Goal: Transaction & Acquisition: Purchase product/service

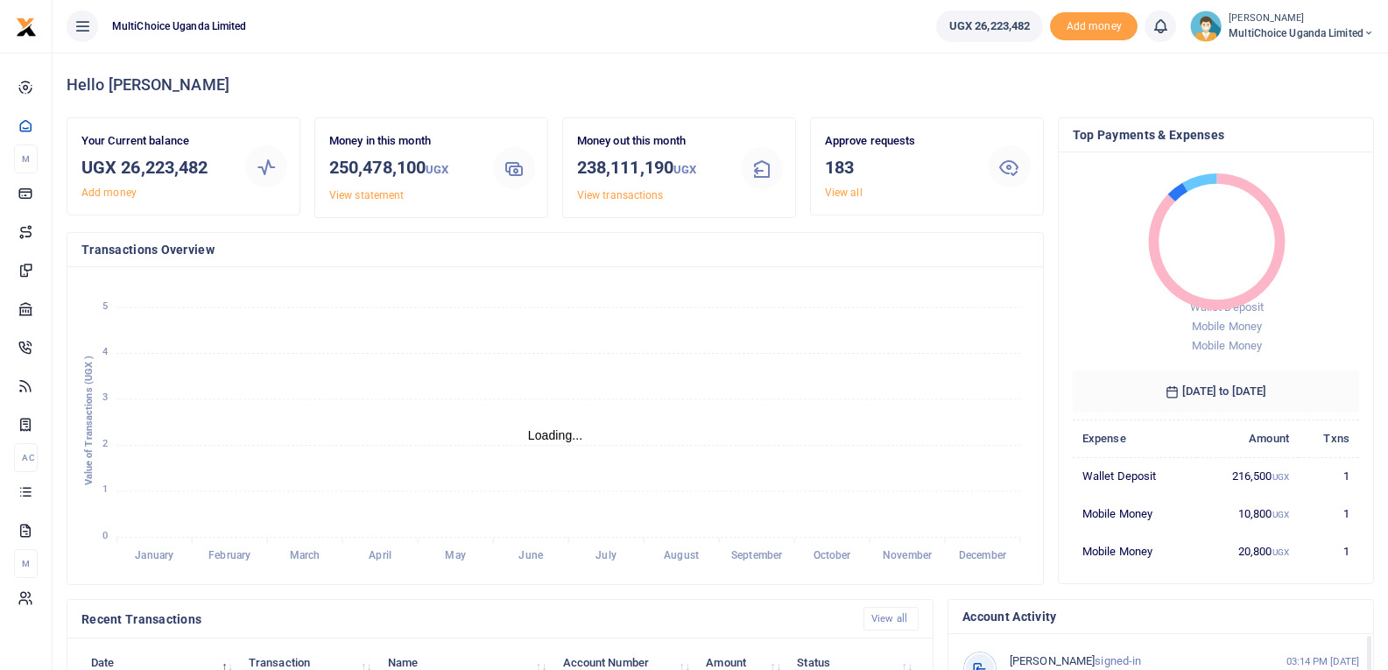
scroll to position [276, 935]
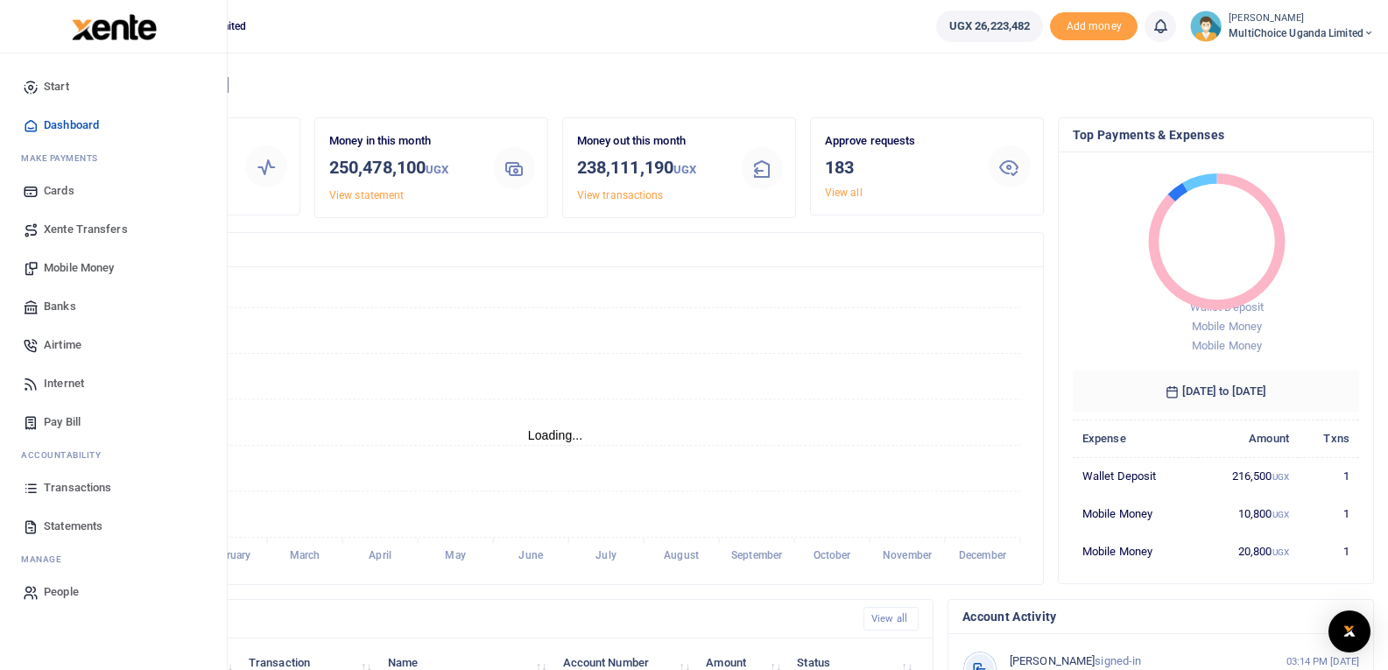
click at [80, 263] on span "Mobile Money" at bounding box center [79, 268] width 70 height 18
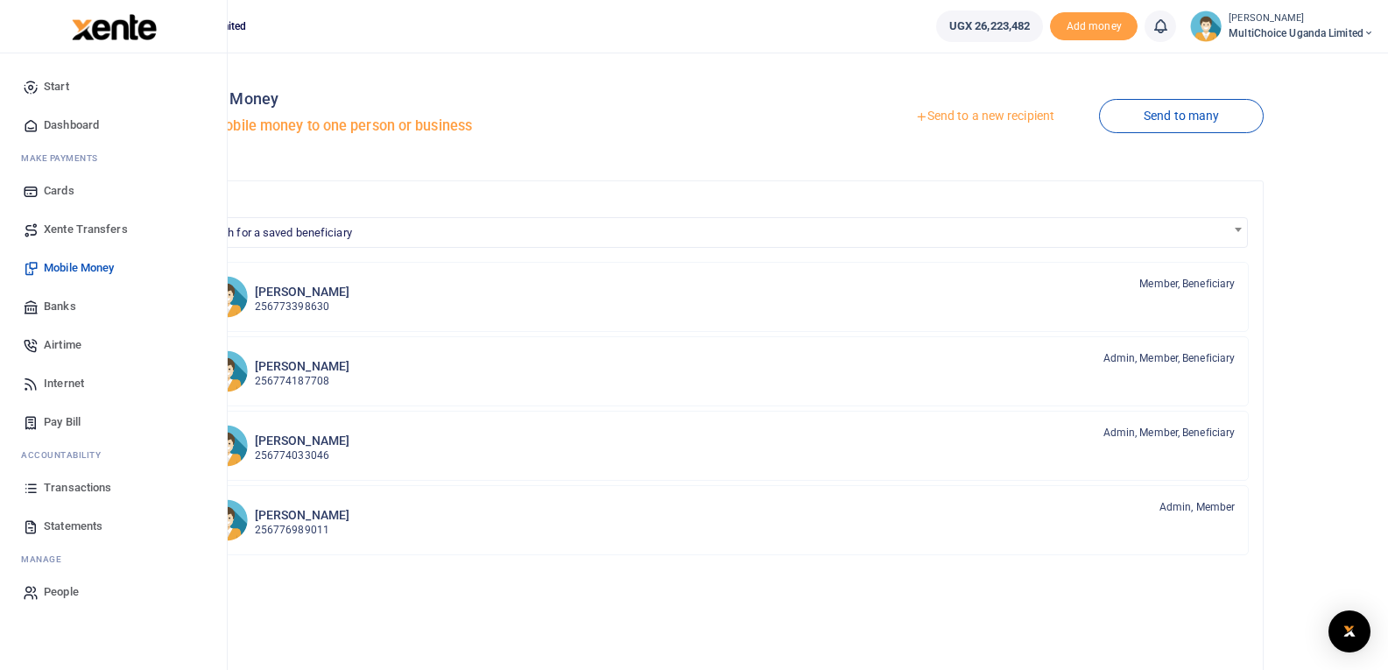
click at [58, 484] on span "Transactions" at bounding box center [77, 488] width 67 height 18
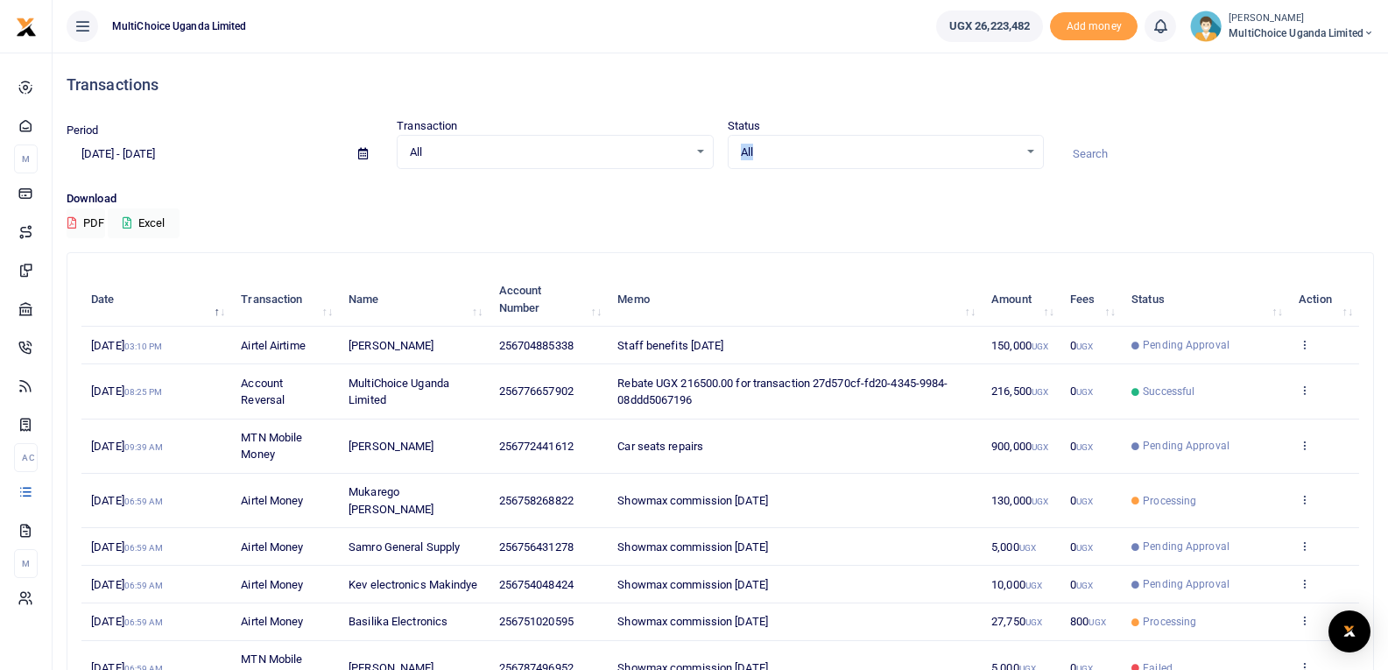
click at [1028, 149] on div "All Select an option..." at bounding box center [886, 152] width 314 height 19
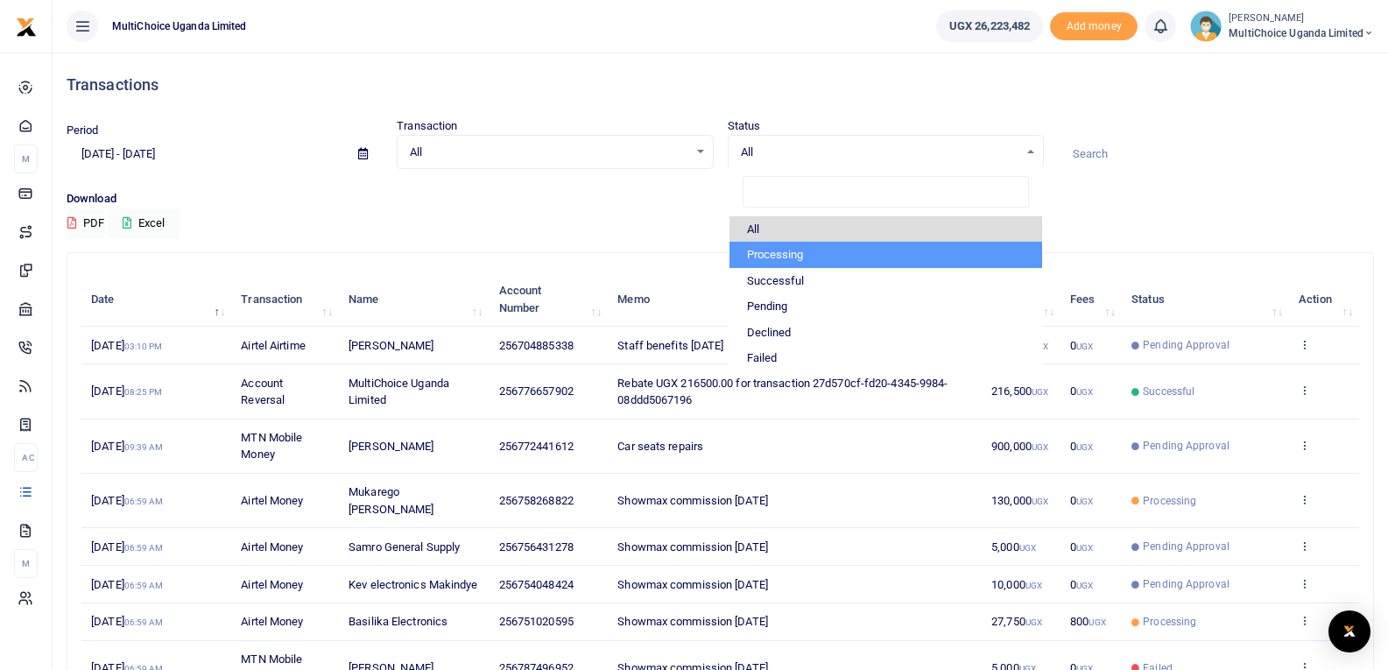
click at [841, 260] on li "Processing" at bounding box center [886, 255] width 313 height 26
select select "PROCESSING"
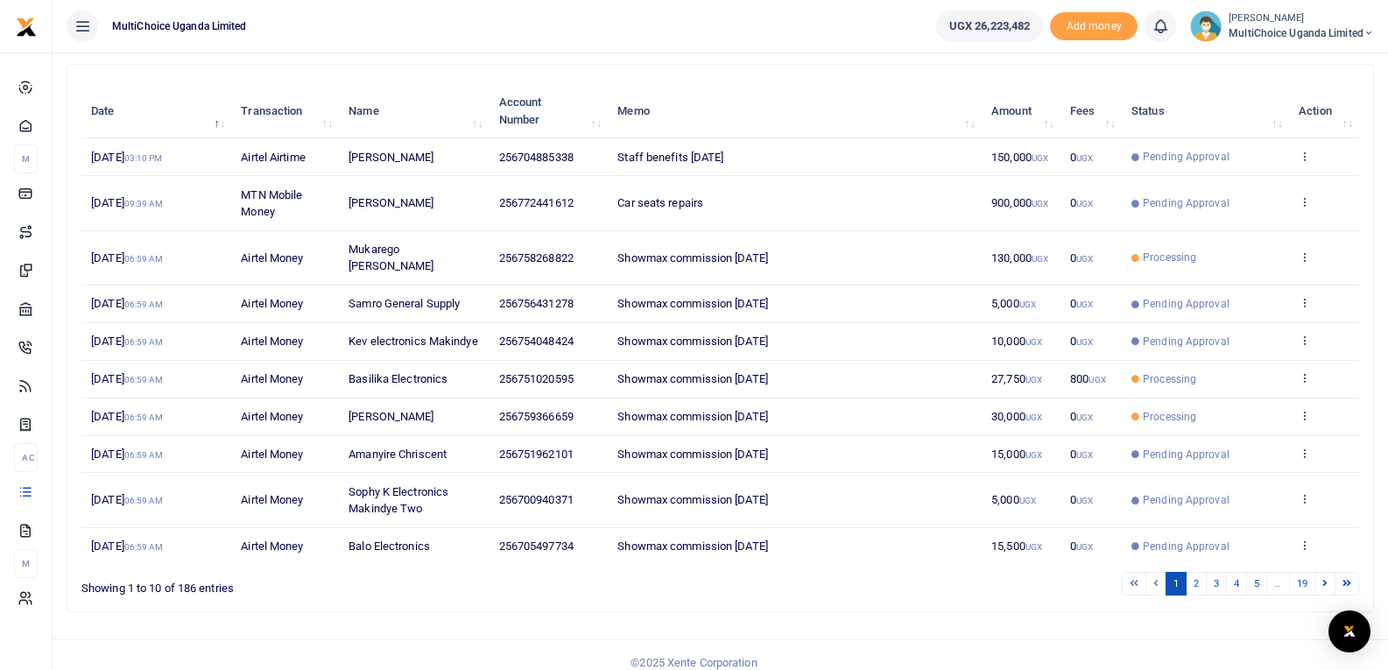
scroll to position [204, 0]
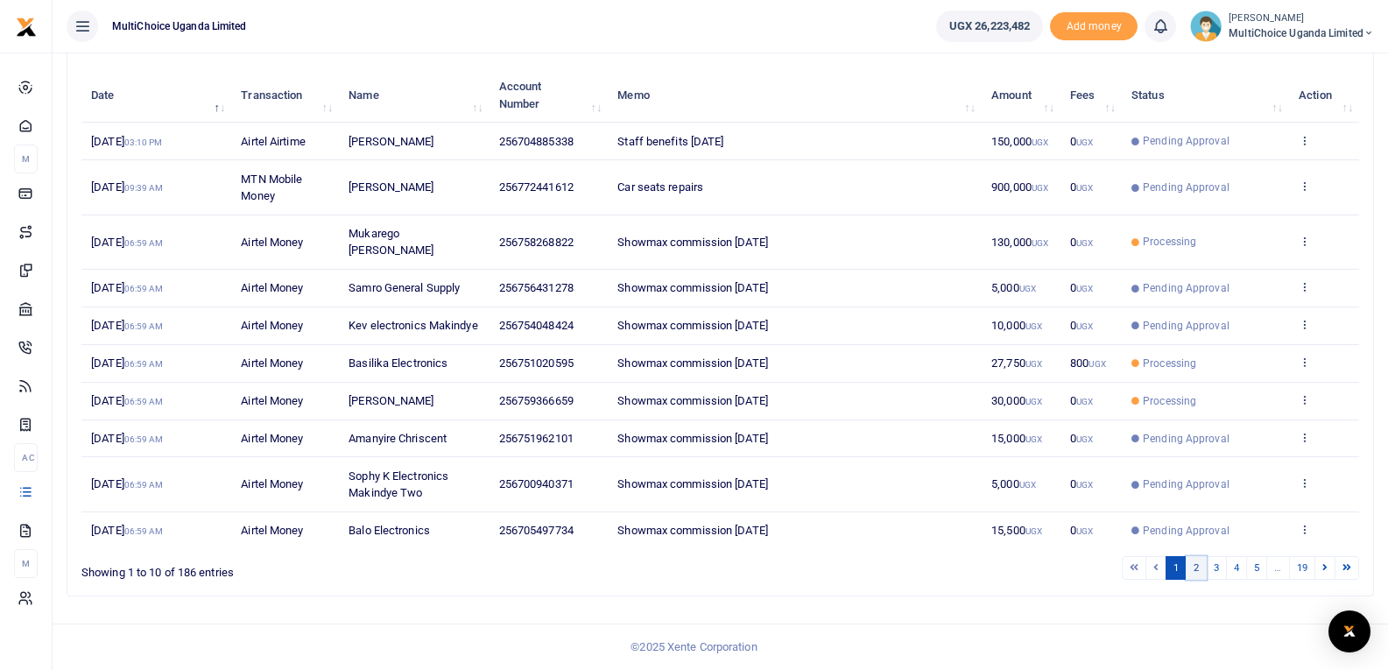
click at [1191, 566] on link "2" at bounding box center [1196, 568] width 21 height 24
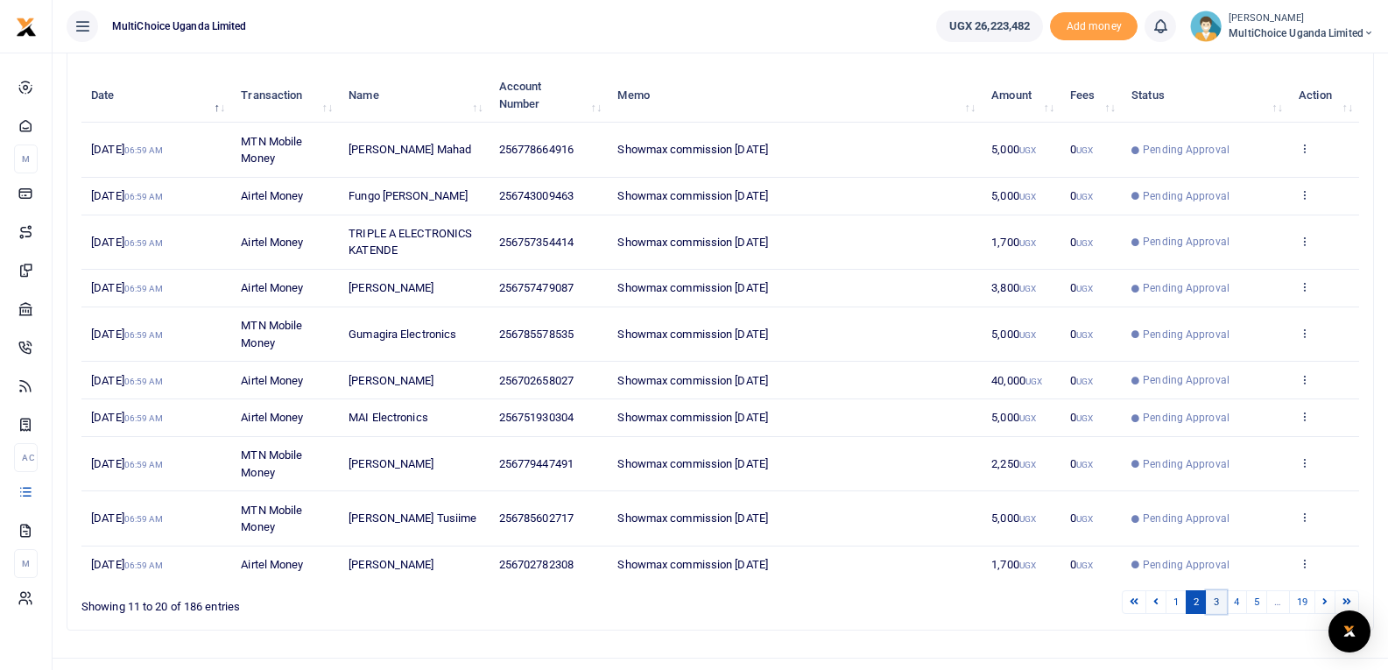
click at [1210, 595] on link "3" at bounding box center [1216, 602] width 21 height 24
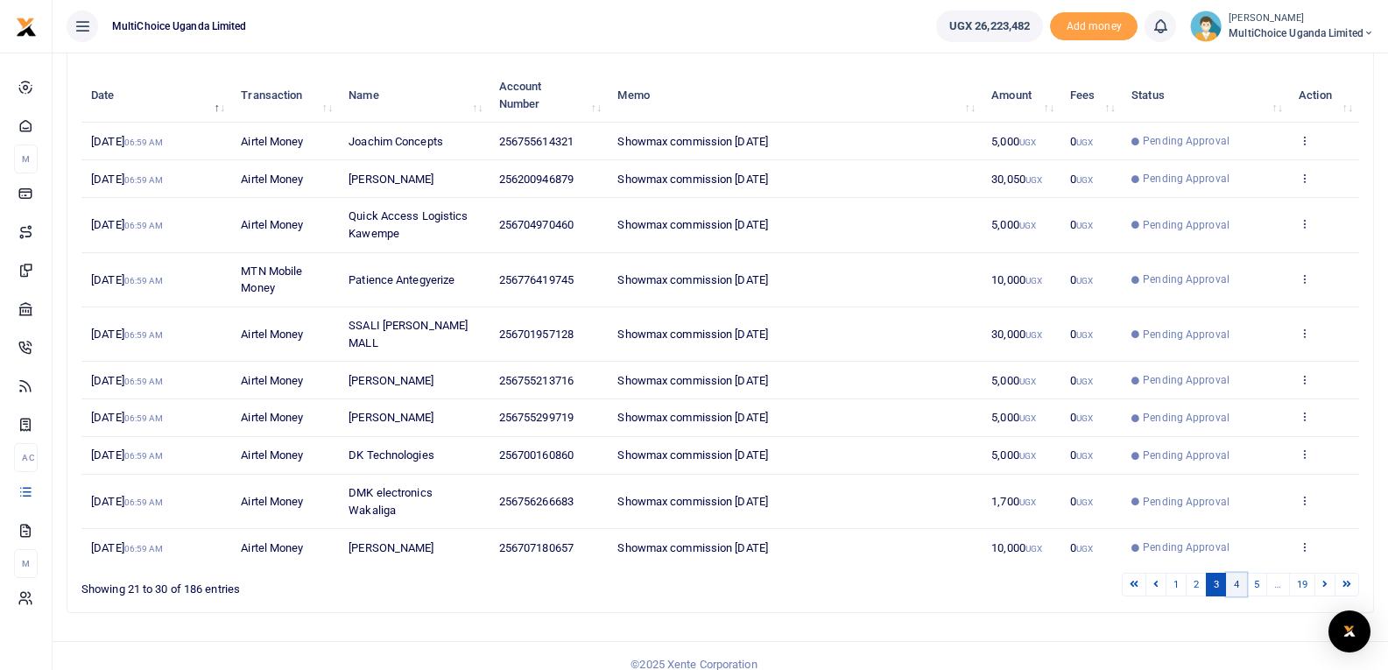
click at [1238, 596] on link "4" at bounding box center [1236, 585] width 21 height 24
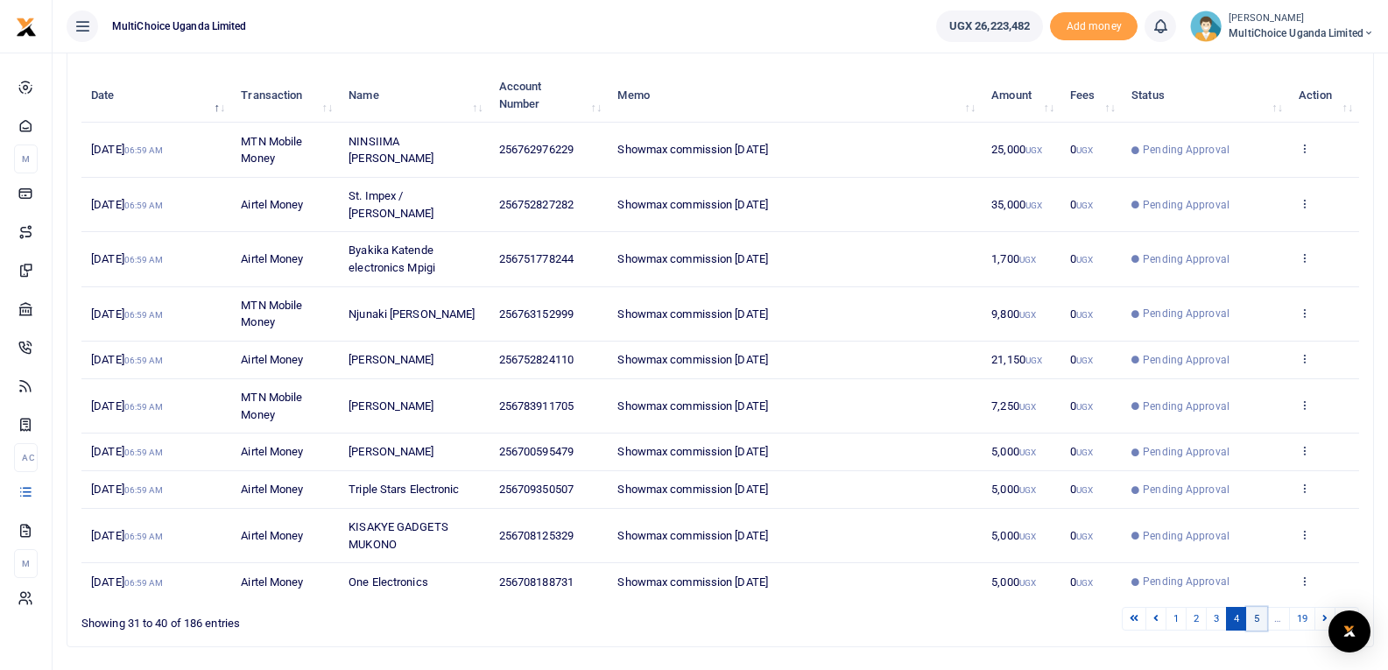
click at [1256, 607] on link "5" at bounding box center [1256, 619] width 21 height 24
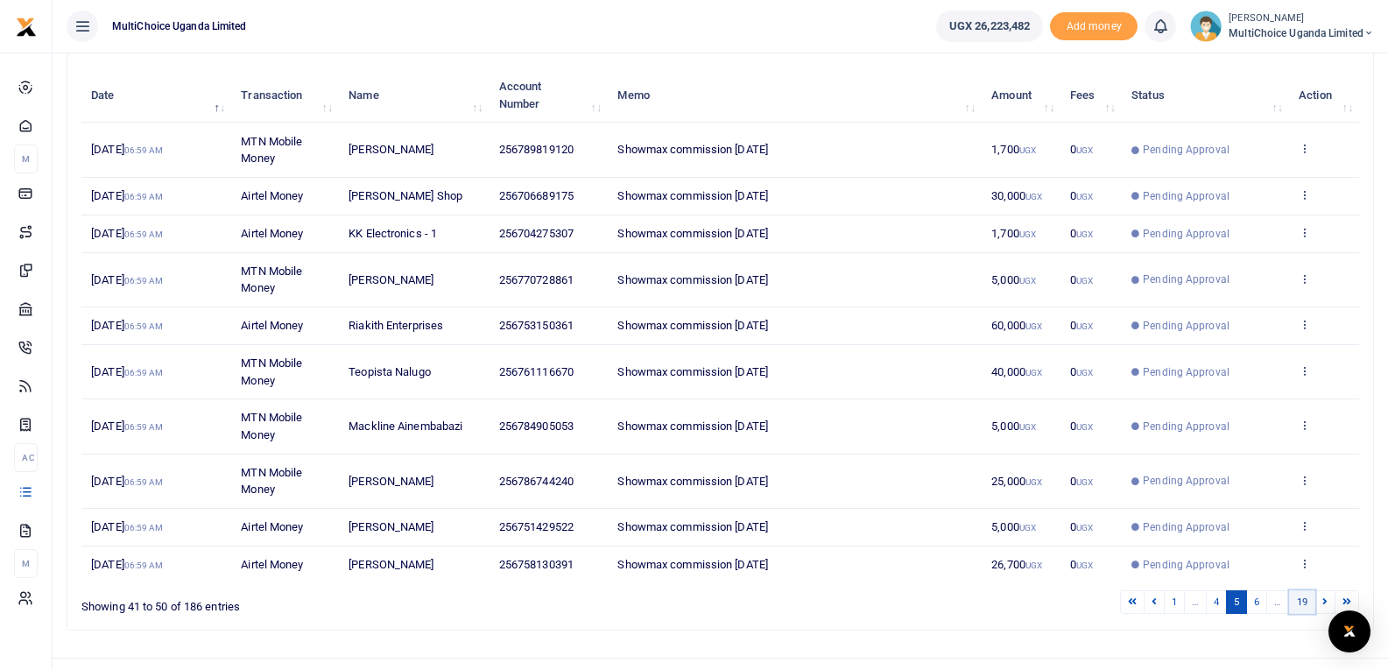
click at [1302, 601] on link "19" at bounding box center [1302, 602] width 26 height 24
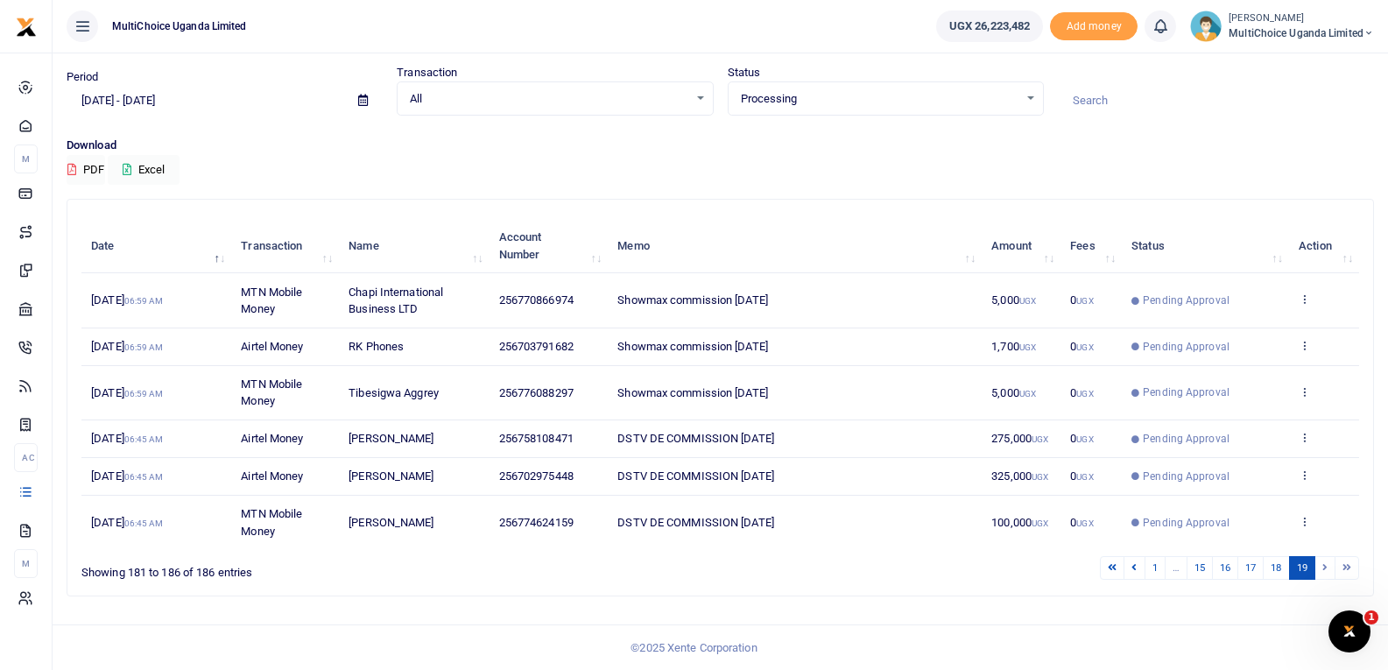
scroll to position [0, 0]
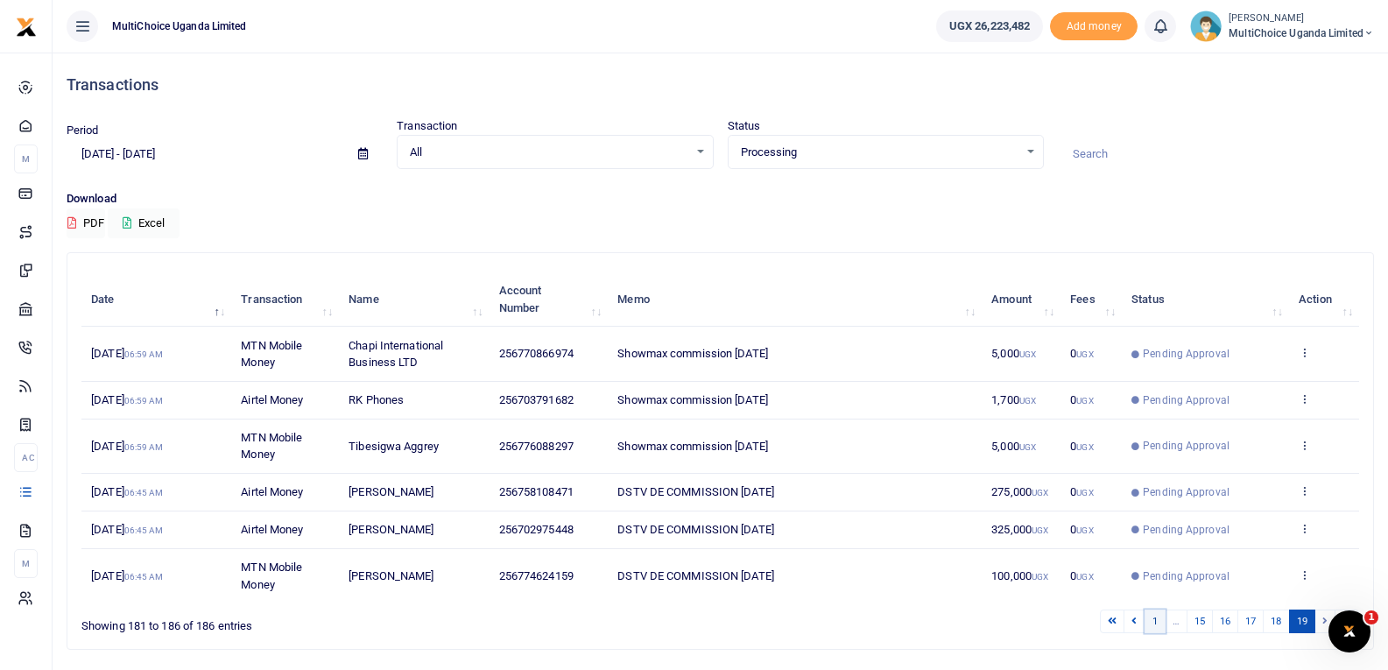
click at [1147, 623] on link "1" at bounding box center [1155, 622] width 21 height 24
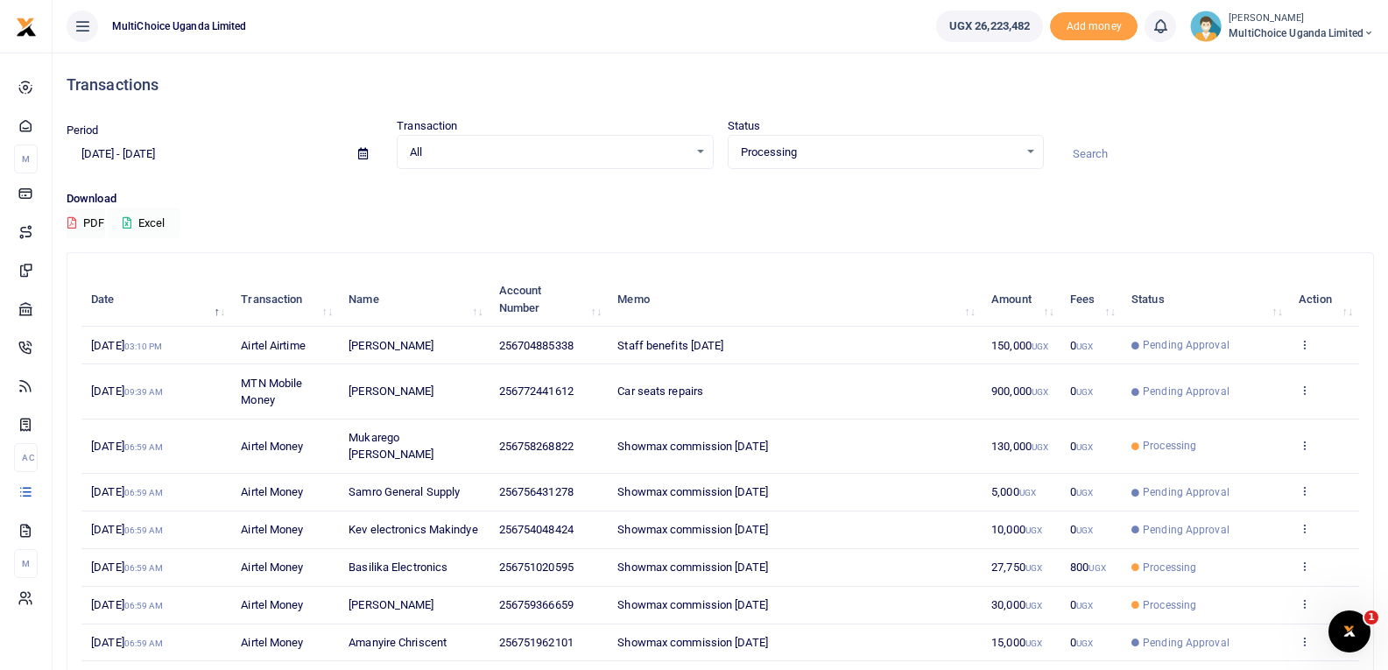
click at [155, 225] on button "Excel" at bounding box center [144, 223] width 72 height 30
click at [367, 155] on icon at bounding box center [363, 153] width 10 height 11
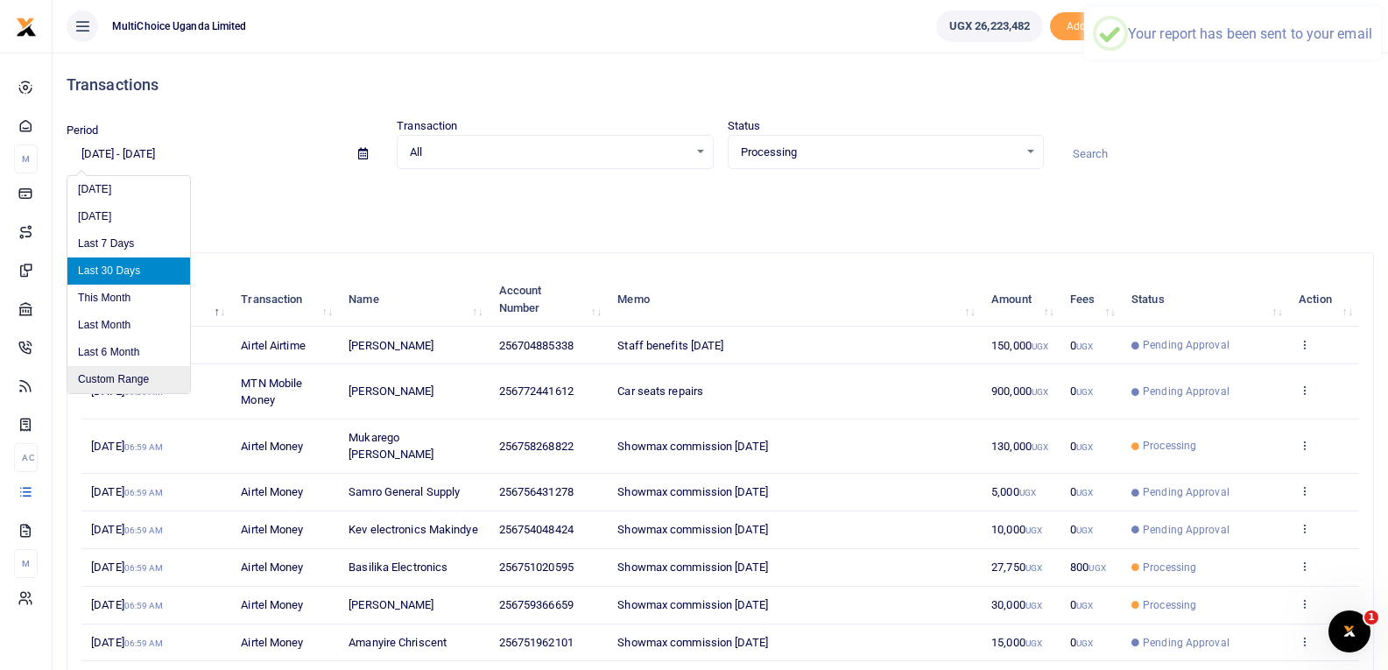
click at [128, 380] on li "Custom Range" at bounding box center [128, 379] width 123 height 27
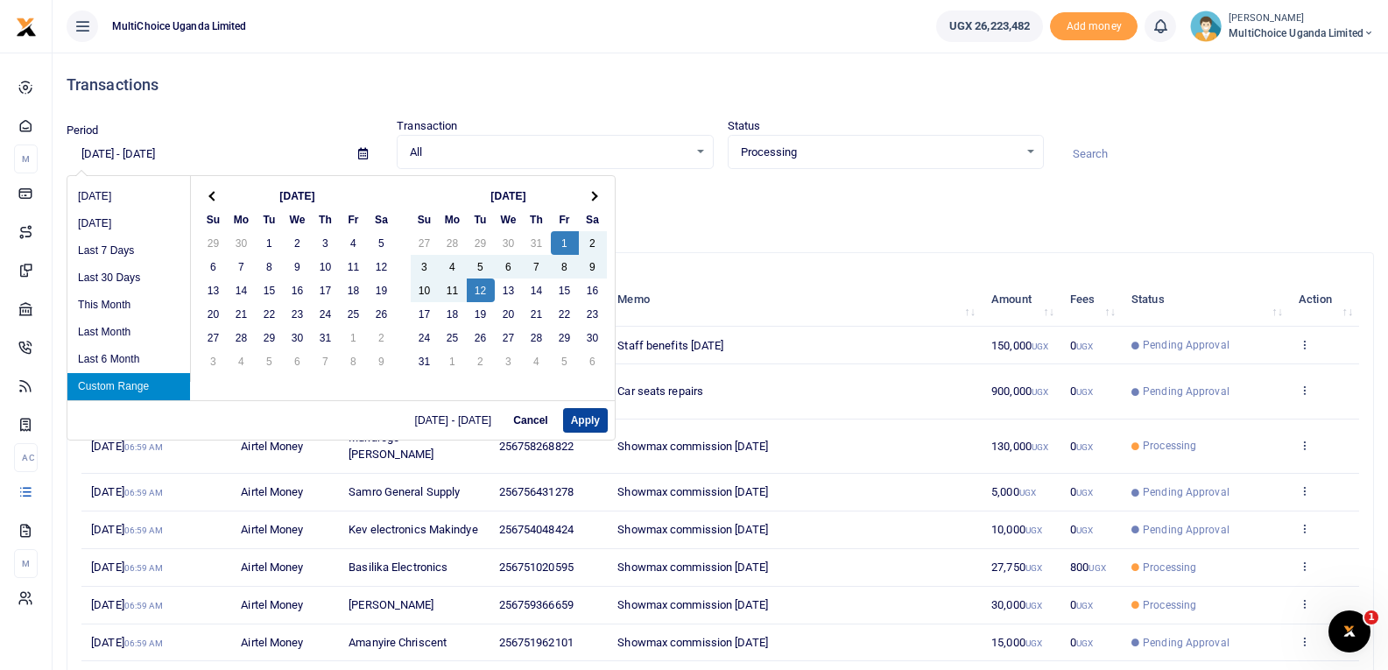
click at [579, 418] on button "Apply" at bounding box center [585, 420] width 45 height 25
type input "08/01/2025 - 08/12/2025"
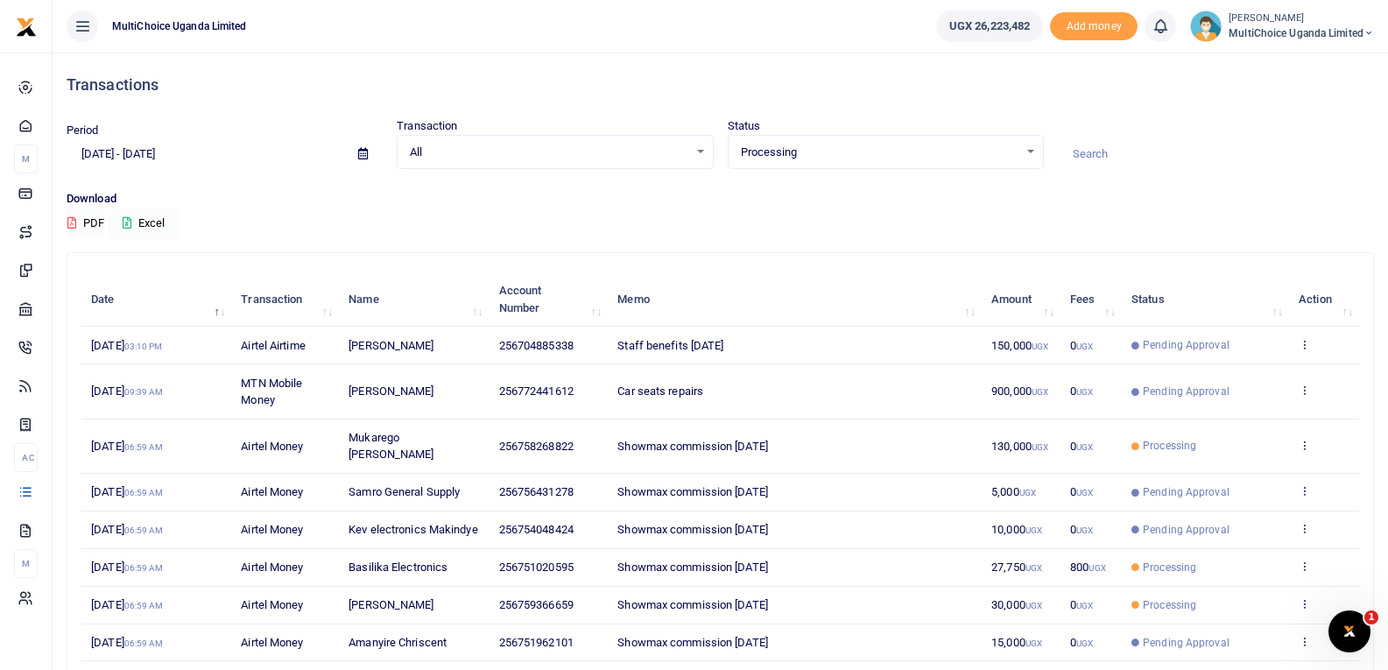
click at [139, 220] on button "Excel" at bounding box center [144, 223] width 72 height 30
click at [1323, 31] on span "MultiChoice Uganda Limited" at bounding box center [1301, 33] width 145 height 16
click at [1311, 63] on link "Switch accounts" at bounding box center [1307, 64] width 138 height 25
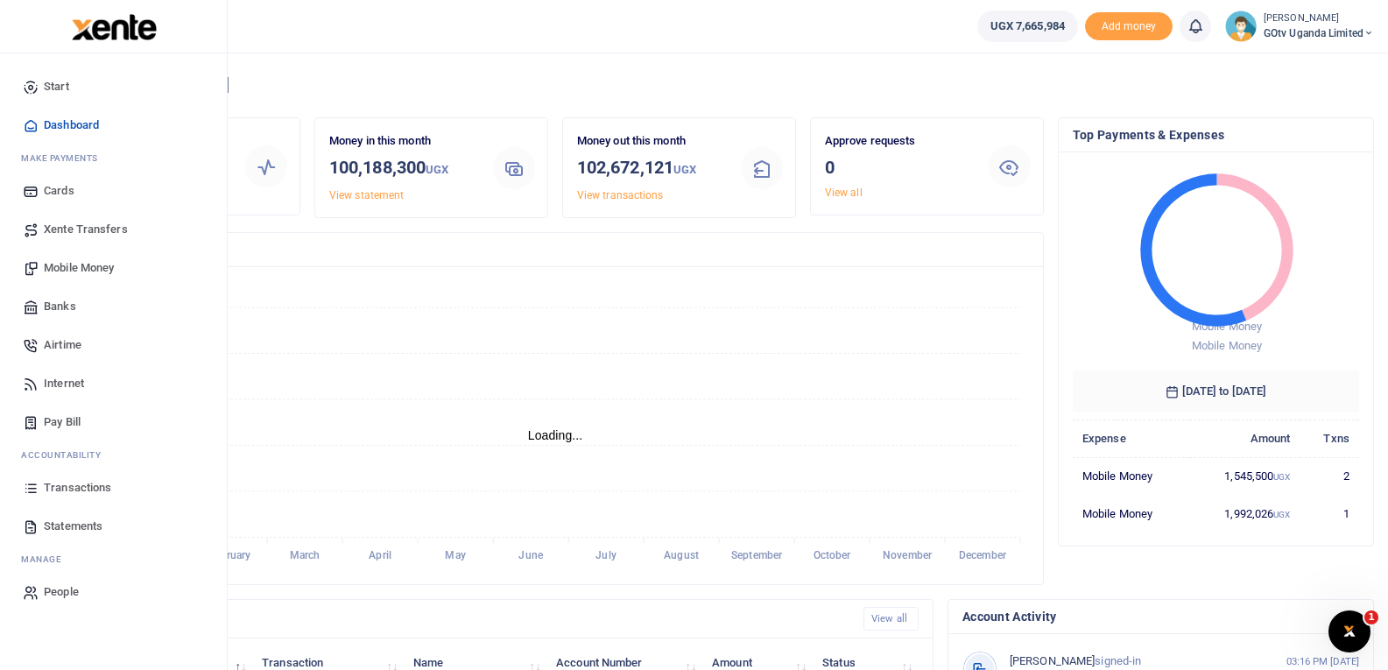
click at [87, 483] on span "Transactions" at bounding box center [77, 488] width 67 height 18
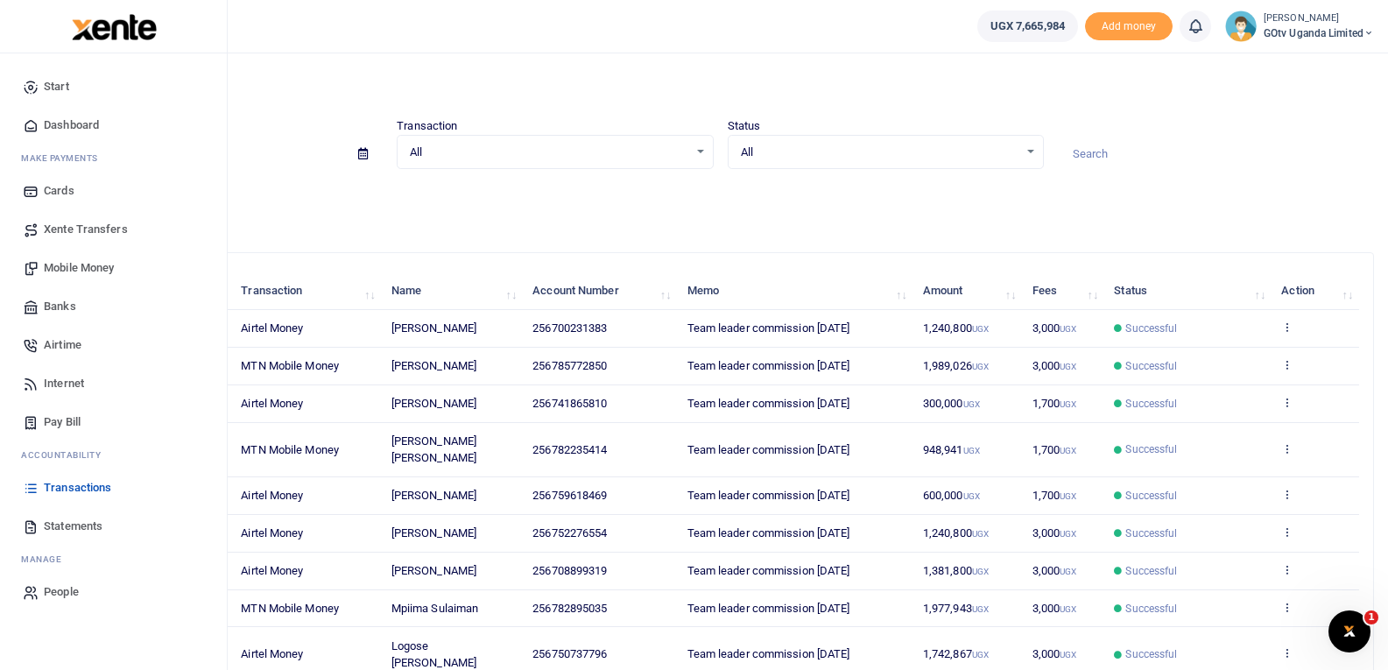
click at [91, 258] on link "Mobile Money" at bounding box center [113, 268] width 199 height 39
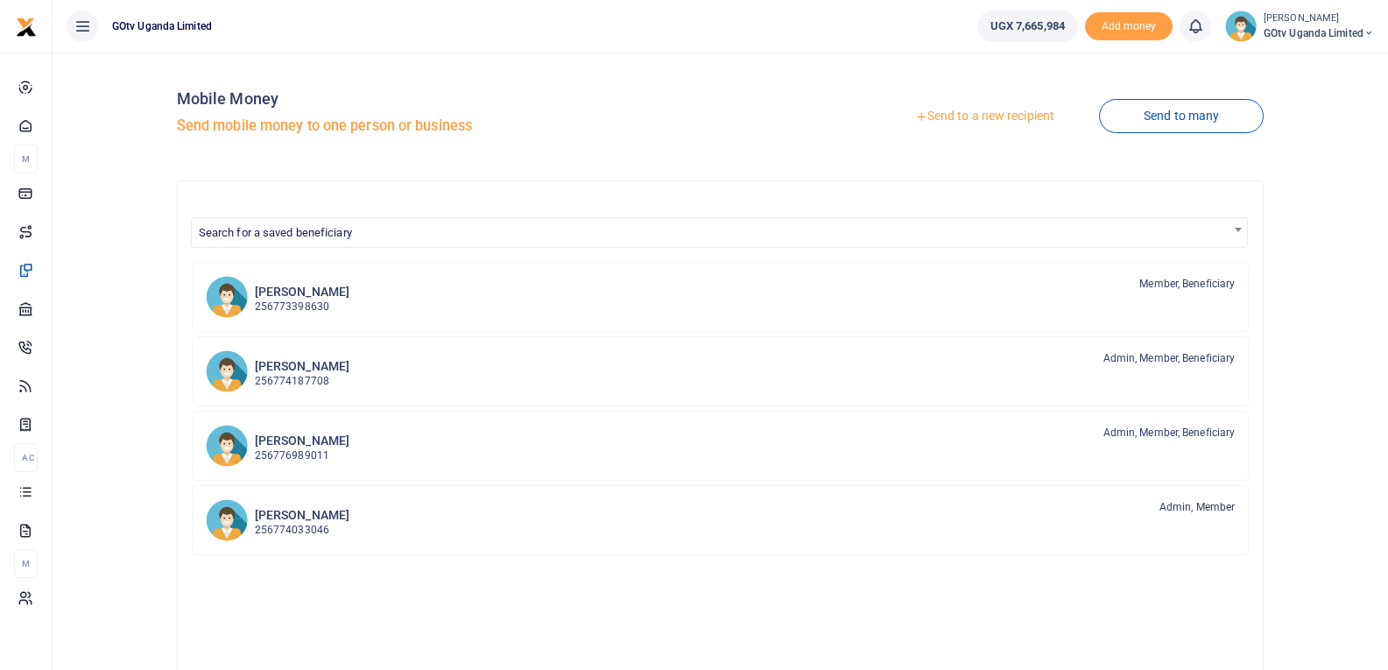
click at [1007, 119] on link "Send to a new recipient" at bounding box center [985, 117] width 229 height 32
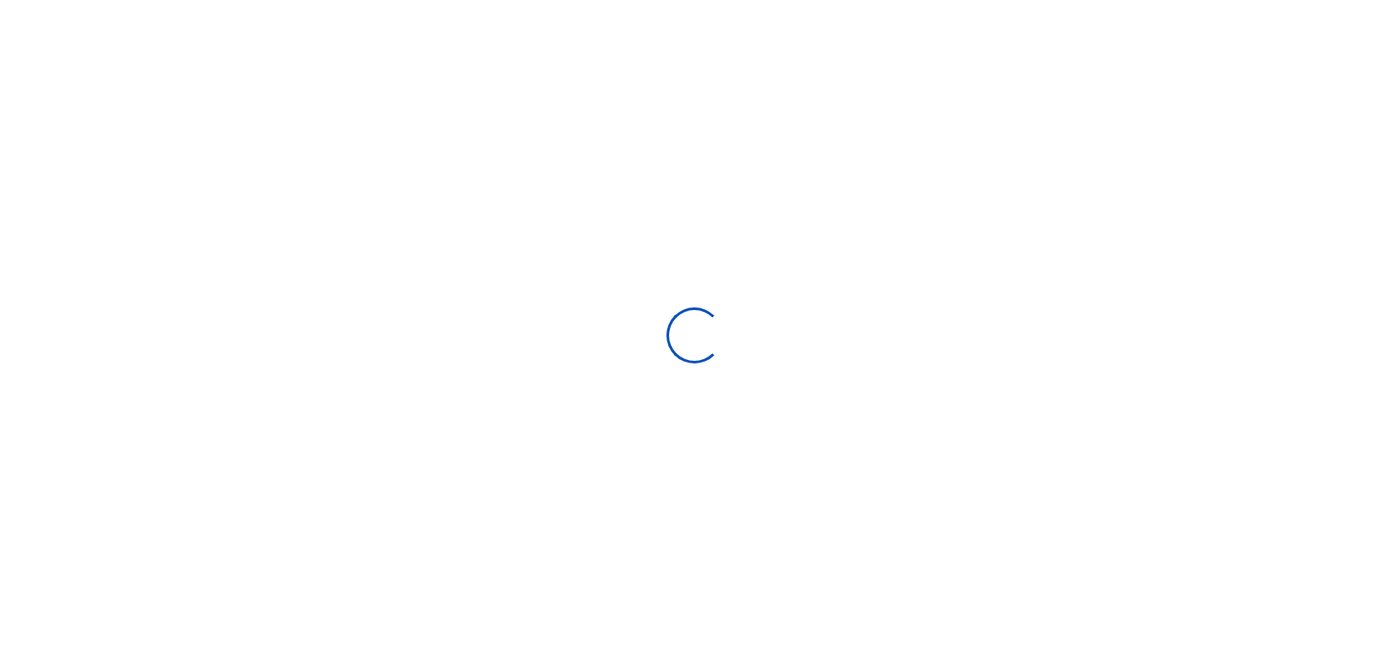
select select
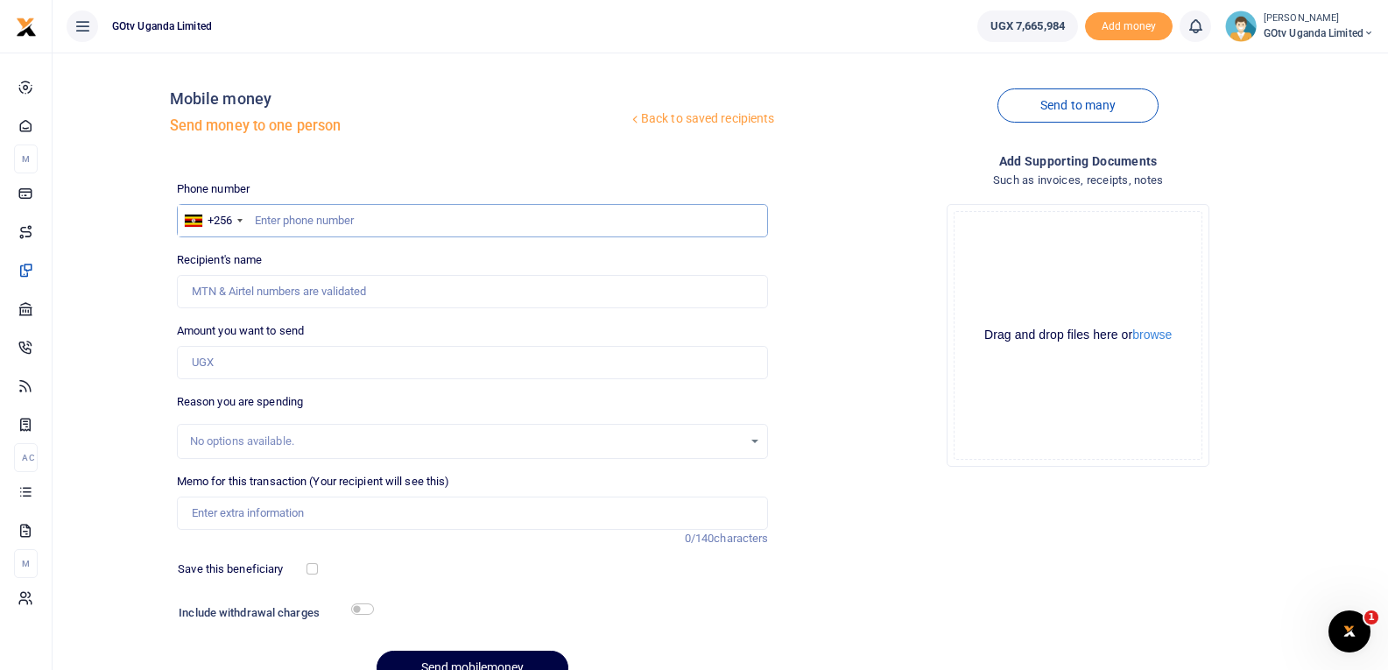
click at [271, 222] on input "text" at bounding box center [473, 220] width 592 height 33
paste input "701473680"
type input "701473680"
type input "Isaac Lugya"
type input "701473680"
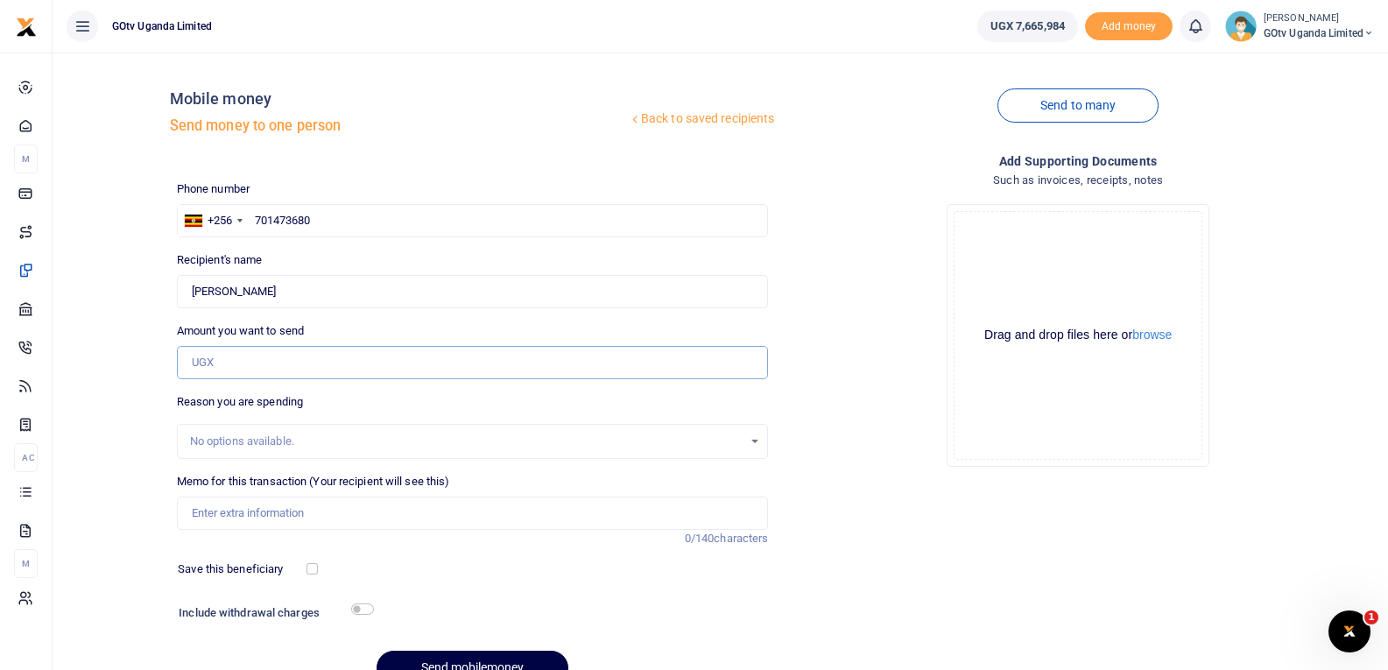
click at [300, 352] on input "Amount you want to send" at bounding box center [473, 362] width 592 height 33
paste input "908,400"
type input "908,400"
click at [289, 503] on input "Memo for this transaction (Your recipient will see this)" at bounding box center [473, 513] width 592 height 33
paste input "Dealer Stock debt withheld"
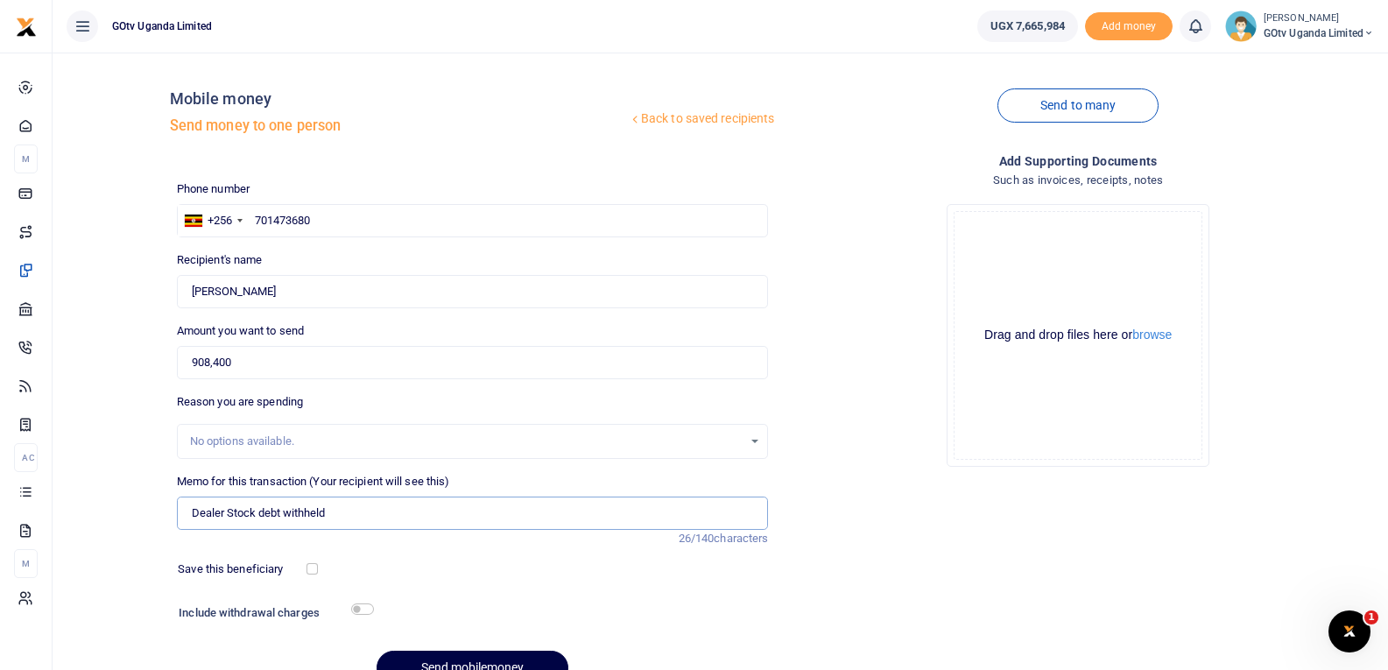
type input "Dealer Stock debt withheld"
click at [274, 352] on input "908,400" at bounding box center [473, 362] width 592 height 33
click at [378, 373] on input "908,400" at bounding box center [473, 362] width 592 height 33
click at [364, 448] on div "No options available." at bounding box center [467, 442] width 554 height 18
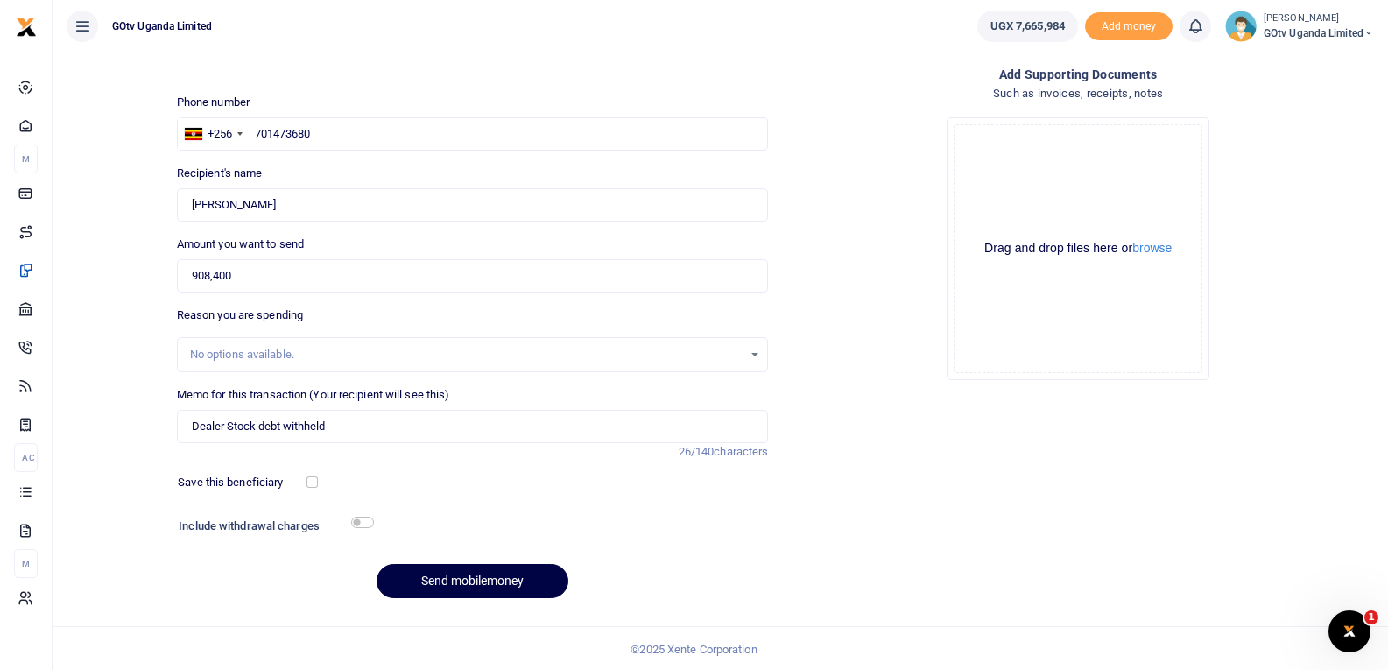
scroll to position [88, 0]
click at [479, 582] on button "Send mobilemoney" at bounding box center [473, 579] width 192 height 34
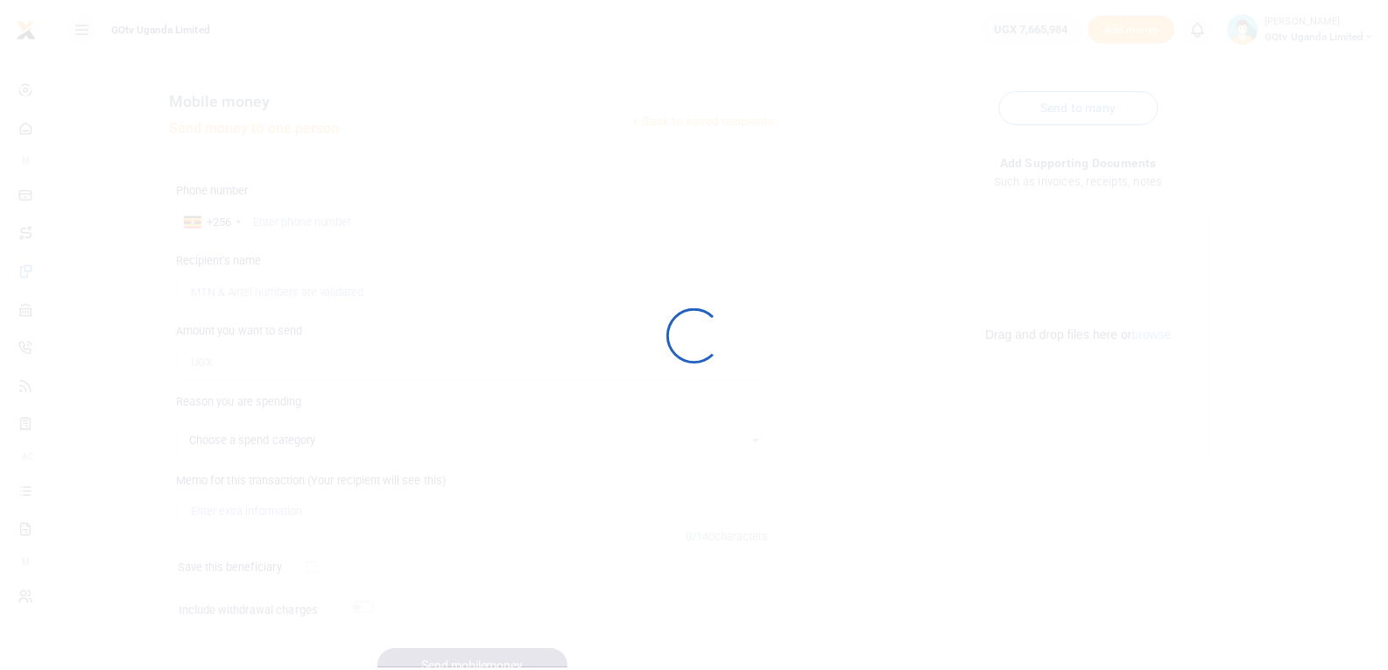
scroll to position [88, 0]
select select
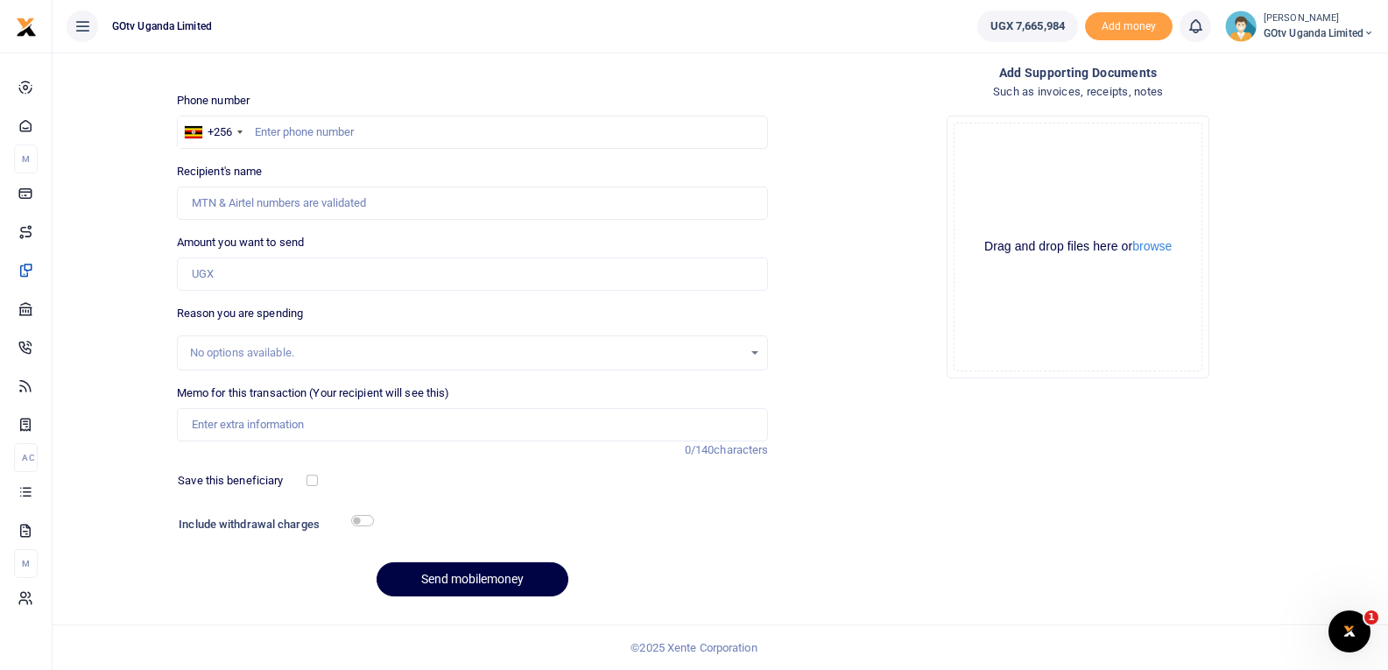
scroll to position [0, 0]
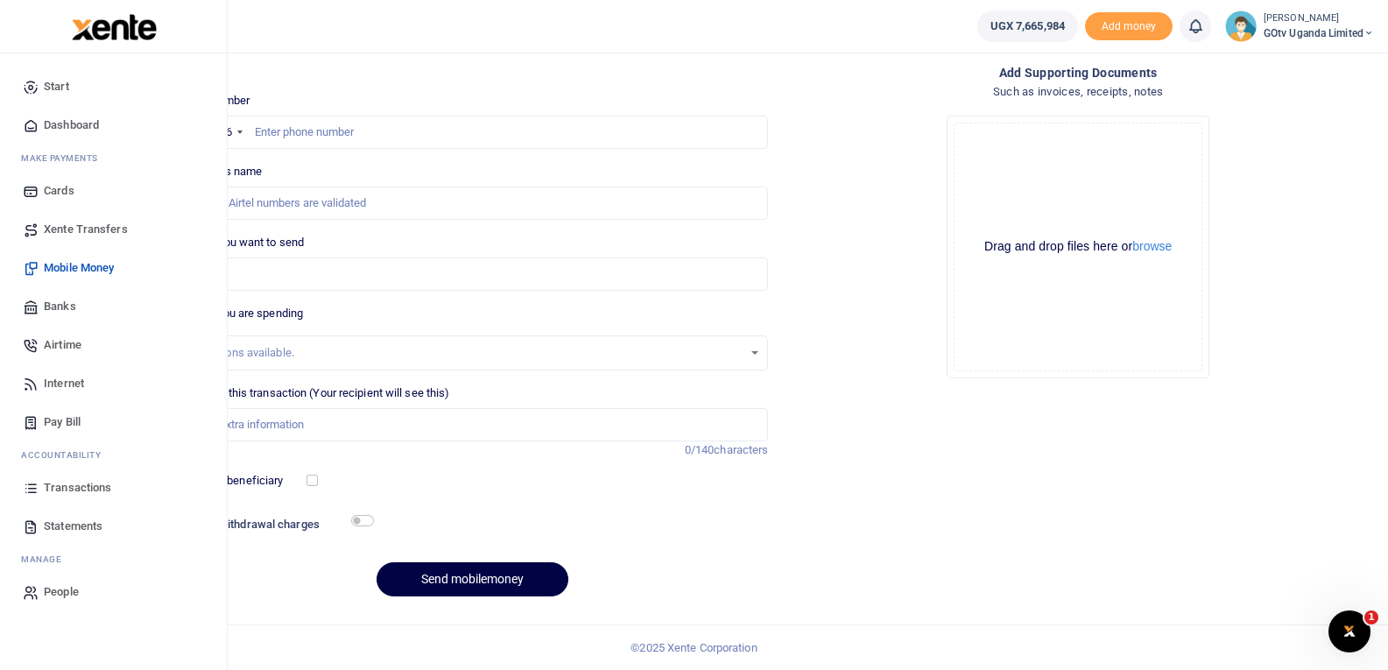
click at [49, 261] on span "Mobile Money" at bounding box center [79, 268] width 70 height 18
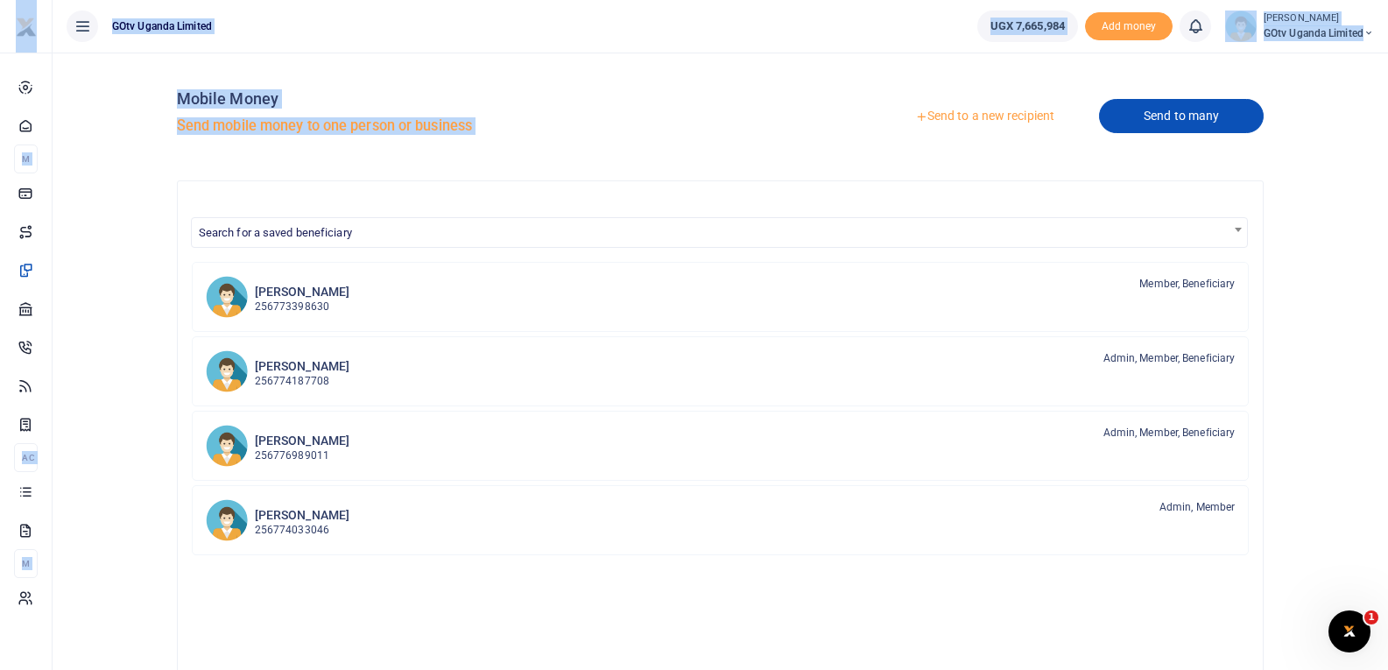
click at [1222, 113] on link "Send to many" at bounding box center [1181, 116] width 165 height 34
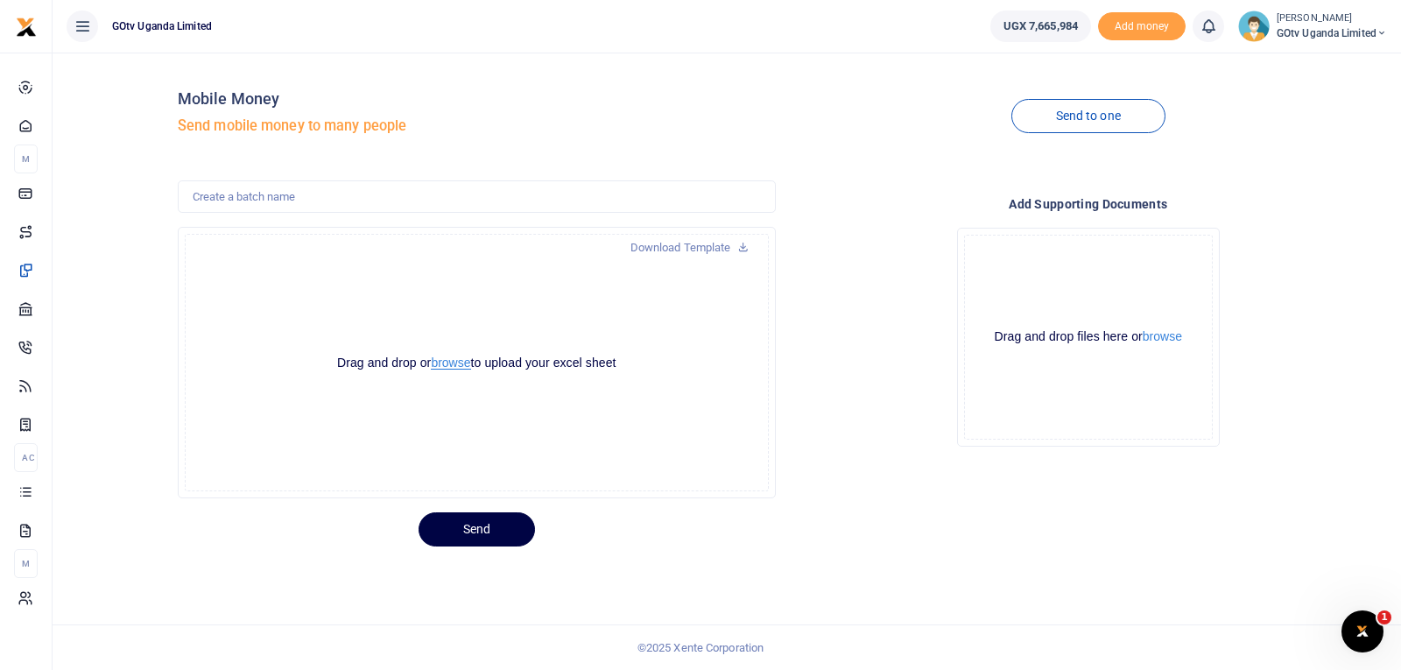
click at [458, 356] on button "browse" at bounding box center [450, 362] width 39 height 13
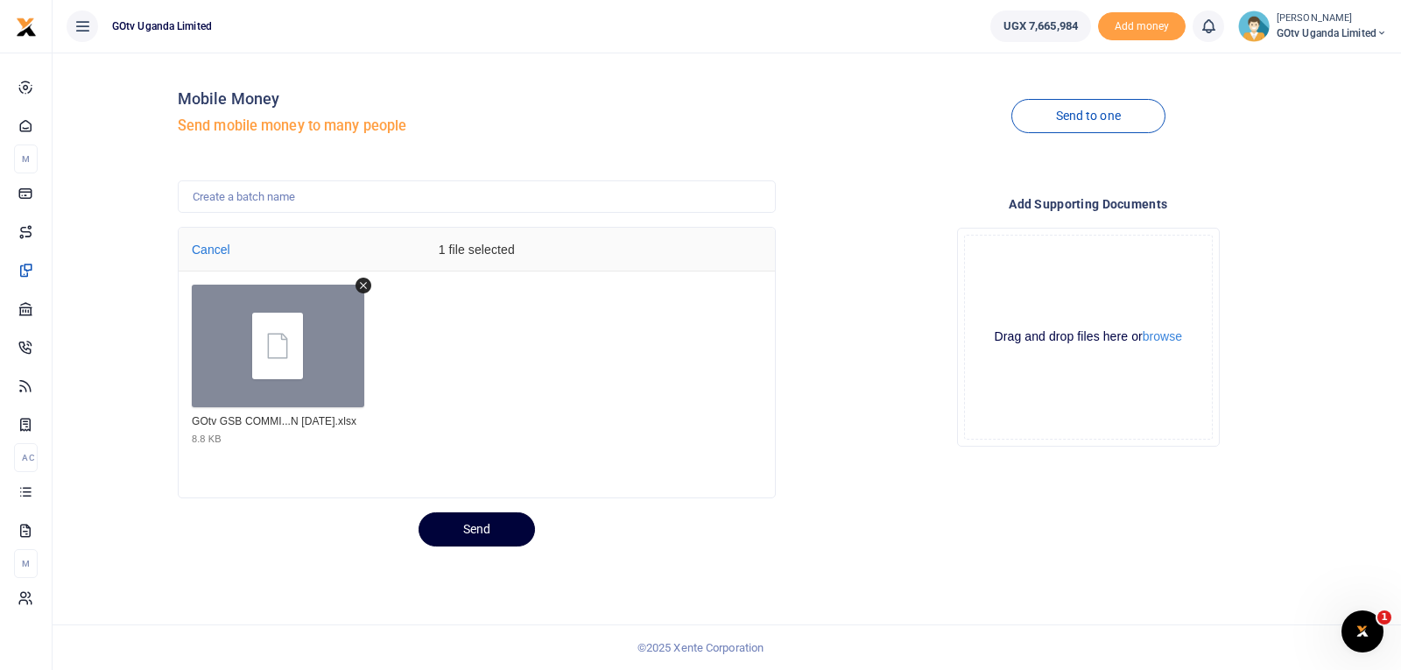
click at [505, 526] on button "Send" at bounding box center [477, 529] width 116 height 34
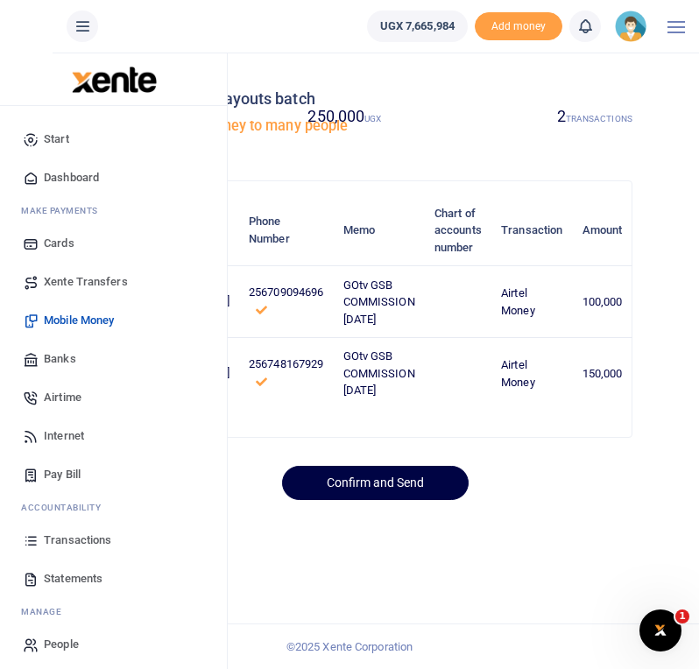
click at [538, 490] on div "Confirm and Send" at bounding box center [375, 476] width 527 height 48
click at [585, 493] on div "Confirm and Send" at bounding box center [375, 476] width 527 height 48
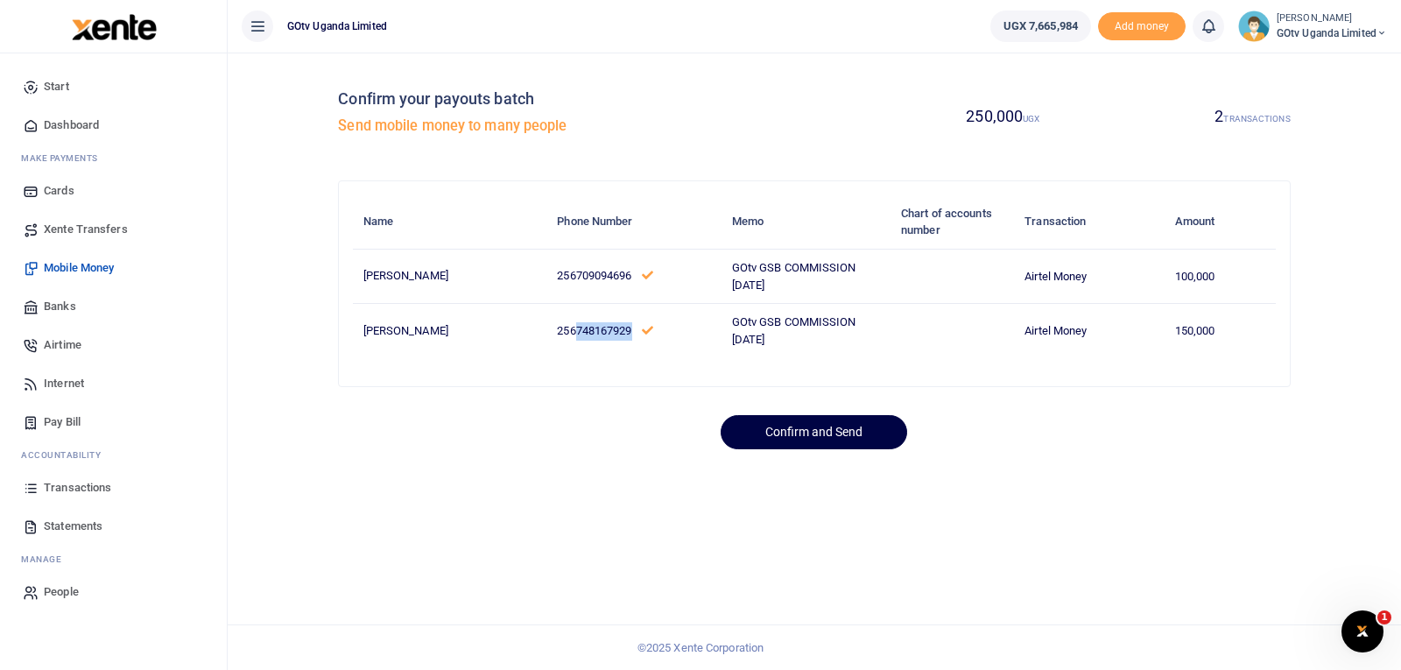
drag, startPoint x: 567, startPoint y: 331, endPoint x: 508, endPoint y: 340, distance: 59.3
click at [557, 340] on p "256748167929" at bounding box center [634, 331] width 155 height 18
copy span "748167929"
click at [88, 270] on span "Mobile Money" at bounding box center [79, 268] width 70 height 18
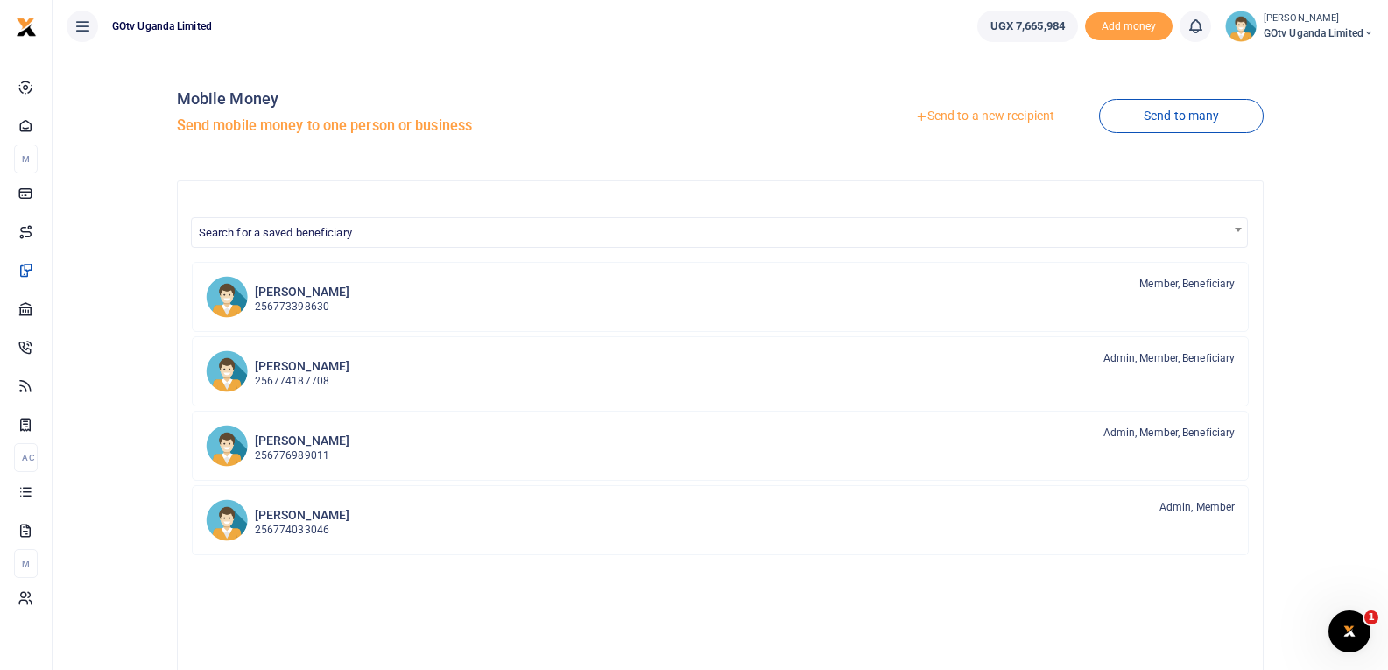
click at [1005, 117] on link "Send to a new recipient" at bounding box center [985, 117] width 229 height 32
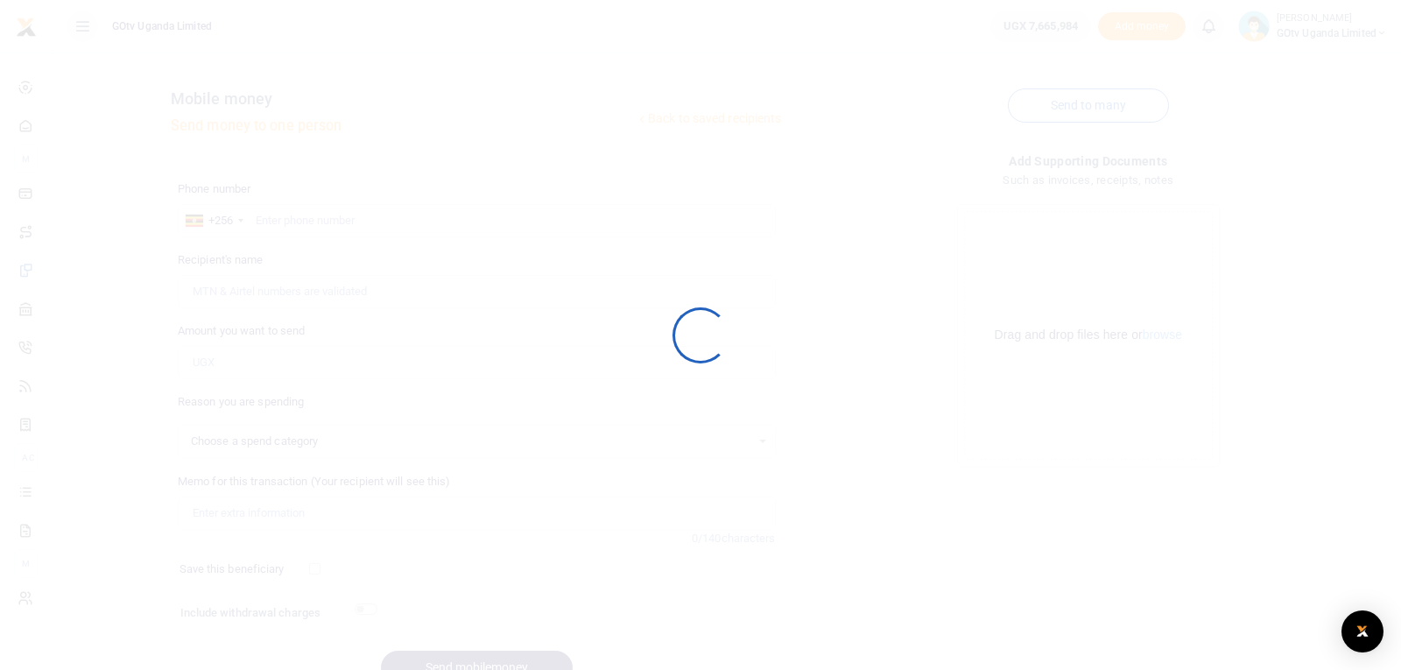
select select
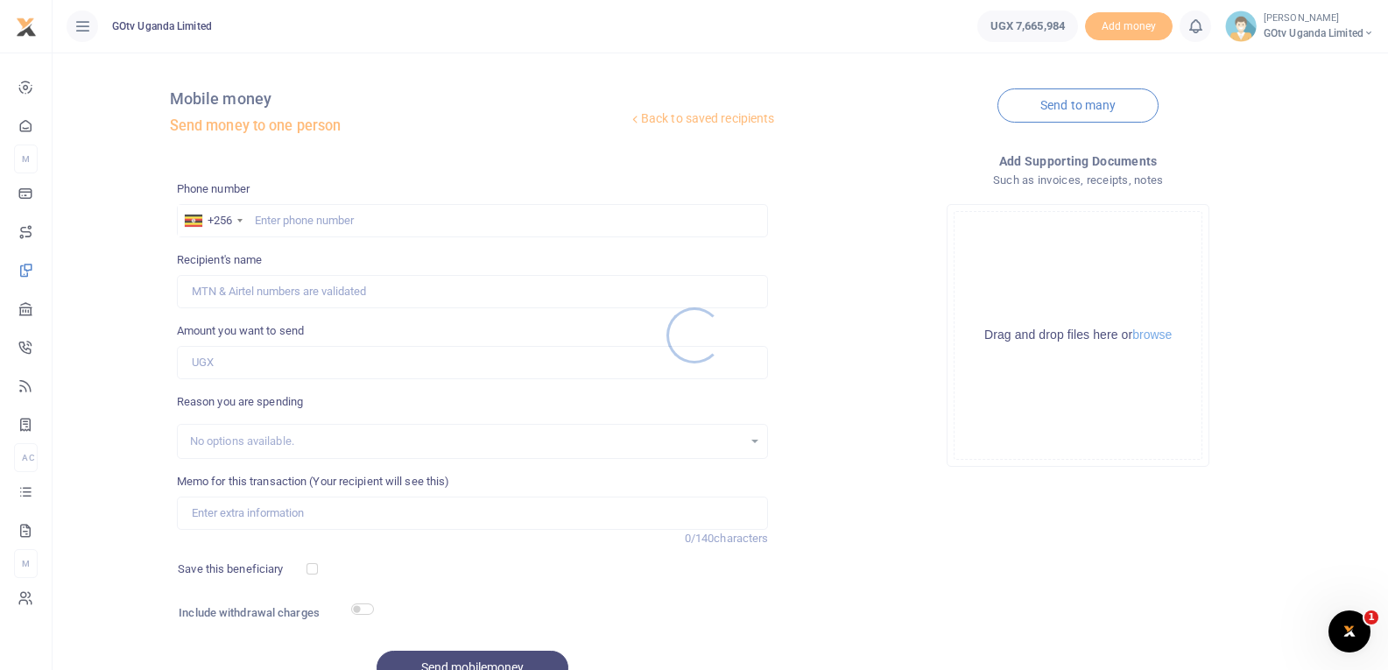
click at [283, 215] on div at bounding box center [694, 335] width 1388 height 670
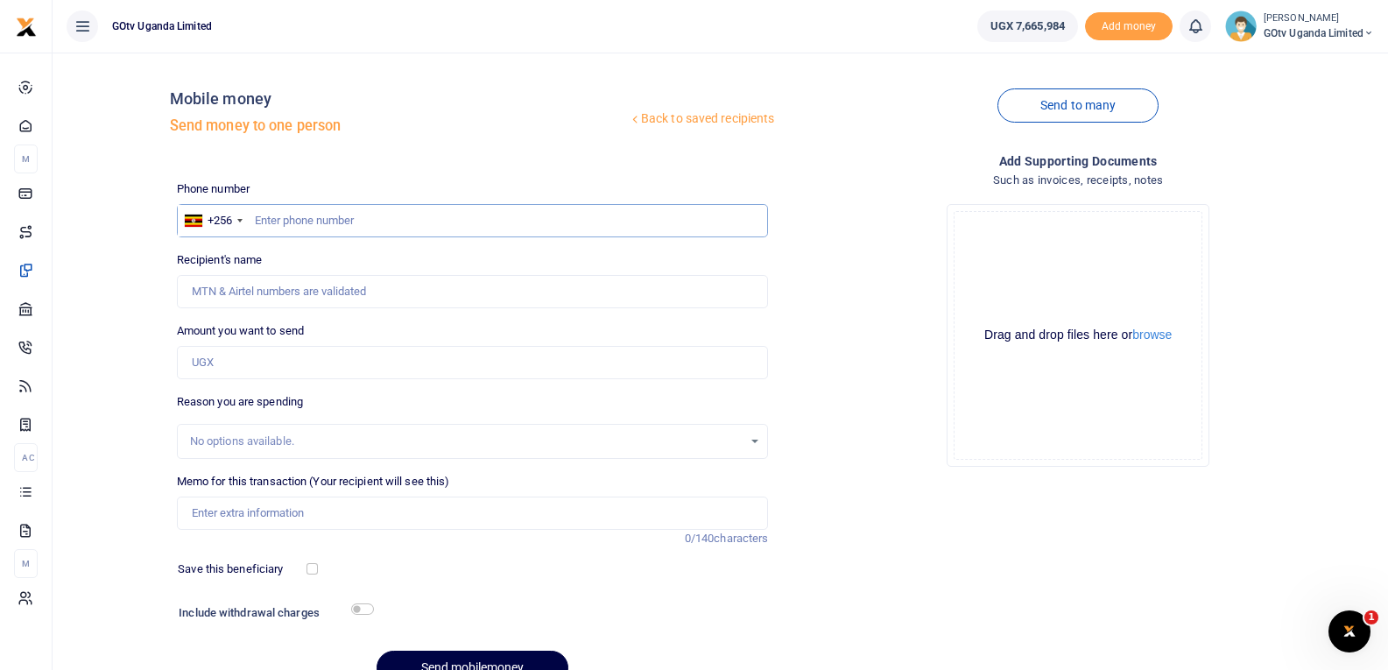
click at [300, 222] on input "text" at bounding box center [473, 220] width 592 height 33
paste input "748167929"
type input "748167929"
type input "[PERSON_NAME]"
type input "748167929"
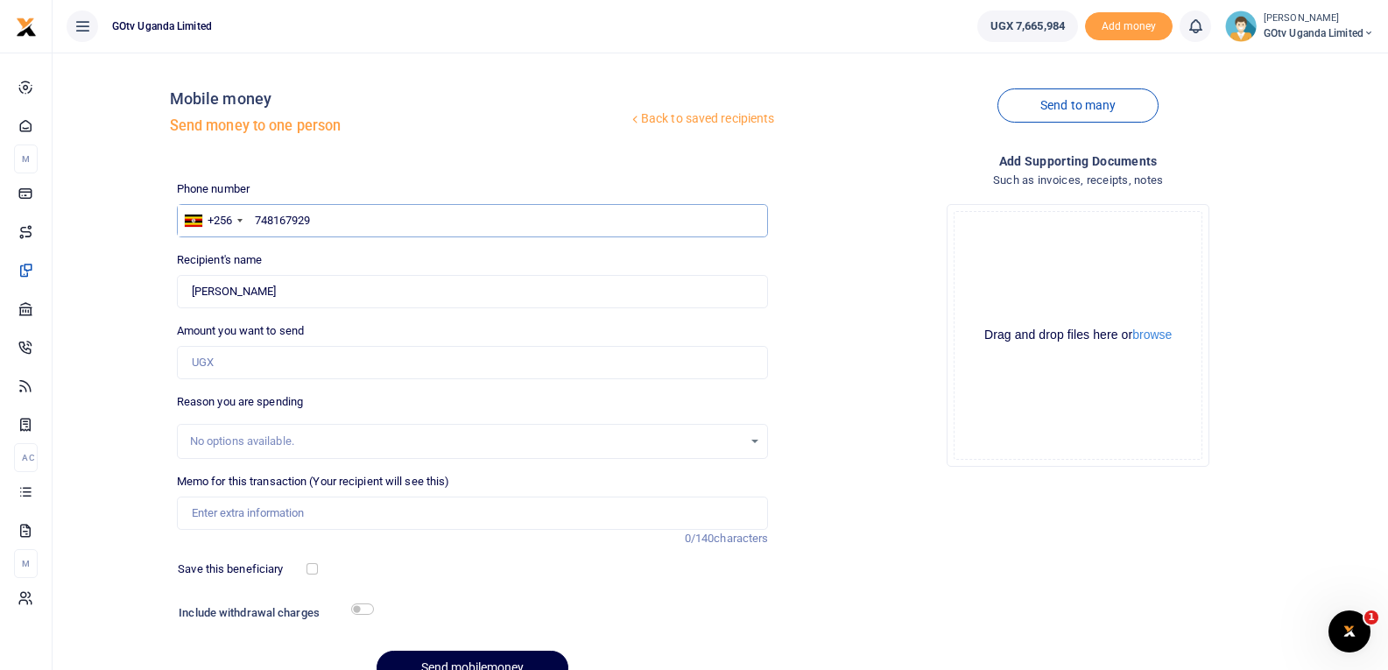
drag, startPoint x: 350, startPoint y: 227, endPoint x: 258, endPoint y: 222, distance: 92.9
click at [258, 222] on input "748167929" at bounding box center [473, 220] width 592 height 33
drag, startPoint x: 300, startPoint y: 289, endPoint x: 247, endPoint y: 296, distance: 53.0
click at [247, 296] on input "Found" at bounding box center [473, 291] width 592 height 33
click at [719, 121] on link "Back to saved recipients" at bounding box center [702, 119] width 148 height 32
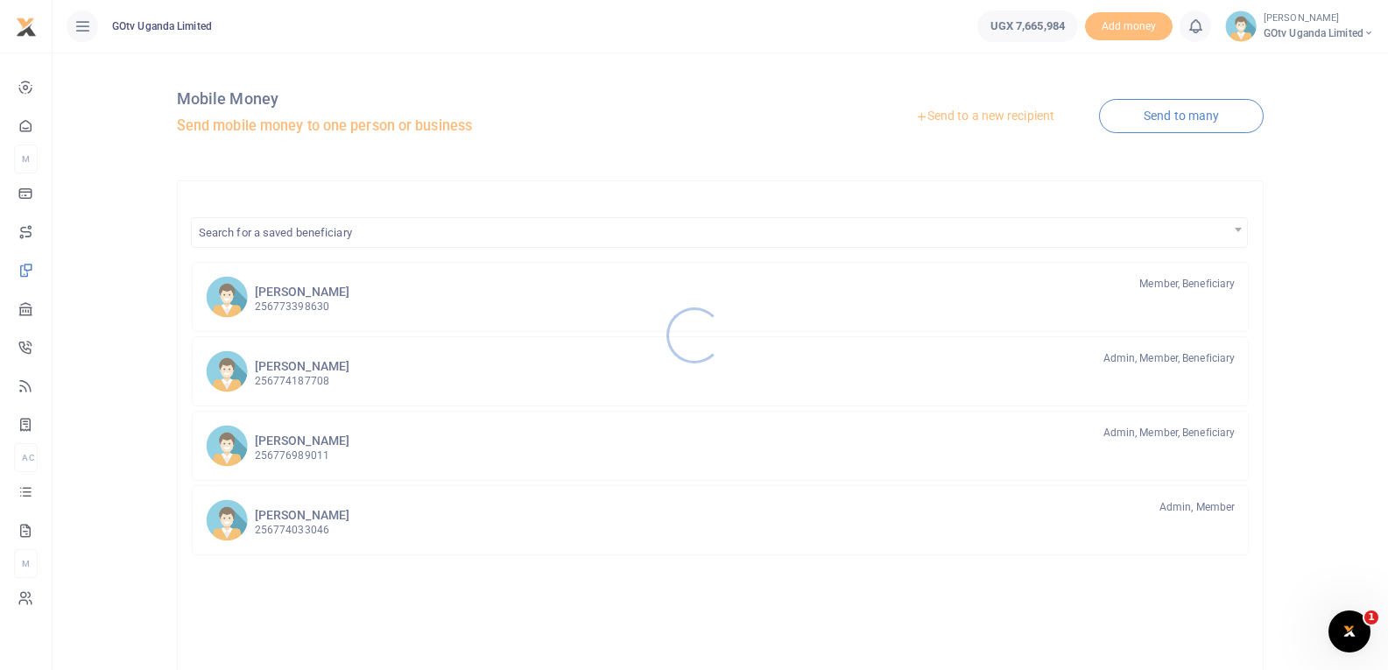
click at [1007, 112] on div at bounding box center [694, 335] width 1388 height 670
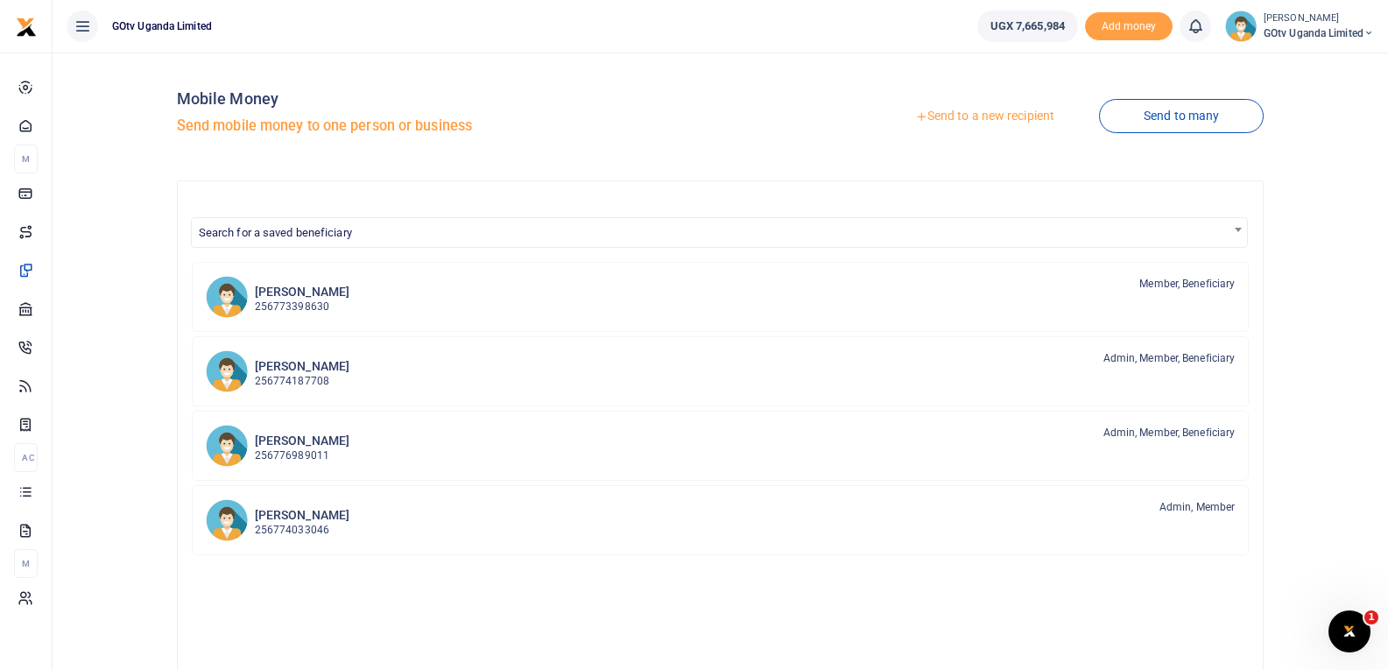
click at [1007, 120] on link "Send to a new recipient" at bounding box center [985, 117] width 229 height 32
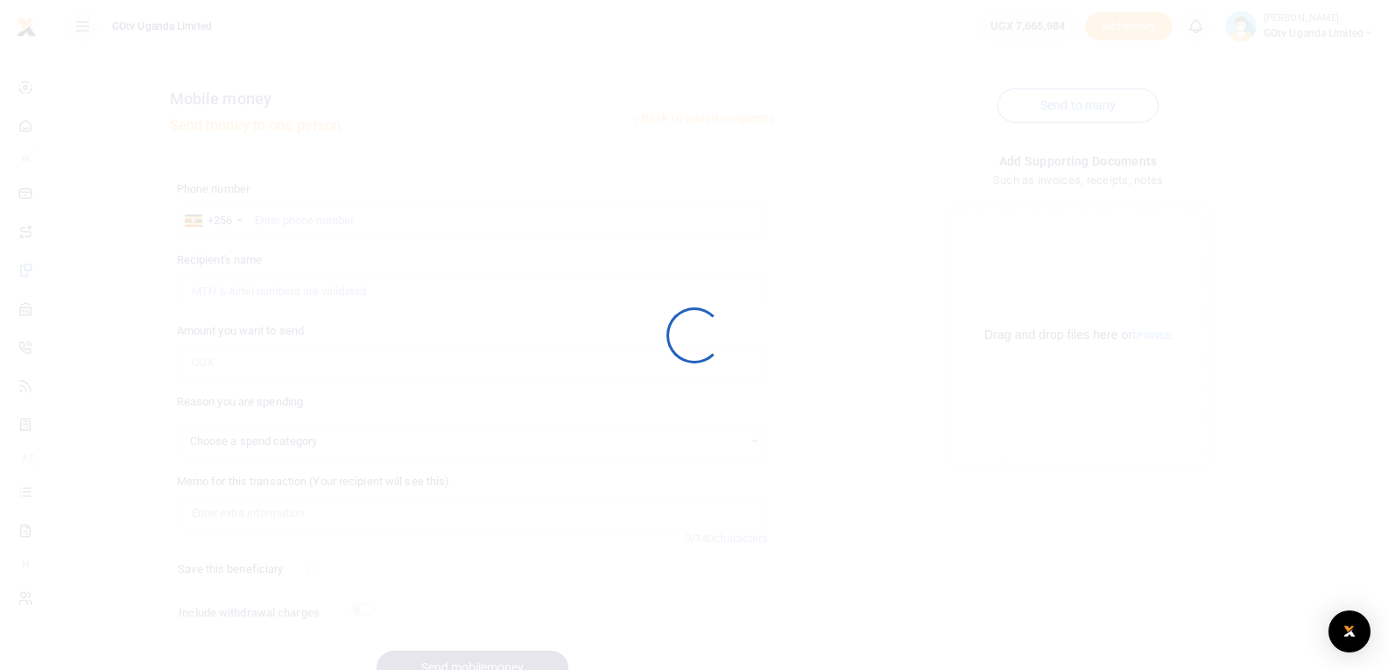
select select
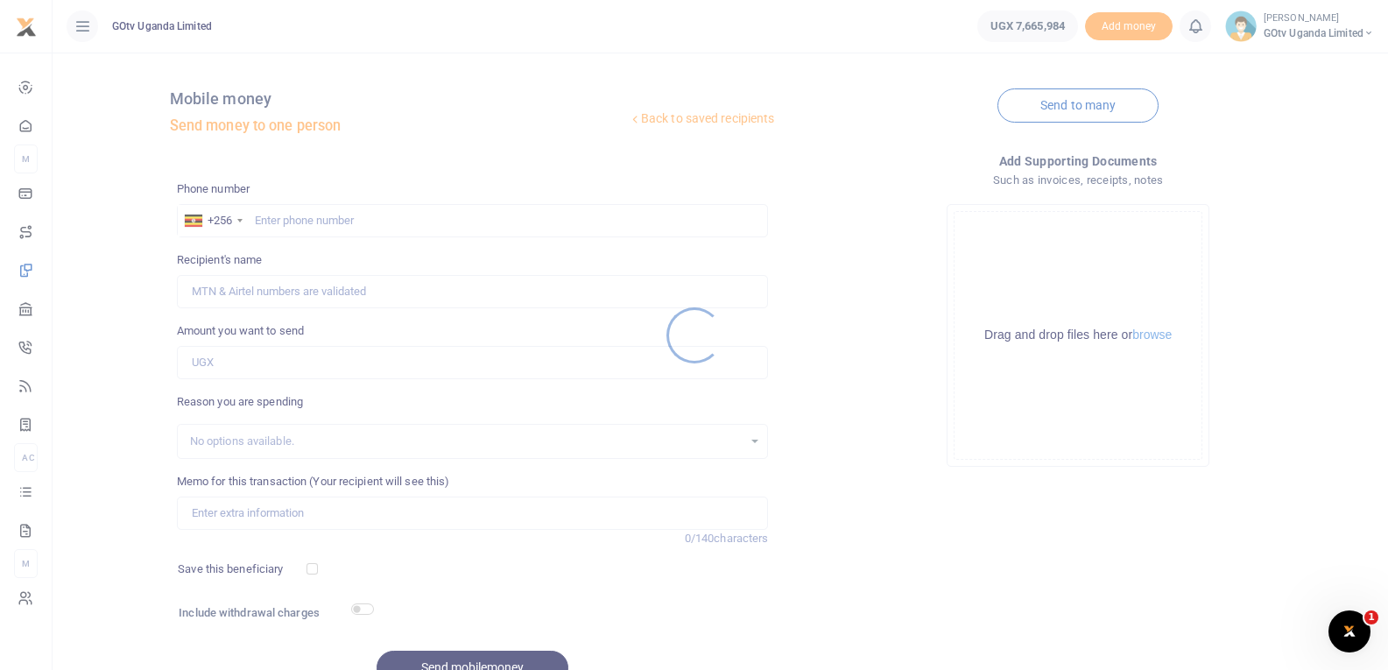
click at [347, 221] on div at bounding box center [694, 335] width 1388 height 670
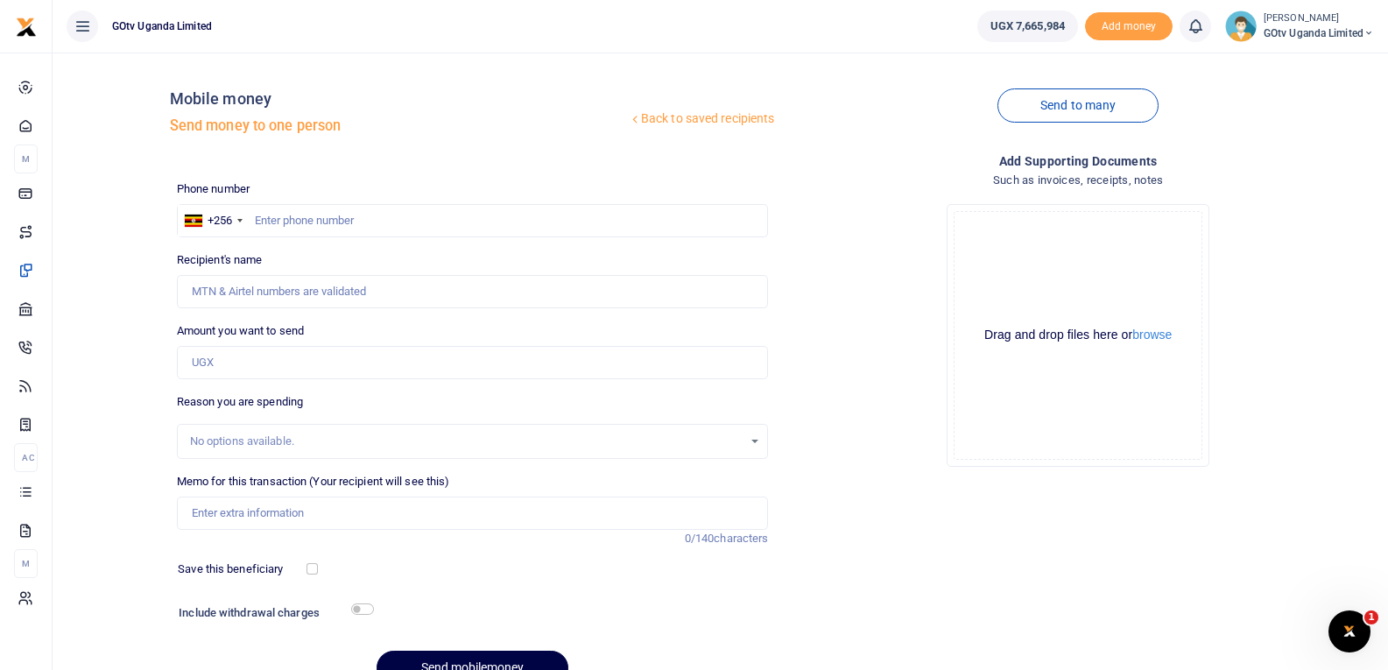
click at [357, 221] on div at bounding box center [694, 335] width 1388 height 670
click at [396, 227] on input "text" at bounding box center [473, 220] width 592 height 33
paste input "748167929"
type input "748167929"
type input "[PERSON_NAME]"
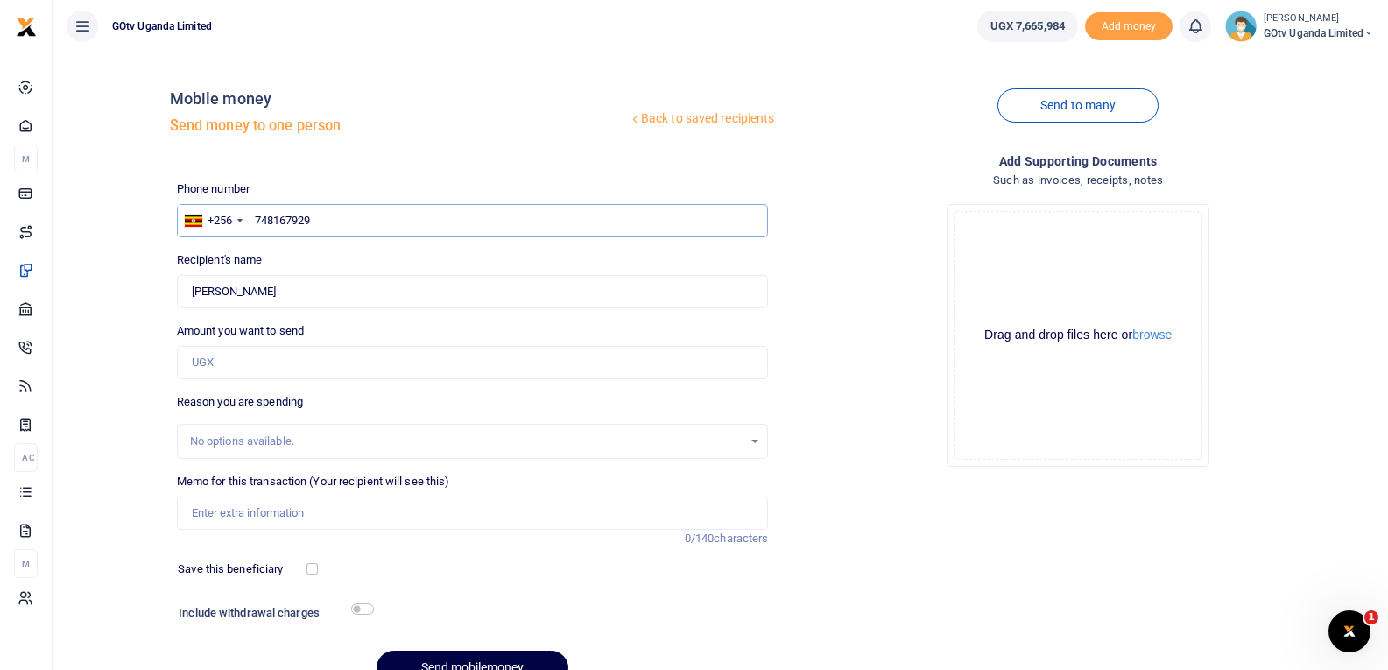
drag, startPoint x: 315, startPoint y: 228, endPoint x: 257, endPoint y: 236, distance: 59.2
click at [257, 236] on input "748167929" at bounding box center [473, 220] width 592 height 33
paste input "09094696"
type input "709094696"
click at [739, 123] on link "Back to saved recipients" at bounding box center [702, 119] width 148 height 32
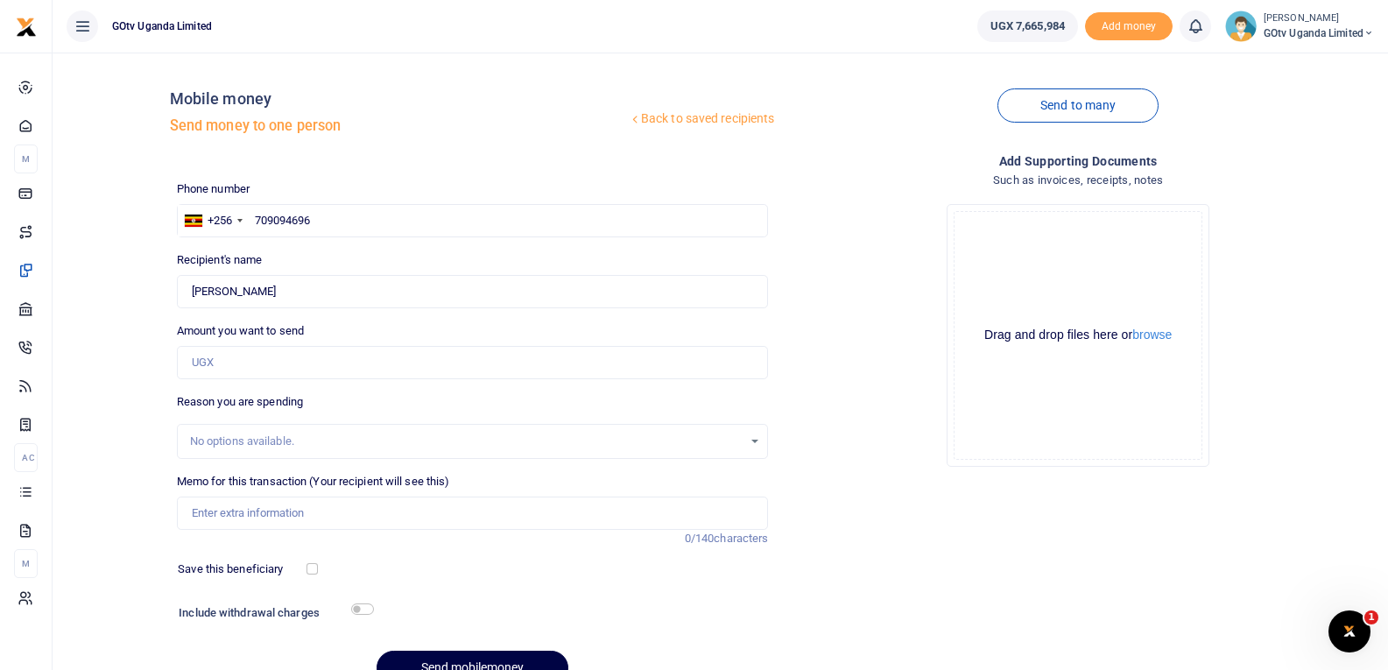
type input "Rashid Bongole"
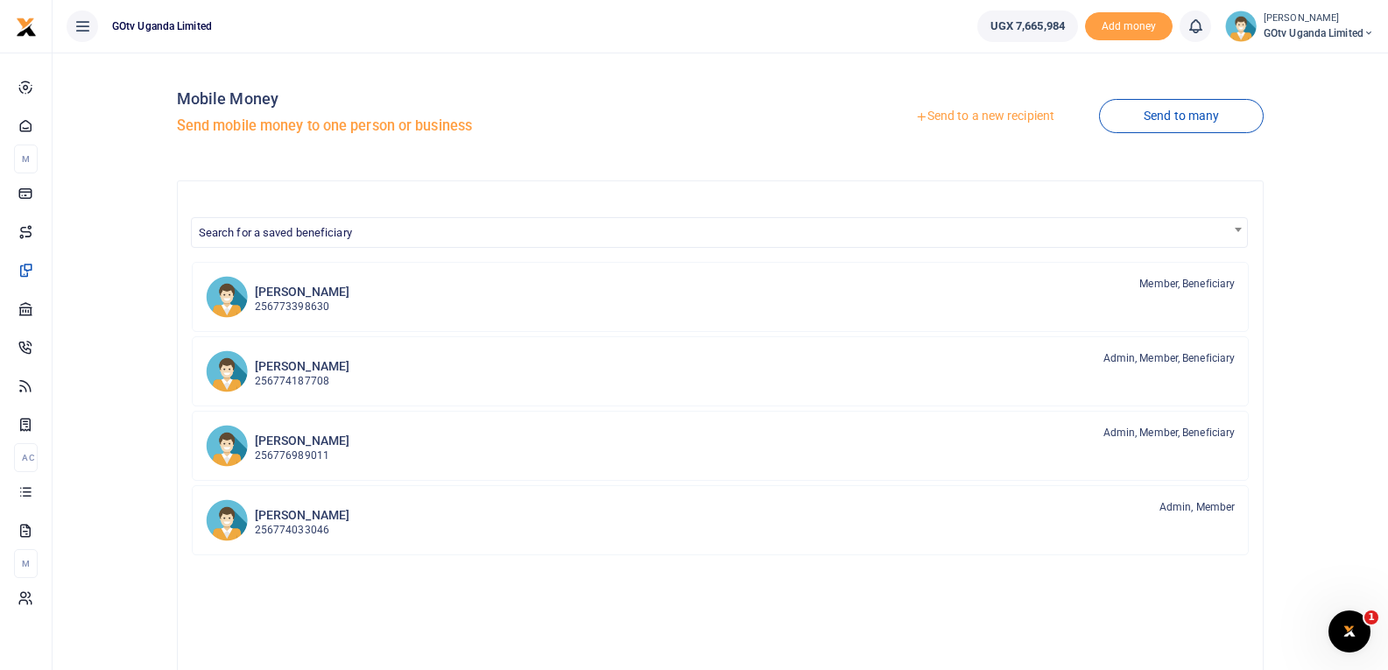
click at [978, 111] on link "Send to a new recipient" at bounding box center [985, 117] width 229 height 32
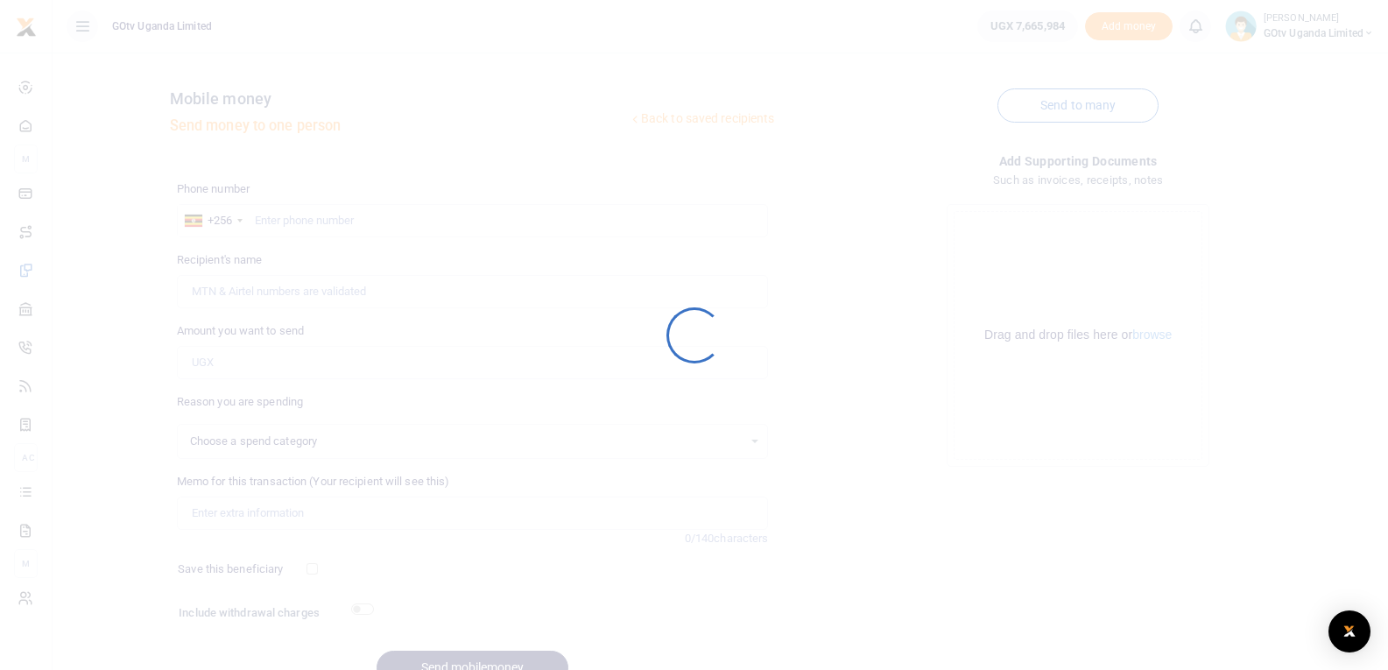
select select
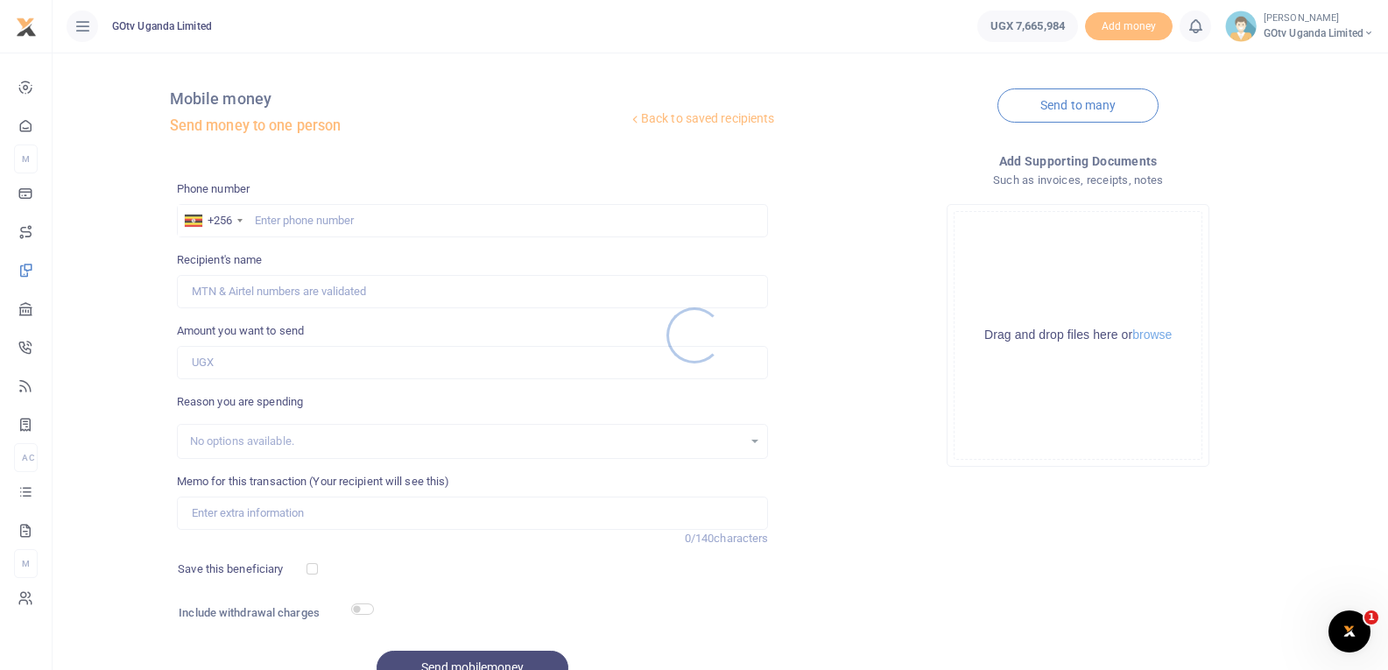
click at [397, 211] on div at bounding box center [694, 335] width 1388 height 670
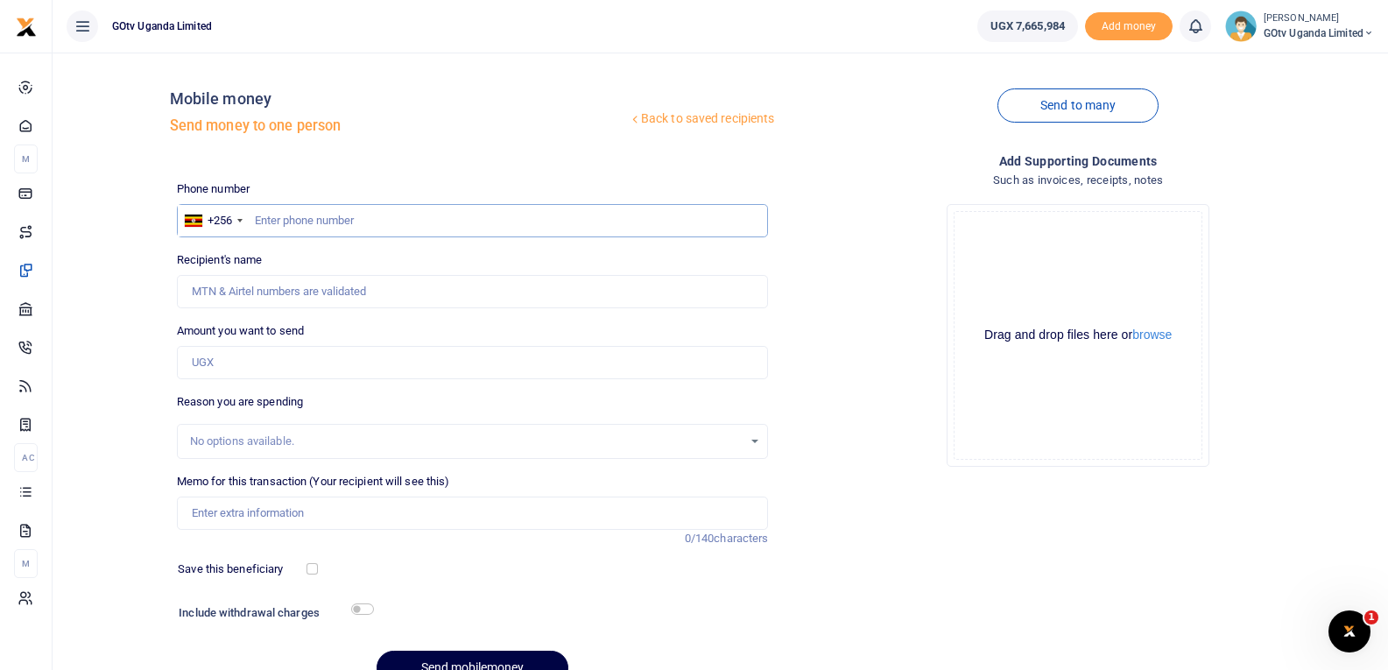
click at [396, 222] on input "text" at bounding box center [473, 220] width 592 height 33
paste input "748167929"
type input "748167929"
type input "[PERSON_NAME]"
type input "748167929"
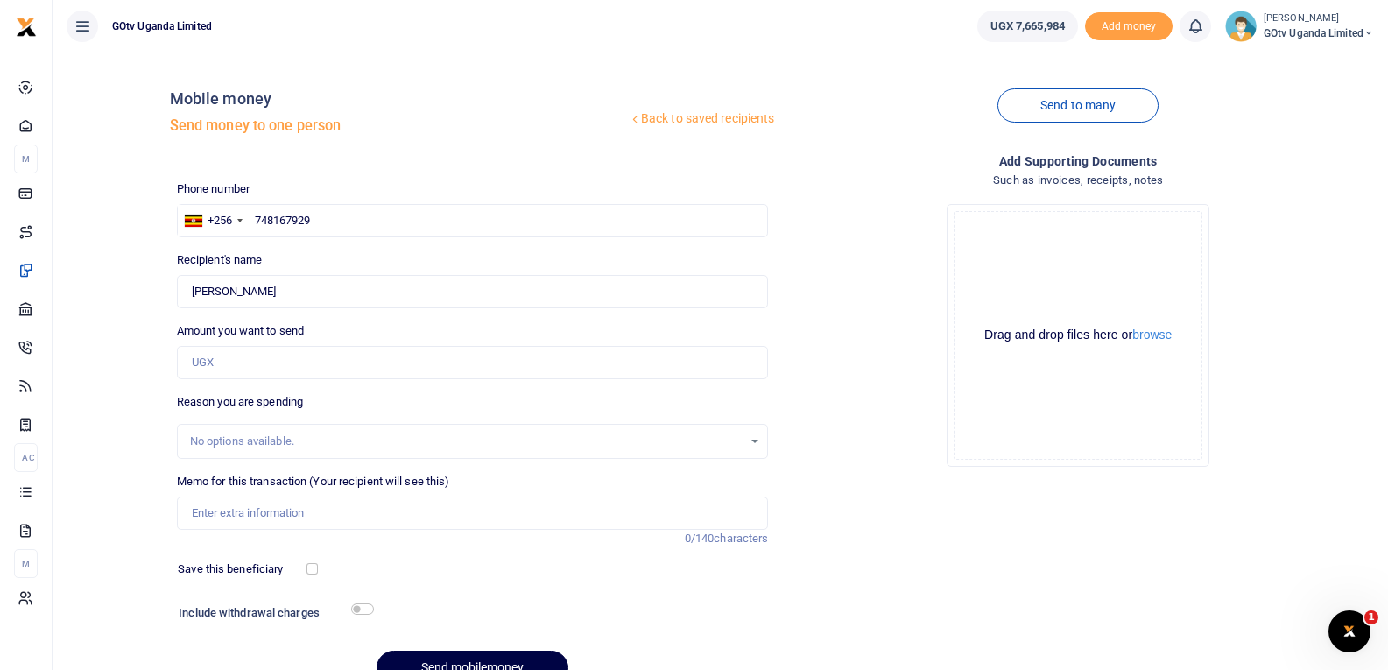
click at [640, 119] on link "Back to saved recipients" at bounding box center [702, 119] width 148 height 32
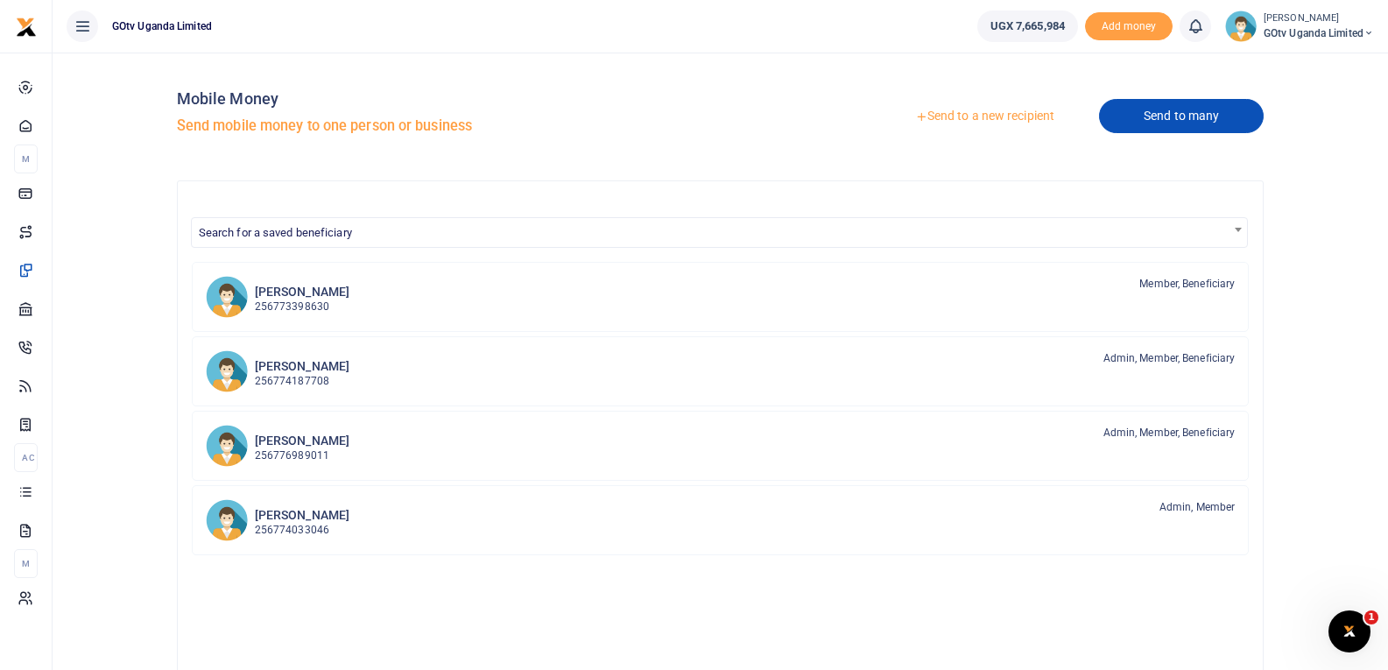
click at [1157, 115] on link "Send to many" at bounding box center [1181, 116] width 165 height 34
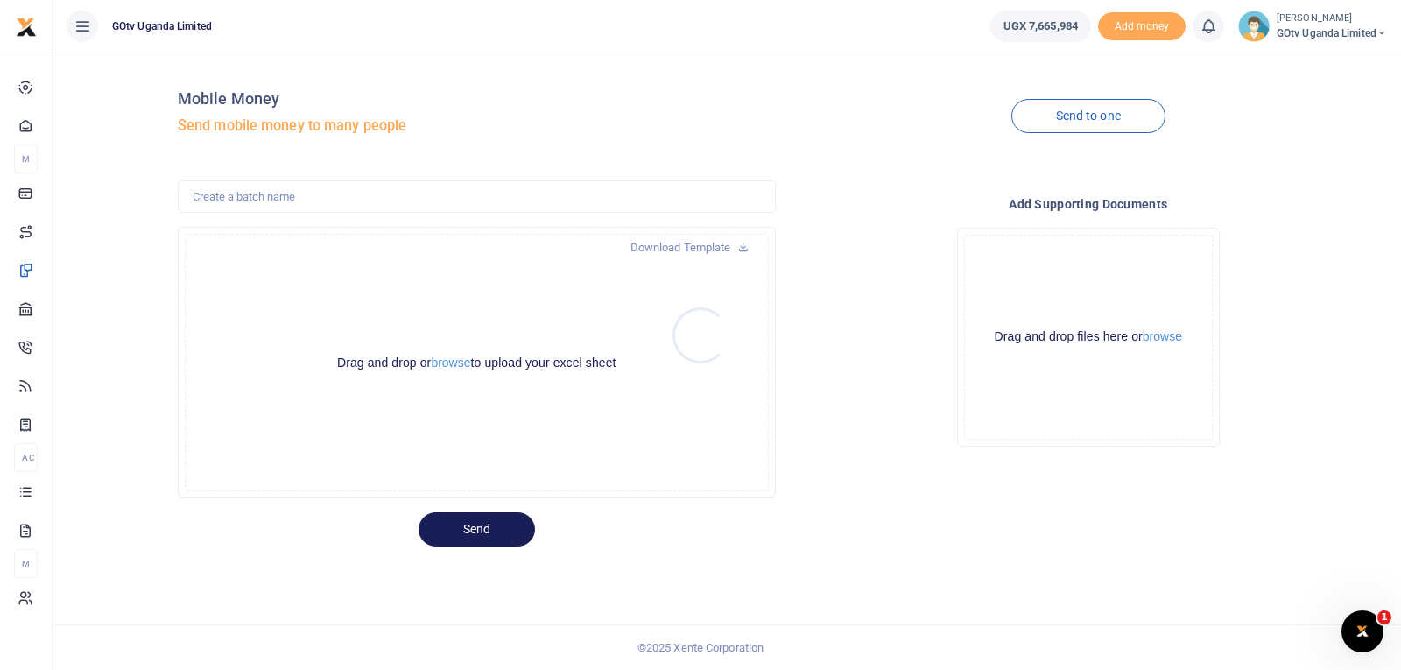
click at [455, 362] on div at bounding box center [700, 335] width 1401 height 670
click at [454, 363] on button "browse" at bounding box center [450, 362] width 39 height 13
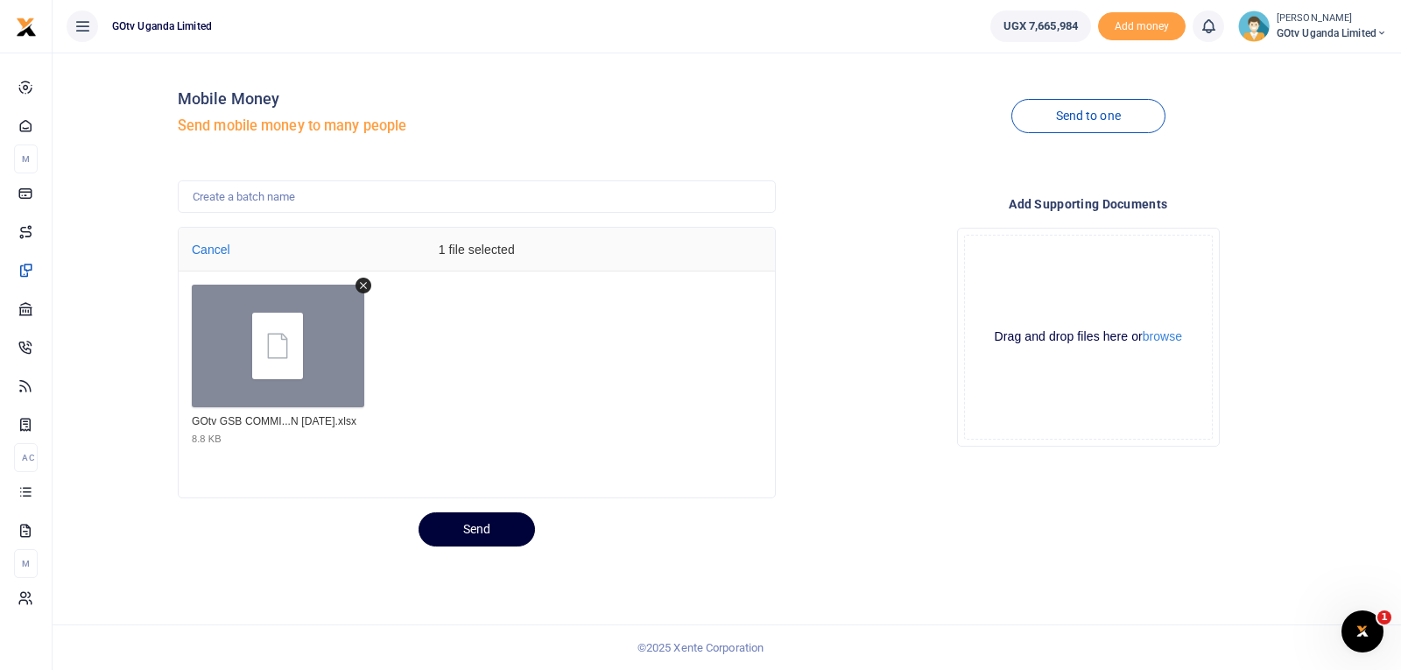
click at [482, 538] on button "Send" at bounding box center [477, 529] width 116 height 34
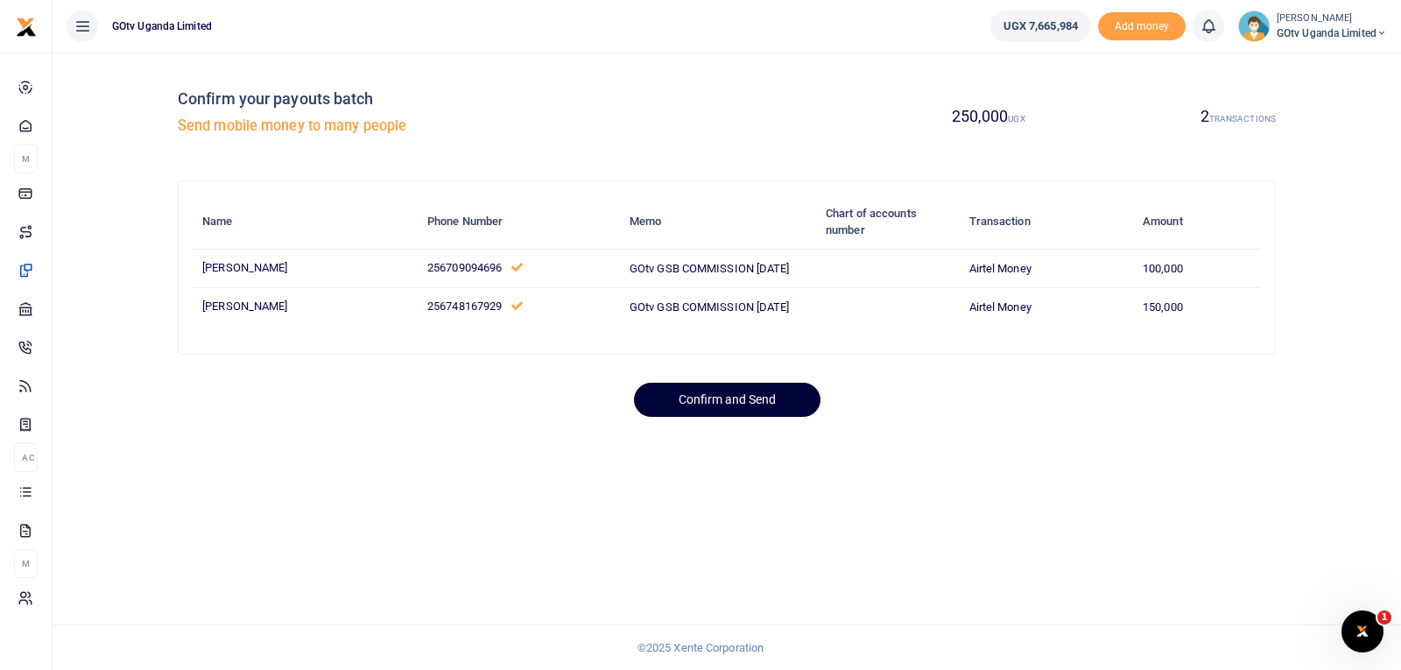
click at [716, 391] on button "Confirm and Send" at bounding box center [727, 400] width 187 height 34
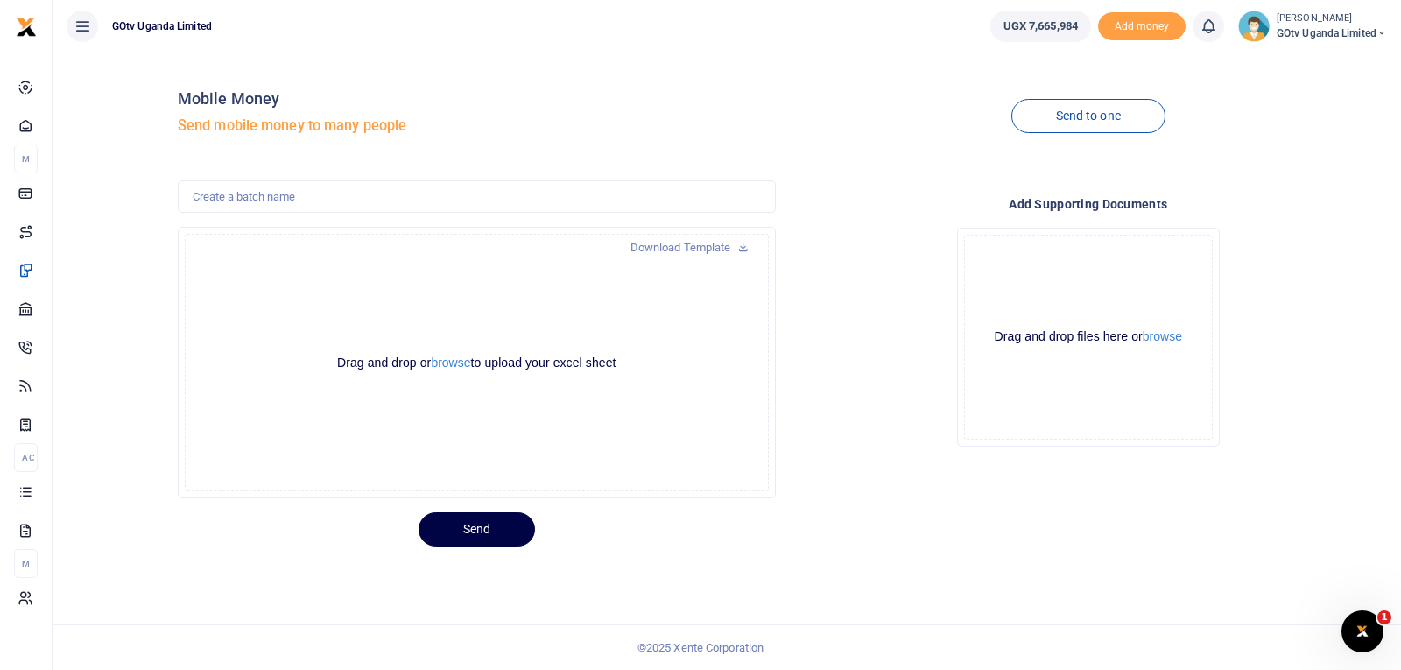
click at [1333, 18] on small "[PERSON_NAME]" at bounding box center [1332, 18] width 110 height 15
click at [1325, 61] on link "Switch accounts" at bounding box center [1322, 64] width 138 height 25
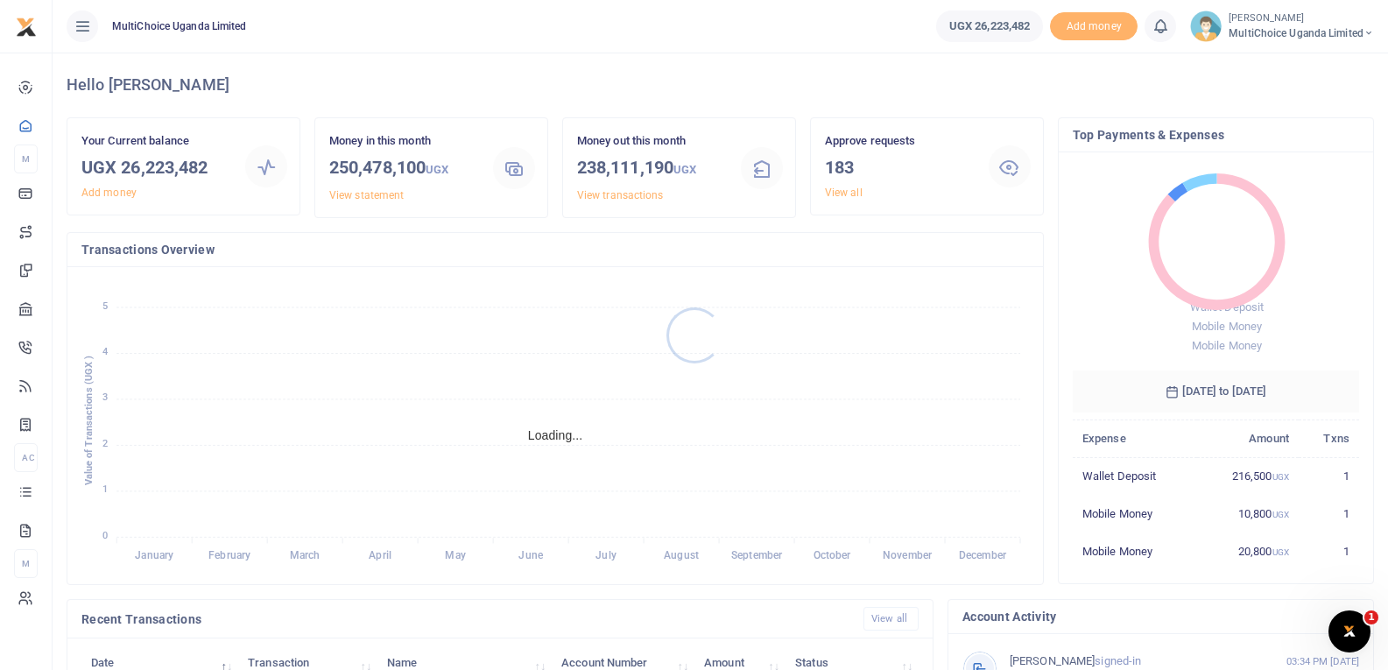
scroll to position [14, 14]
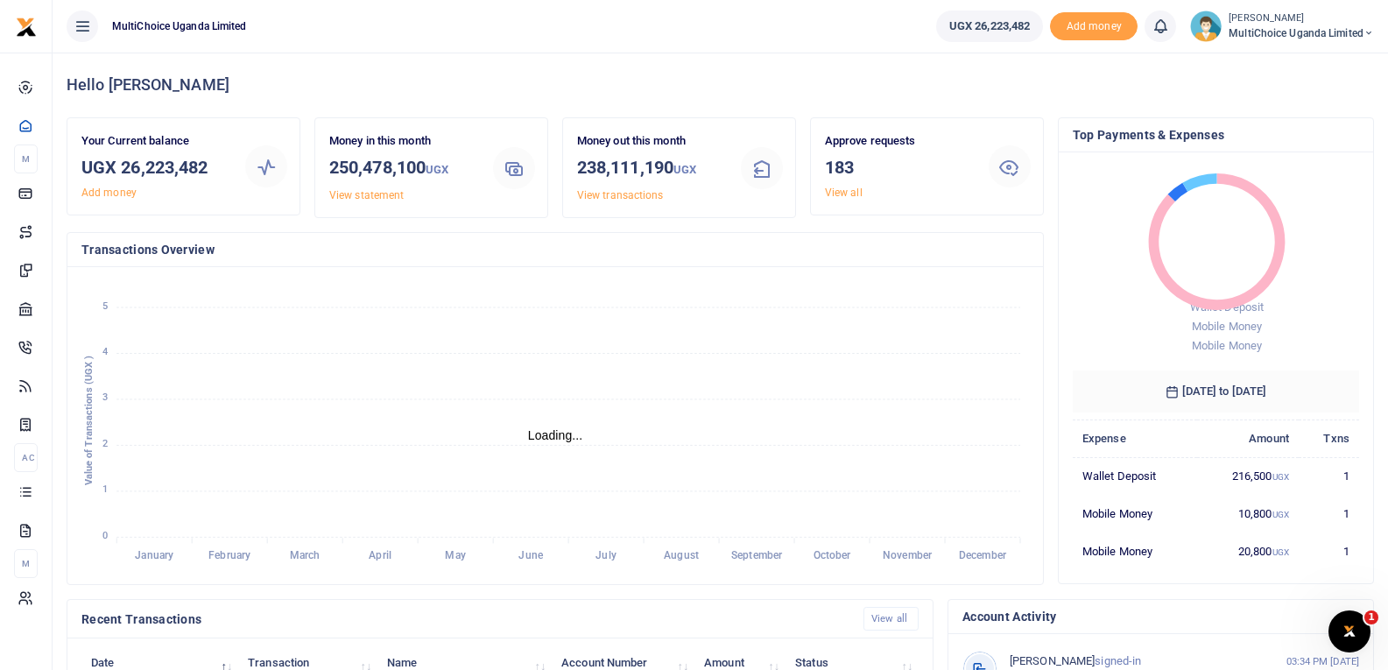
click at [851, 439] on icon "January January February February March March April April May May June June Jul…" at bounding box center [555, 425] width 948 height 289
drag, startPoint x: 1033, startPoint y: 28, endPoint x: 968, endPoint y: 30, distance: 64.8
click at [968, 30] on link "UGX 26,223,482" at bounding box center [989, 27] width 107 height 32
click at [1006, 37] on link "UGX 26,223,482" at bounding box center [989, 27] width 107 height 32
click at [982, 40] on link "UGX 26,223,482" at bounding box center [989, 27] width 107 height 32
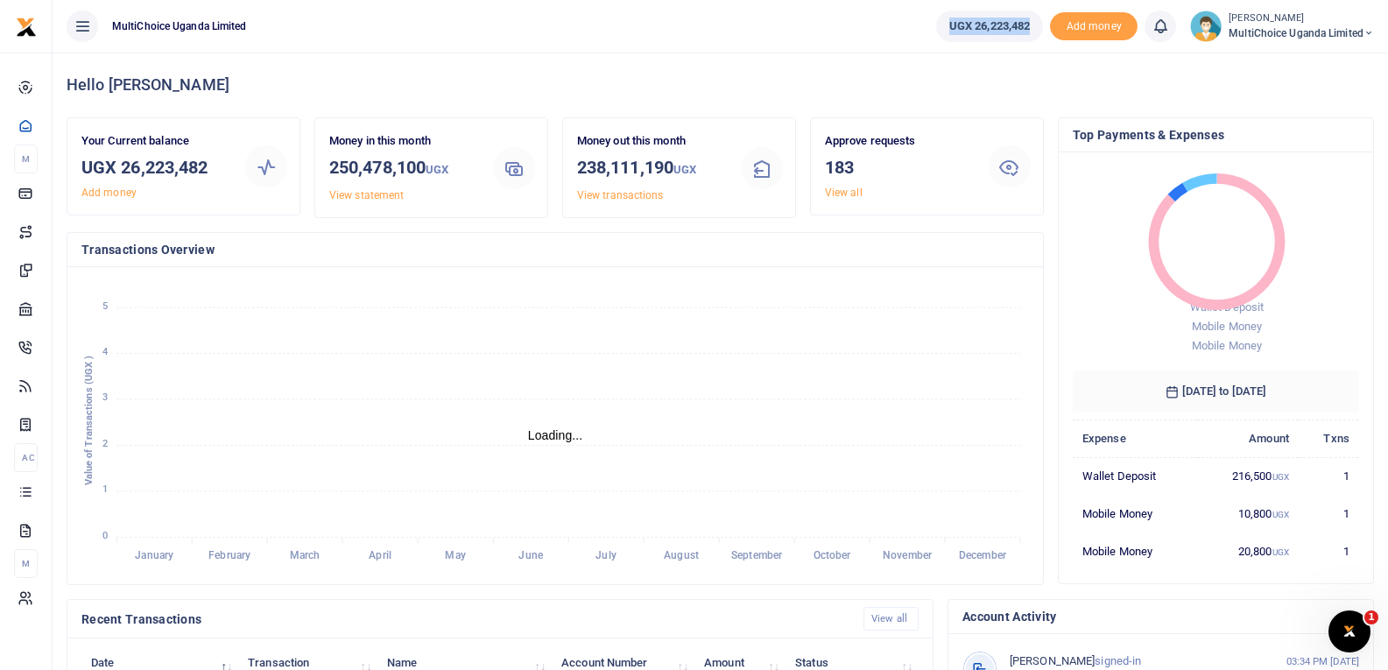
drag, startPoint x: 1025, startPoint y: 29, endPoint x: 939, endPoint y: 36, distance: 86.1
click at [939, 36] on link "UGX 26,223,482" at bounding box center [989, 27] width 107 height 32
copy span "UGX 26,223,482"
click at [844, 21] on ul "MultiChoice Uganda Limited" at bounding box center [488, 26] width 870 height 53
click at [1264, 29] on span "MultiChoice Uganda Limited" at bounding box center [1301, 33] width 145 height 16
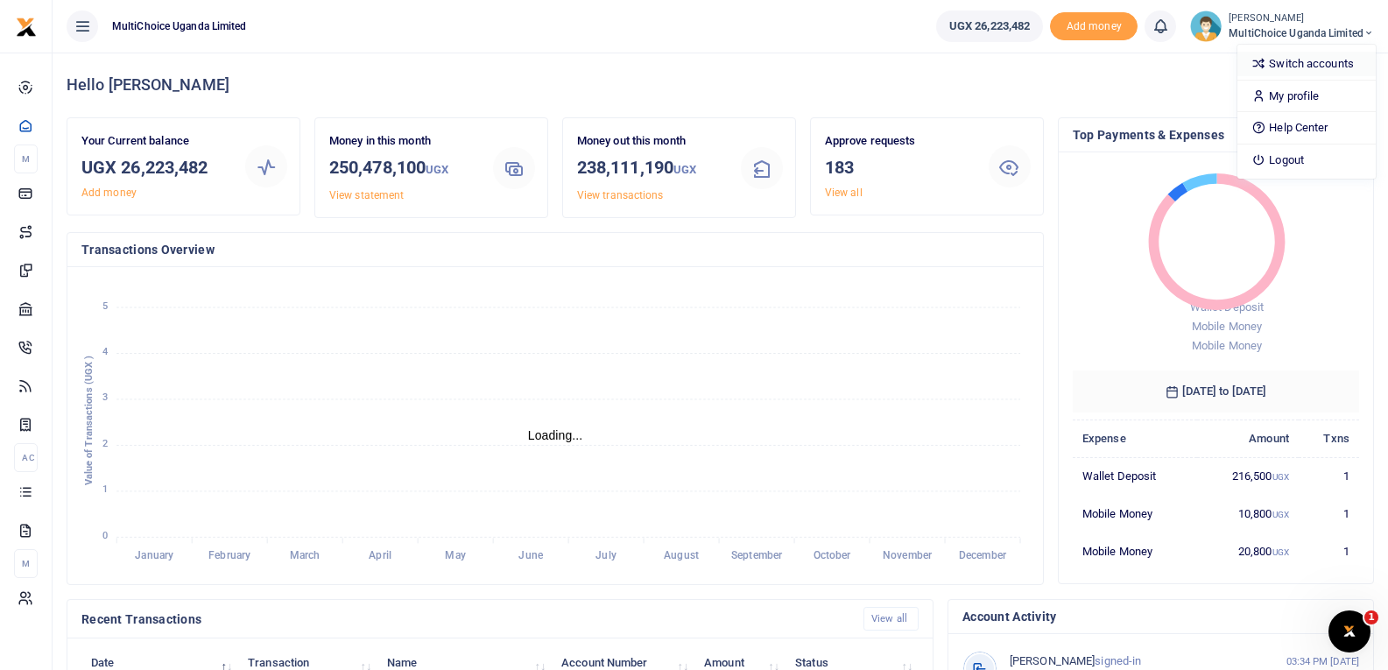
click at [1279, 67] on link "Switch accounts" at bounding box center [1307, 64] width 138 height 25
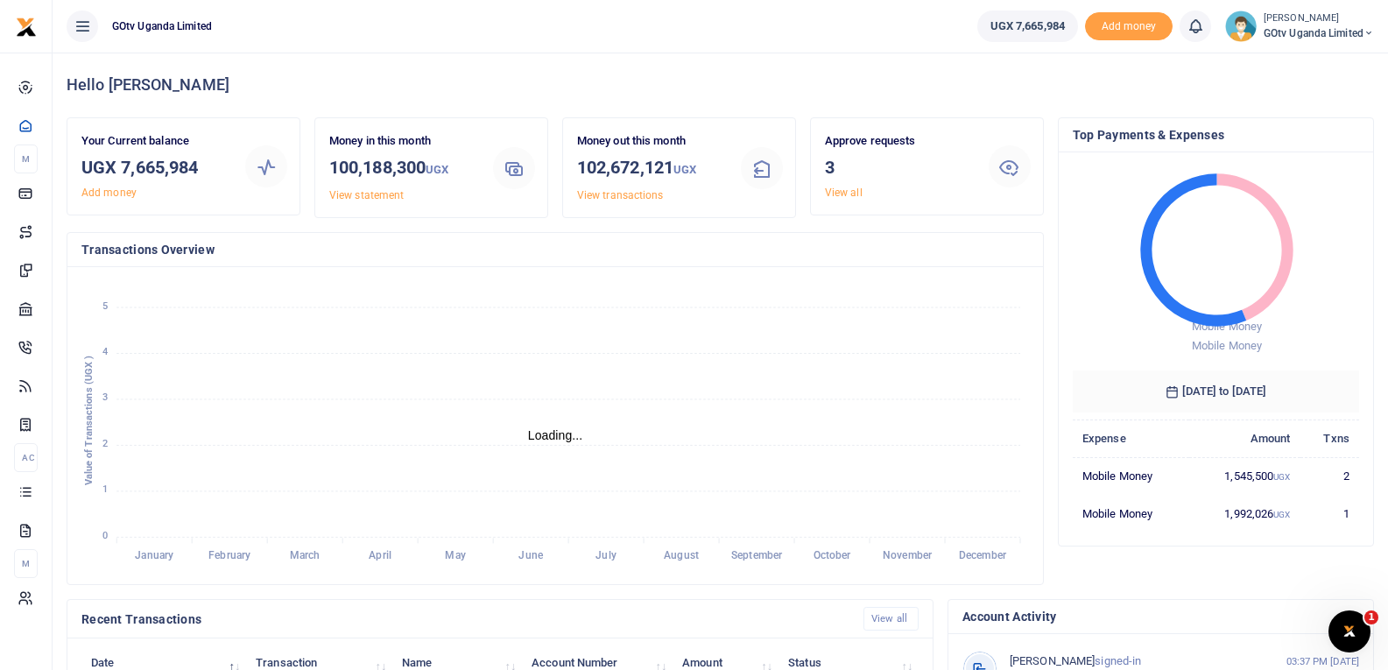
click at [846, 323] on icon "January January February February March March April April May May June June Jul…" at bounding box center [555, 425] width 948 height 289
click at [1291, 27] on span "GOtv Uganda Limited" at bounding box center [1319, 33] width 110 height 16
click at [1287, 57] on link "Switch accounts" at bounding box center [1308, 64] width 138 height 25
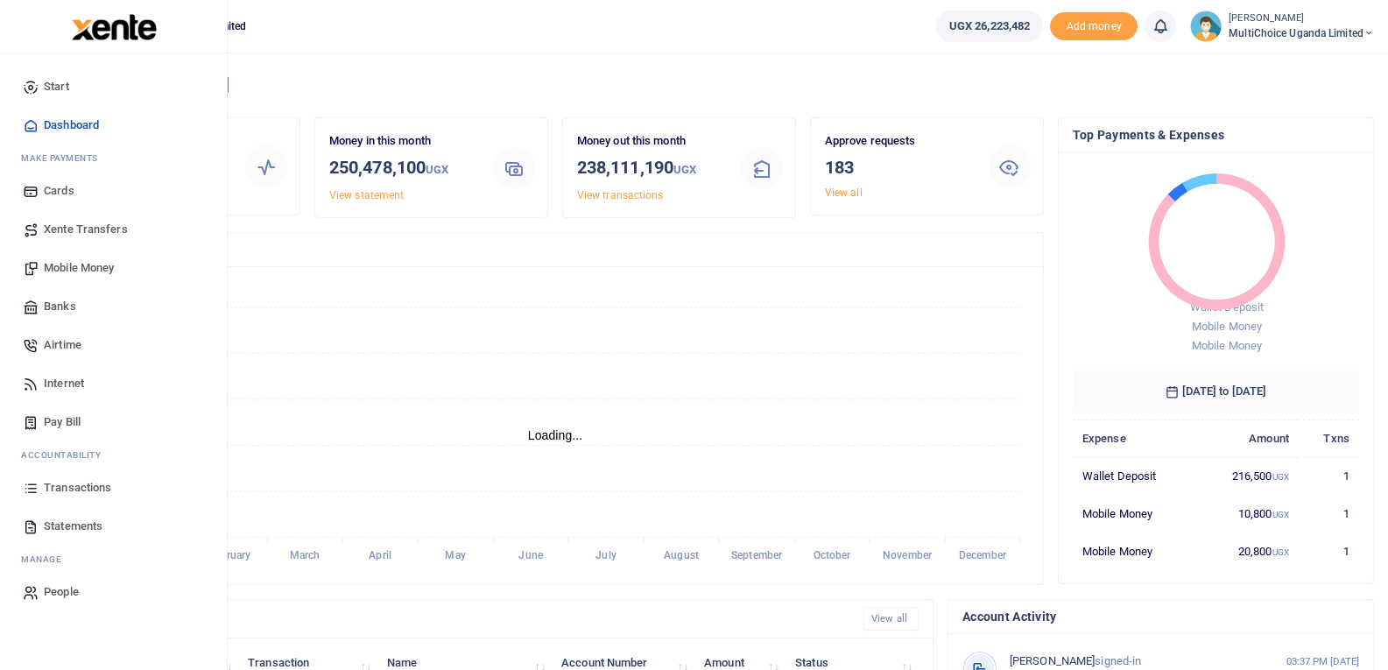
scroll to position [14, 14]
click at [88, 266] on span "Mobile Money" at bounding box center [79, 268] width 70 height 18
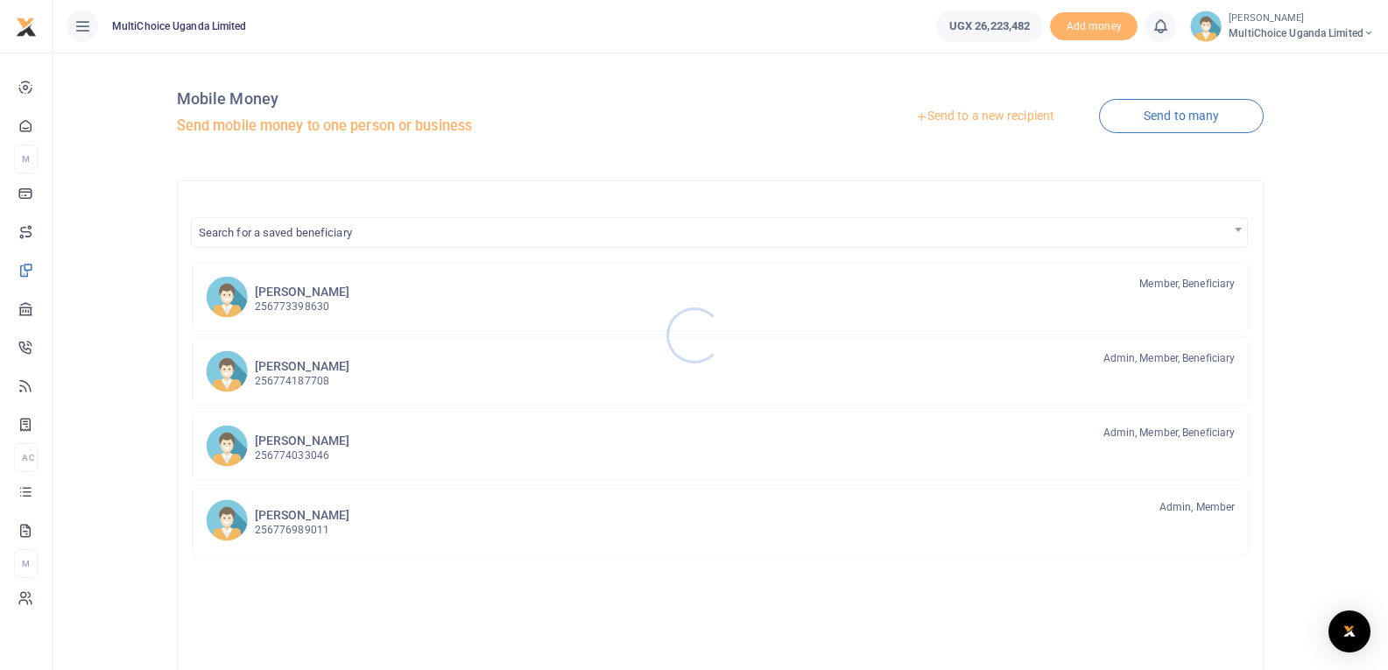
click at [1190, 108] on div at bounding box center [694, 335] width 1388 height 670
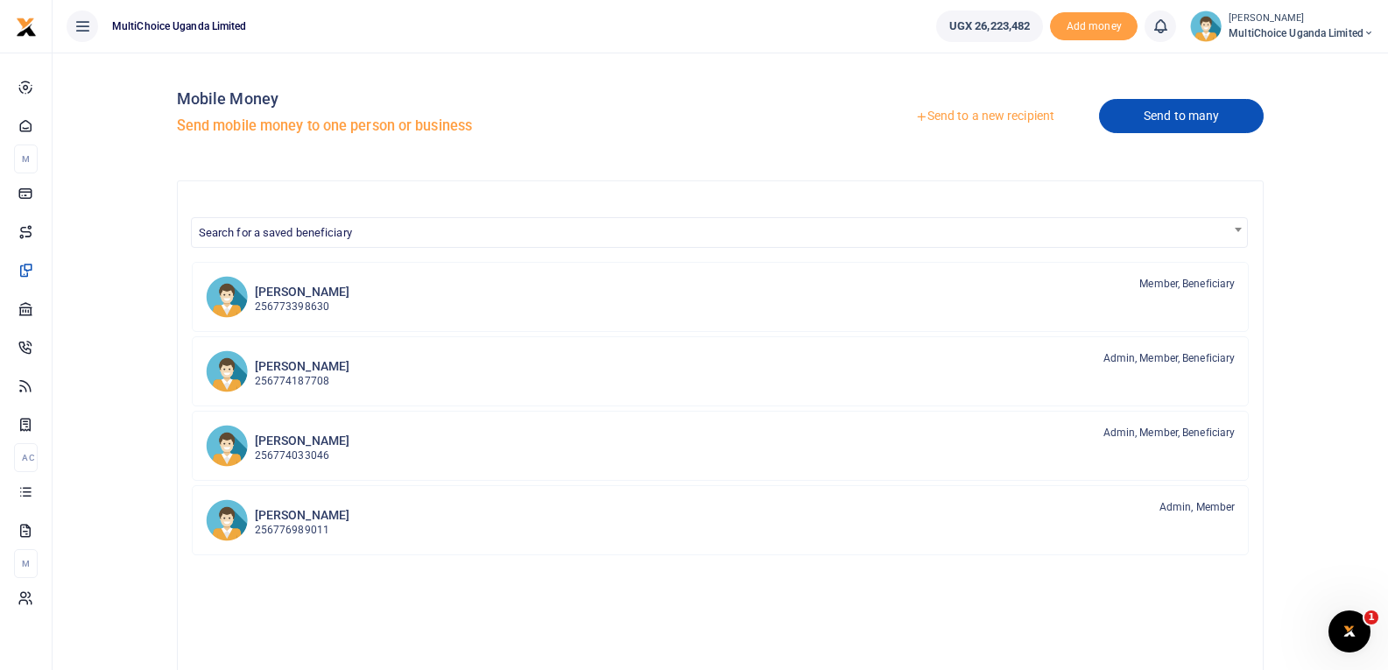
click at [1196, 120] on link "Send to many" at bounding box center [1181, 116] width 165 height 34
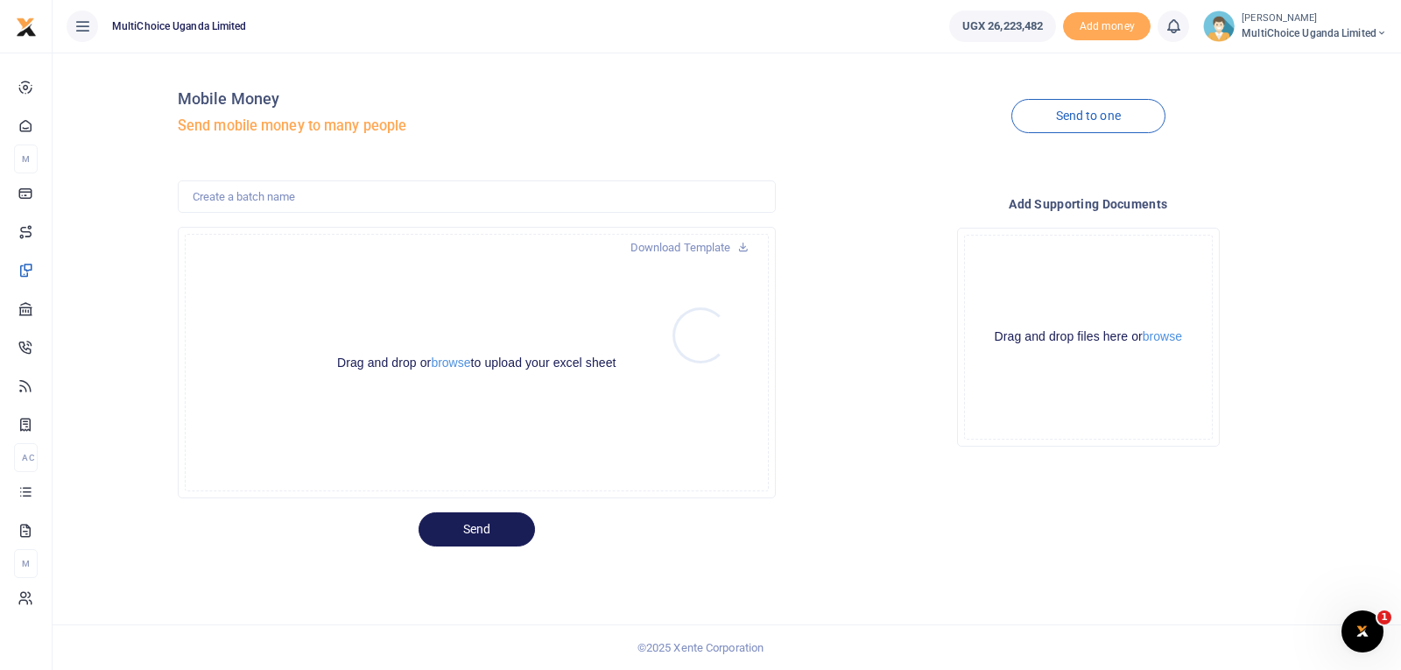
click at [465, 366] on div at bounding box center [700, 335] width 1401 height 670
click at [454, 367] on button "browse" at bounding box center [450, 362] width 39 height 13
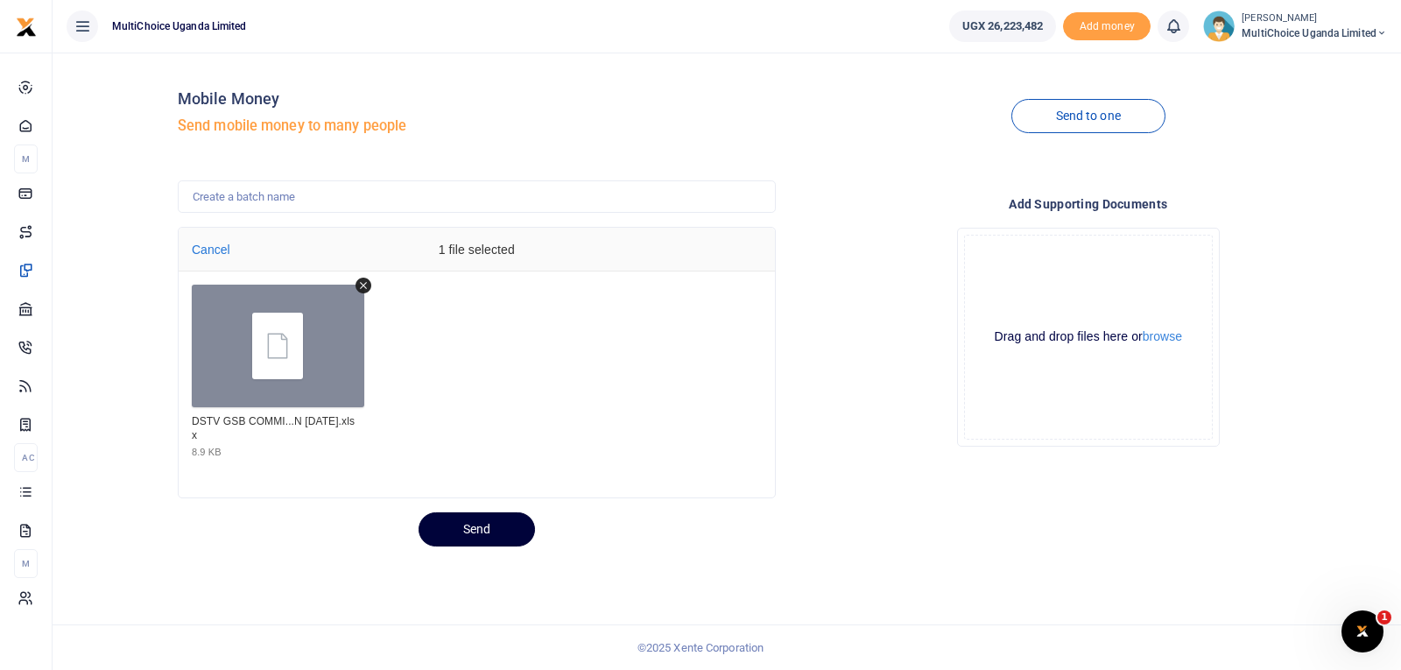
click at [489, 526] on button "Send" at bounding box center [477, 529] width 116 height 34
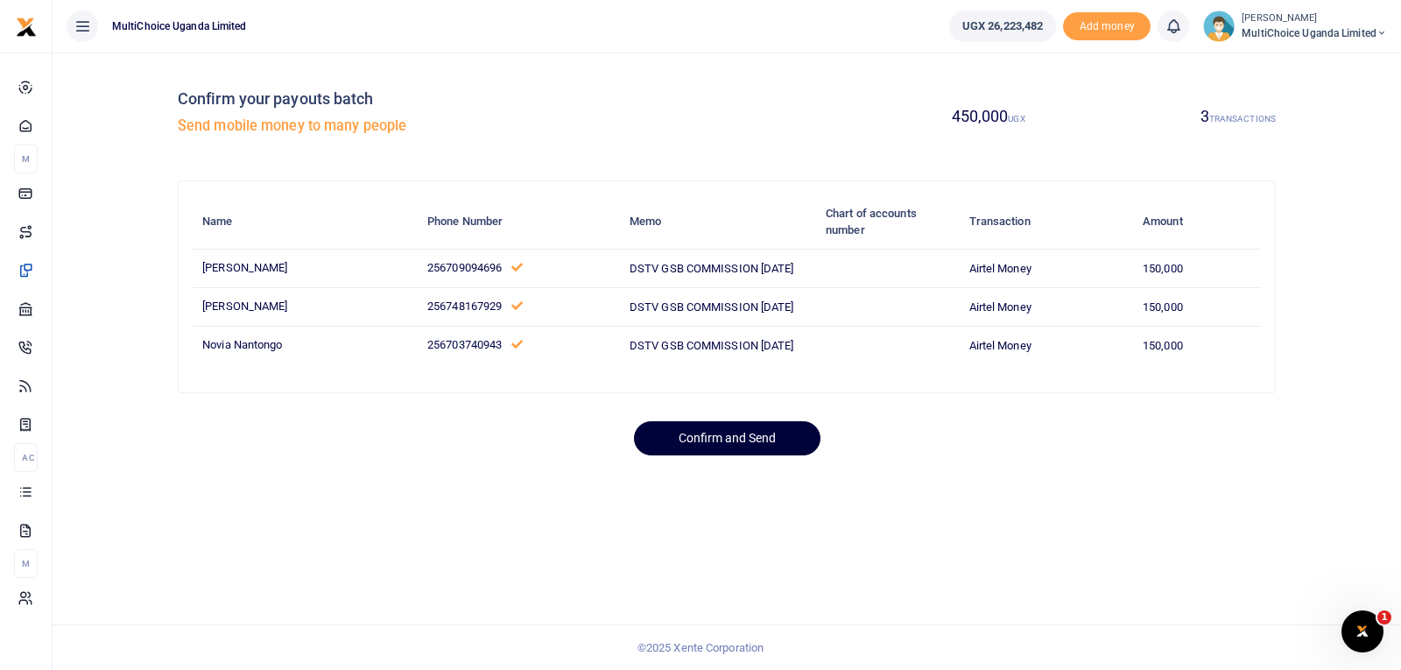
click at [720, 441] on button "Confirm and Send" at bounding box center [727, 438] width 187 height 34
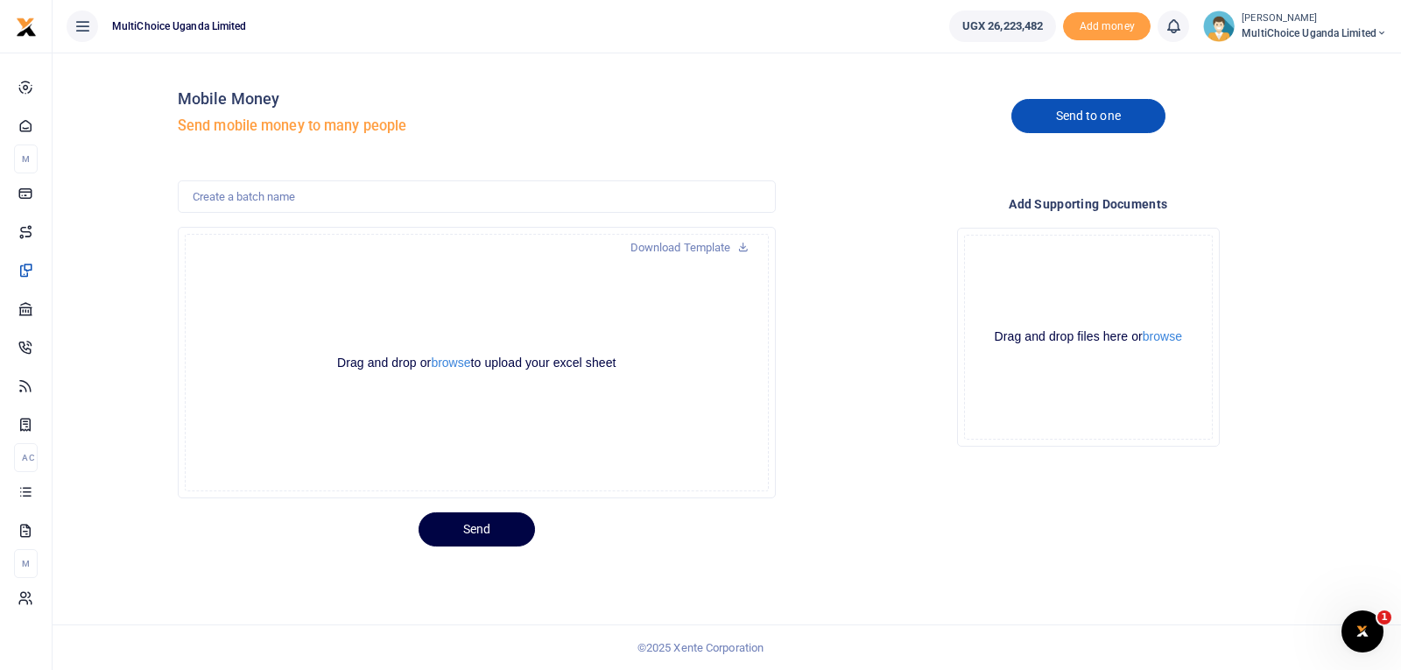
click at [1057, 123] on link "Send to one" at bounding box center [1089, 116] width 154 height 34
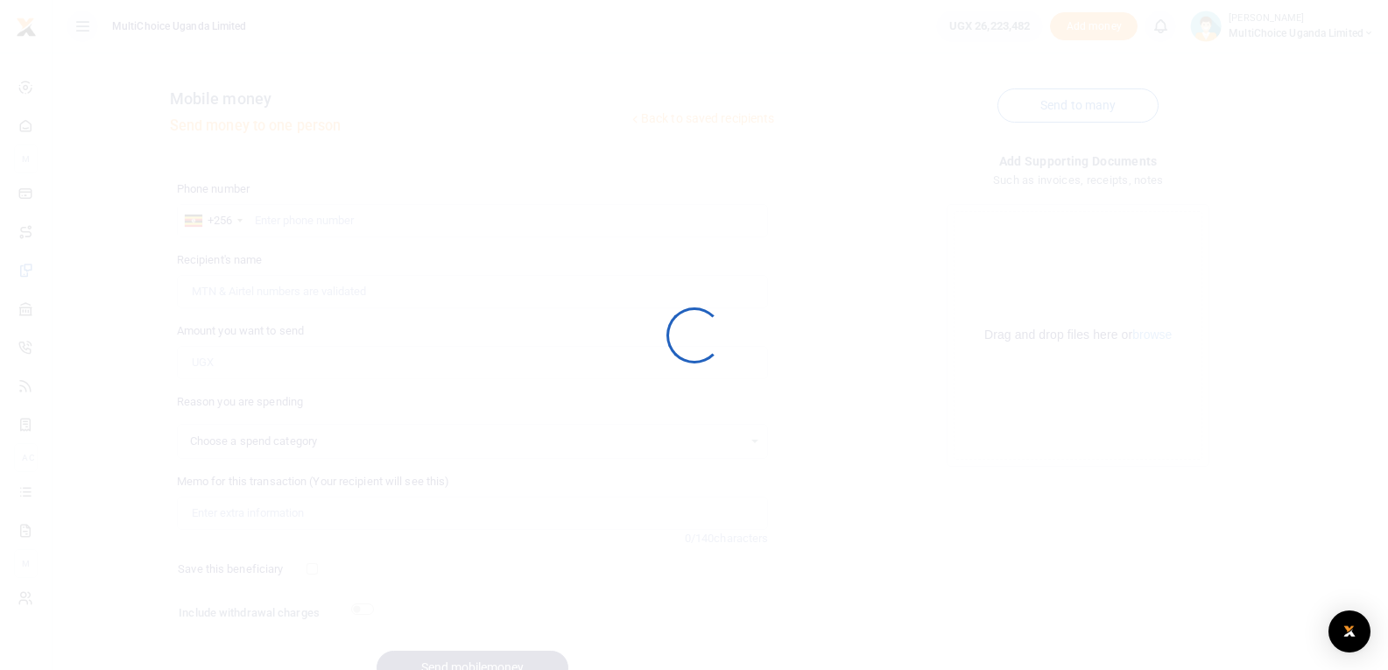
select select
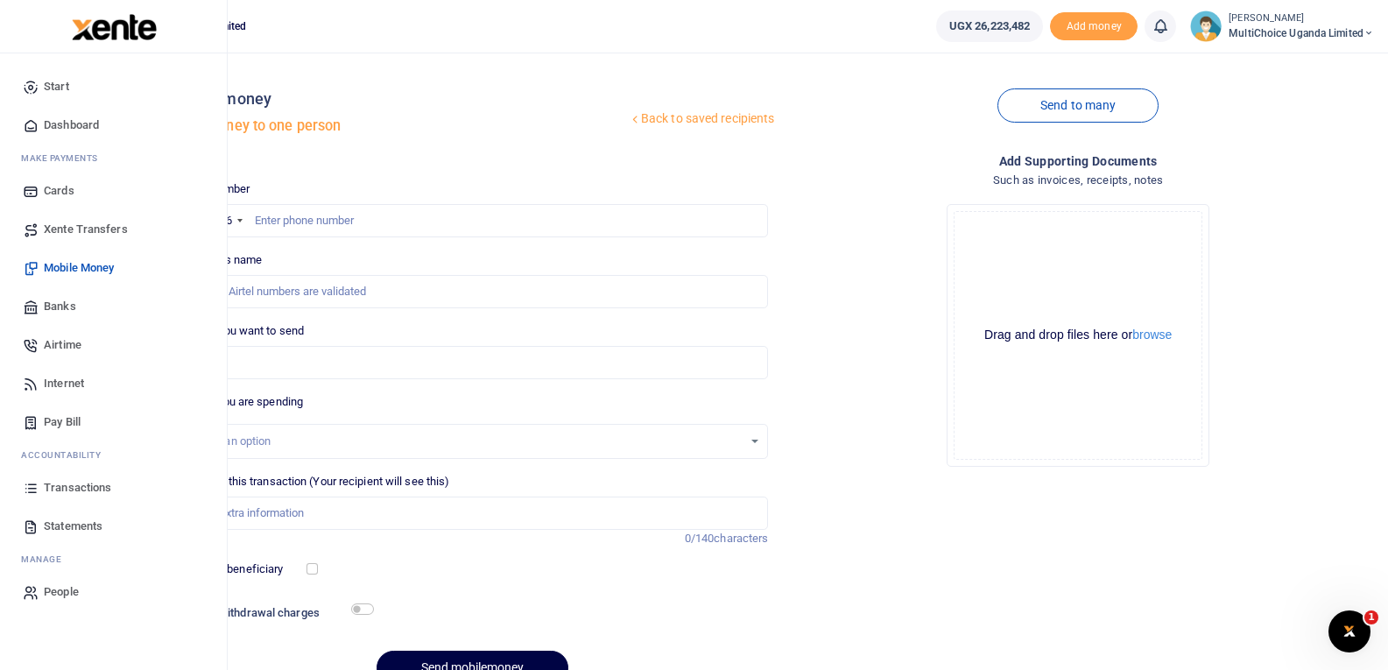
click at [80, 490] on span "Transactions" at bounding box center [77, 488] width 67 height 18
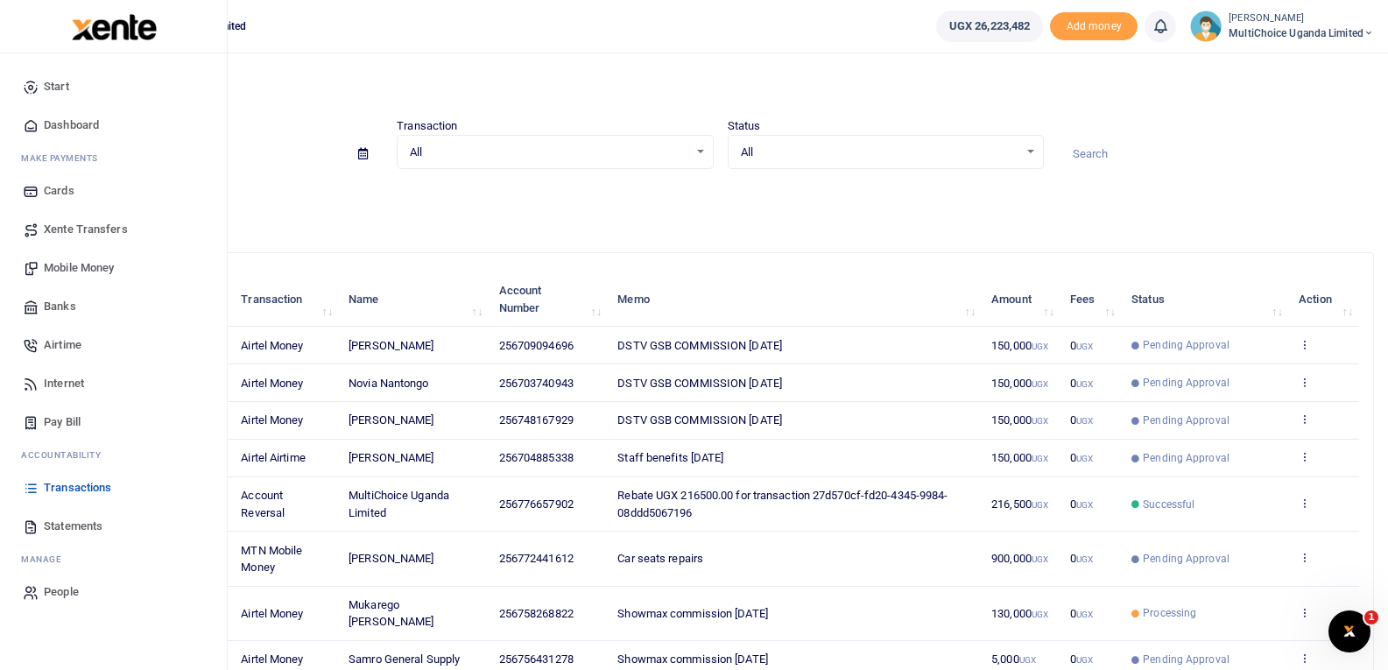
click at [95, 267] on span "Mobile Money" at bounding box center [79, 268] width 70 height 18
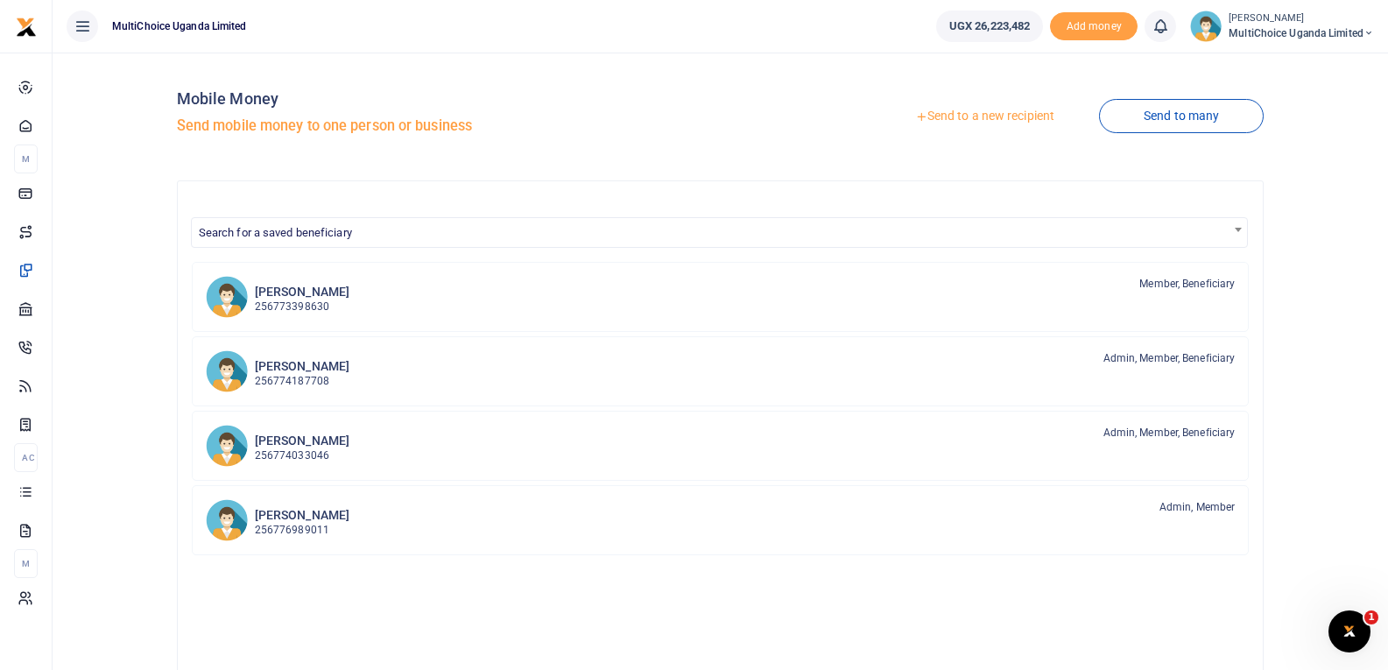
click at [985, 111] on link "Send to a new recipient" at bounding box center [985, 117] width 229 height 32
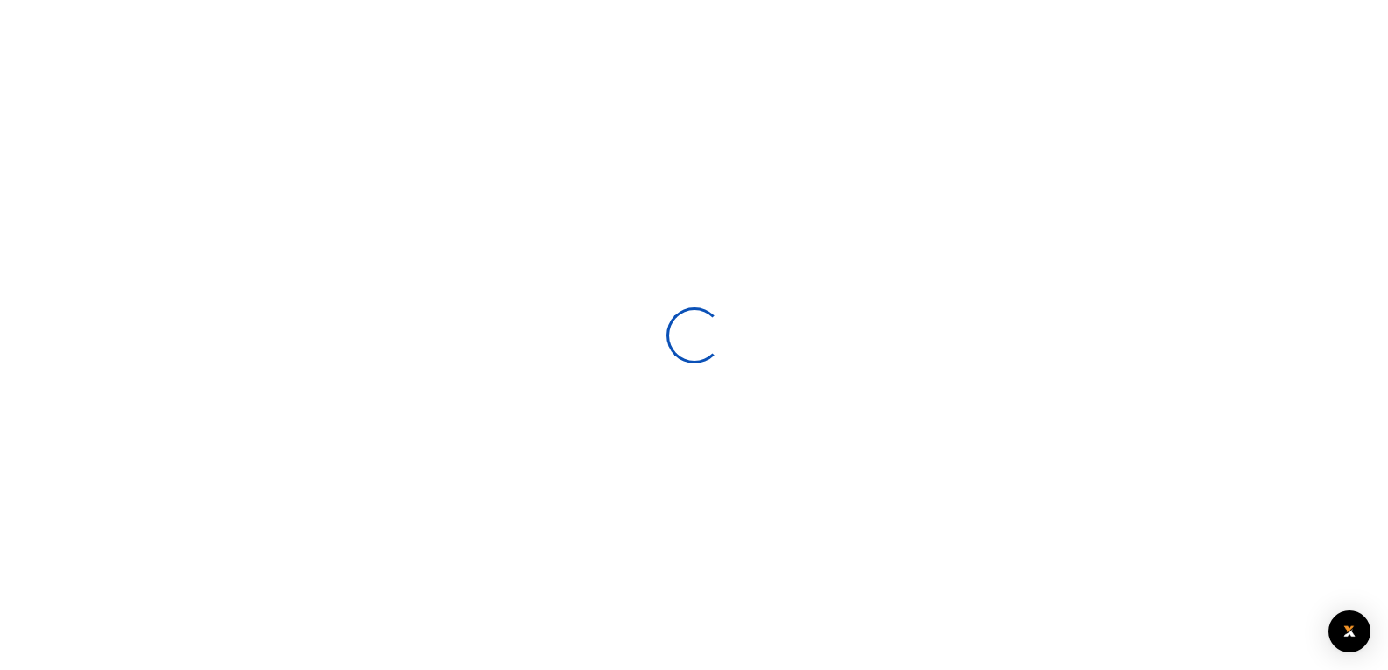
select select
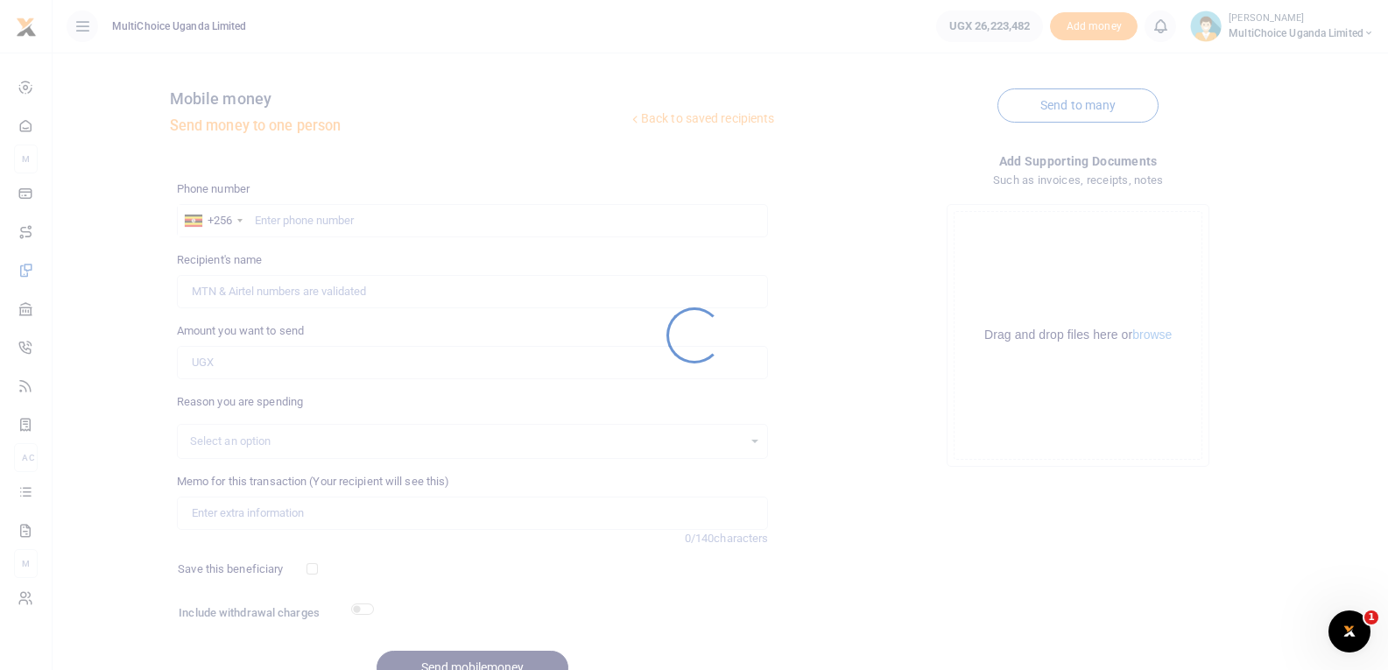
click at [361, 224] on div at bounding box center [694, 335] width 1388 height 670
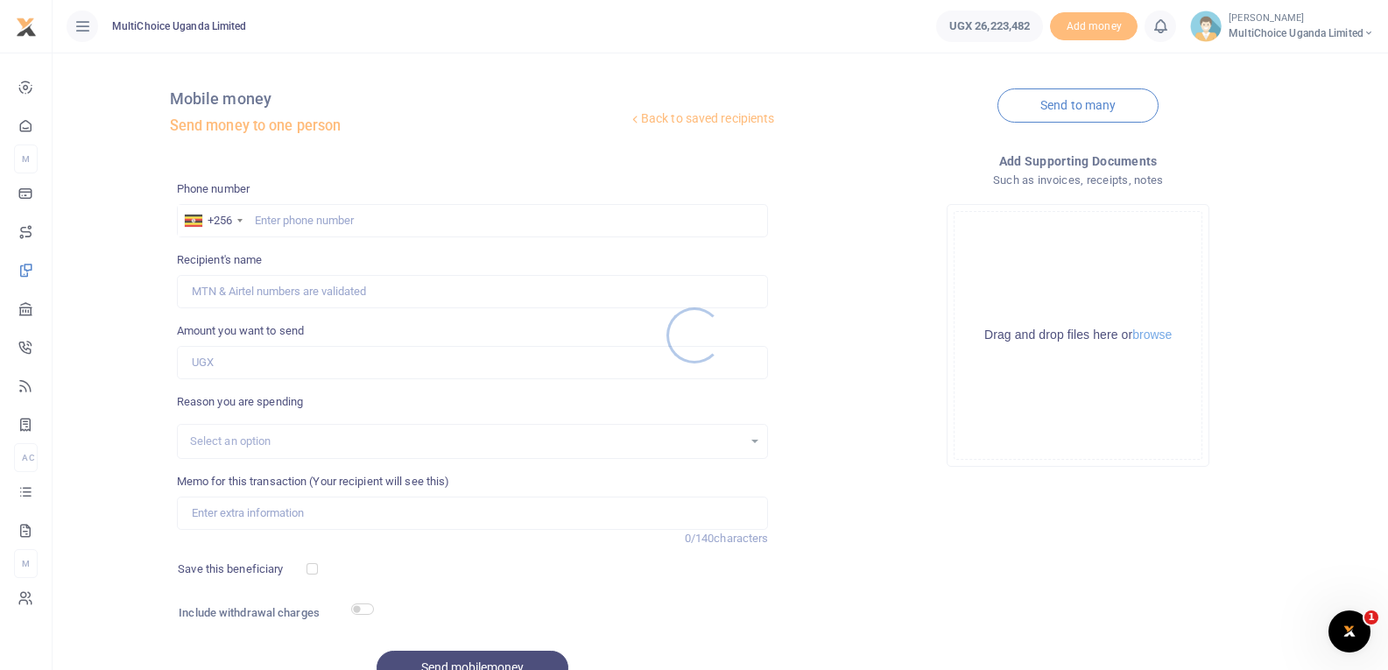
click at [360, 224] on div at bounding box center [694, 335] width 1388 height 670
click at [356, 219] on div at bounding box center [694, 335] width 1388 height 670
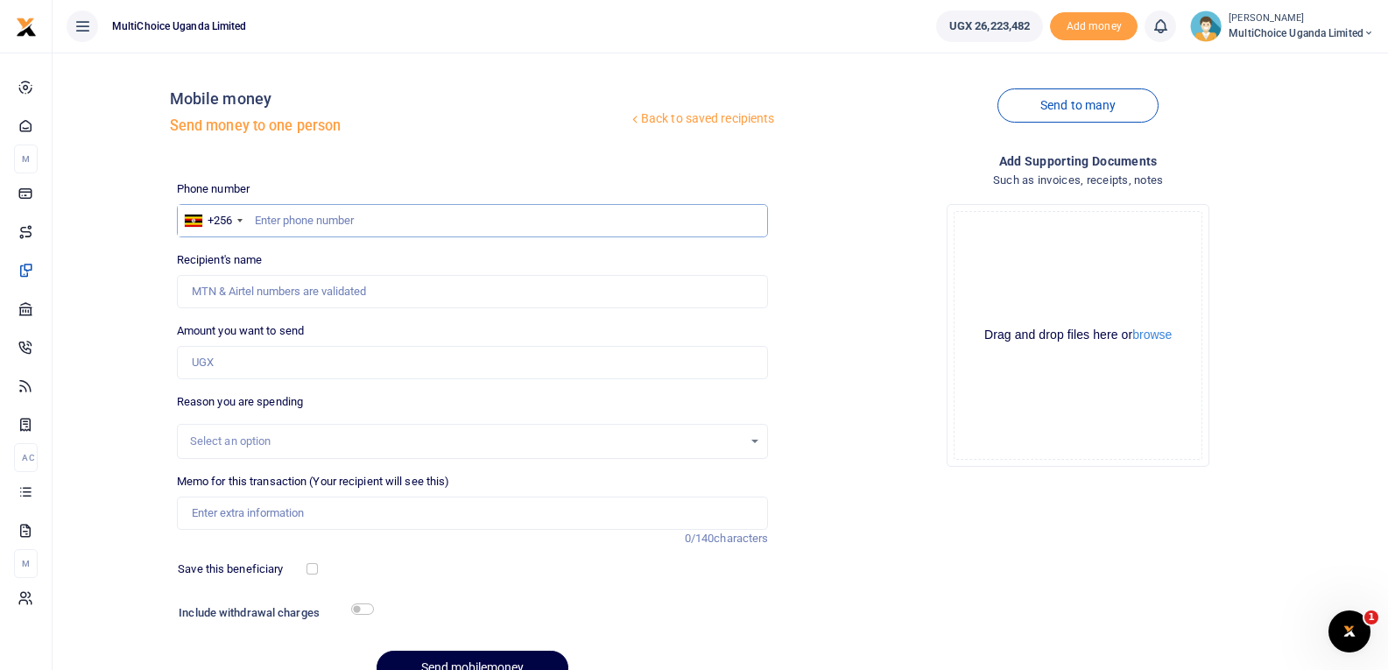
click at [356, 219] on input "text" at bounding box center [473, 220] width 592 height 33
paste input "701473680"
type input "701473680"
type input "Isaac Lugya"
type input "701473680"
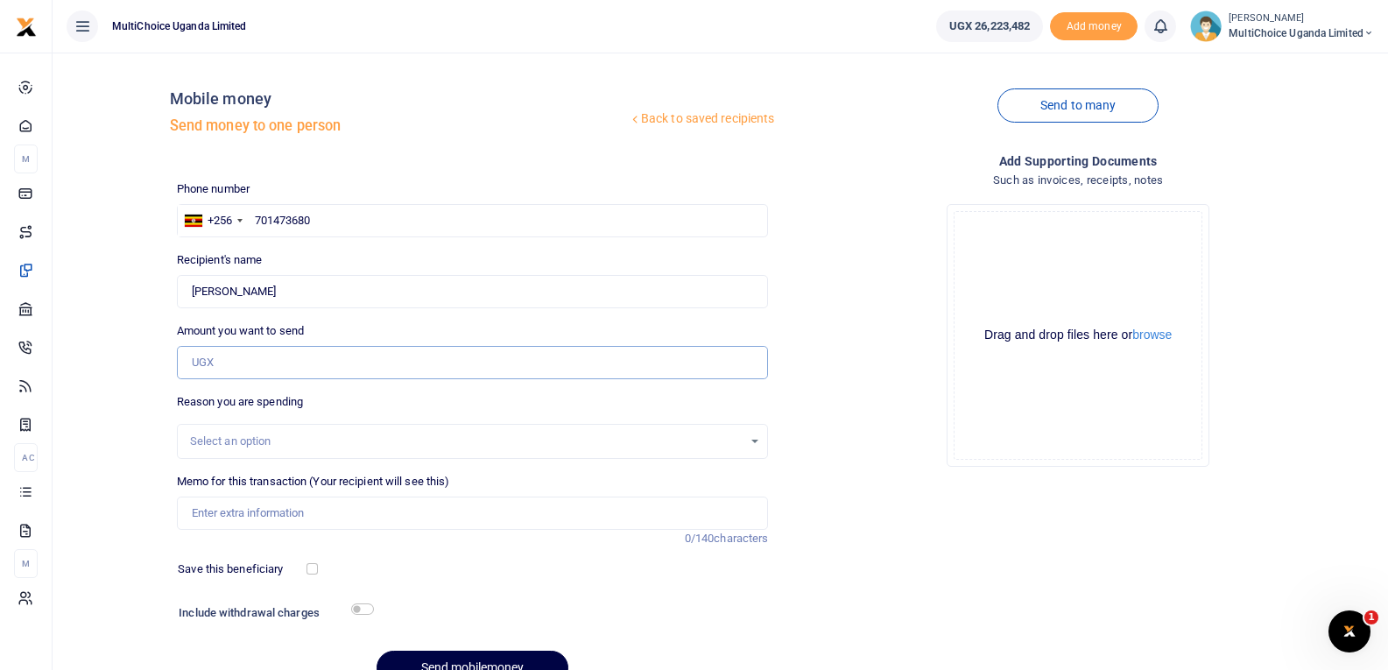
click at [336, 363] on input "Amount you want to send" at bounding box center [473, 362] width 592 height 33
paste input "2,505,600"
type input "2,505,600"
click at [374, 443] on div "Select an option" at bounding box center [467, 442] width 554 height 18
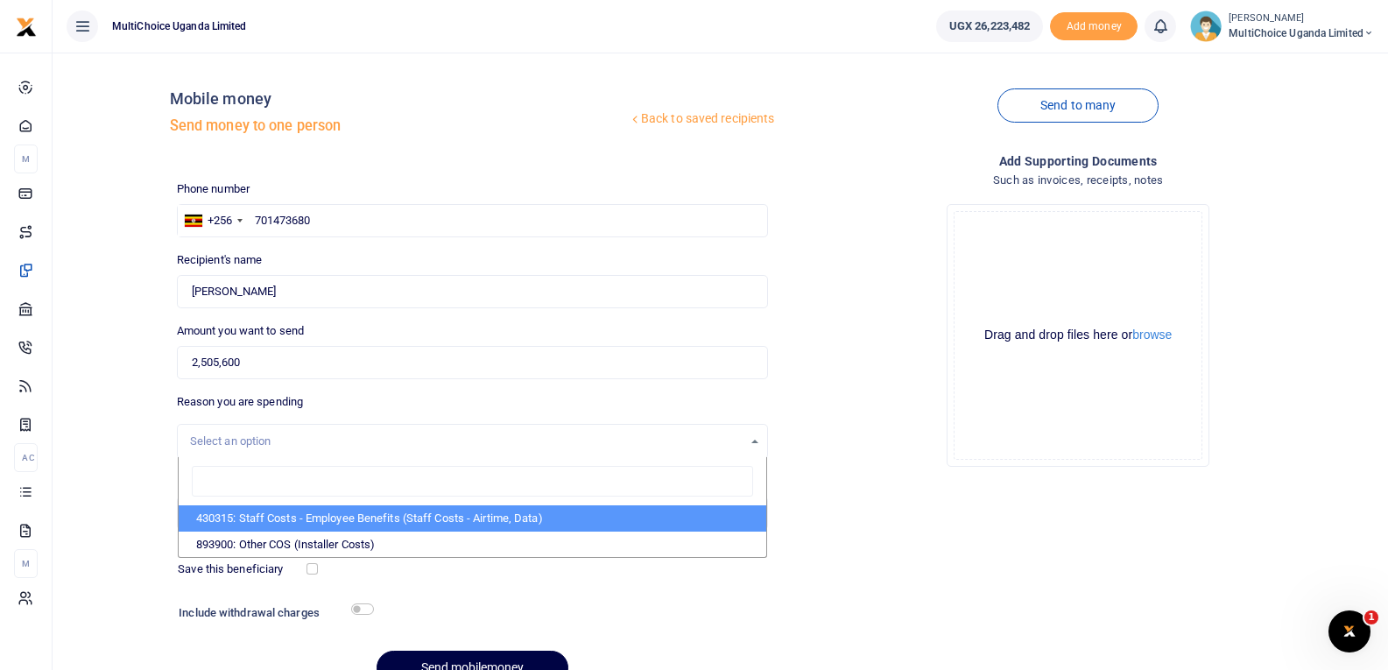
click at [447, 437] on div "Select an option" at bounding box center [467, 442] width 554 height 18
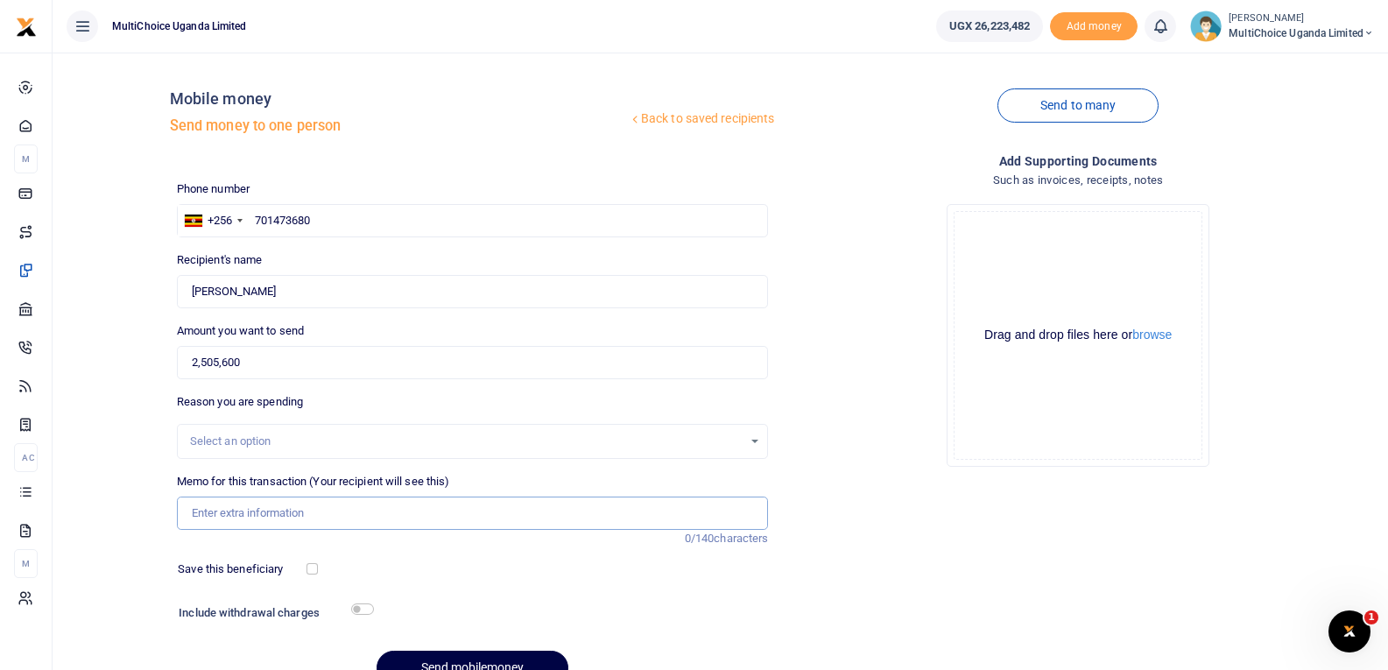
click at [364, 519] on input "Memo for this transaction (Your recipient will see this)" at bounding box center [473, 513] width 592 height 33
paste input "Dealer Stock debt withheld"
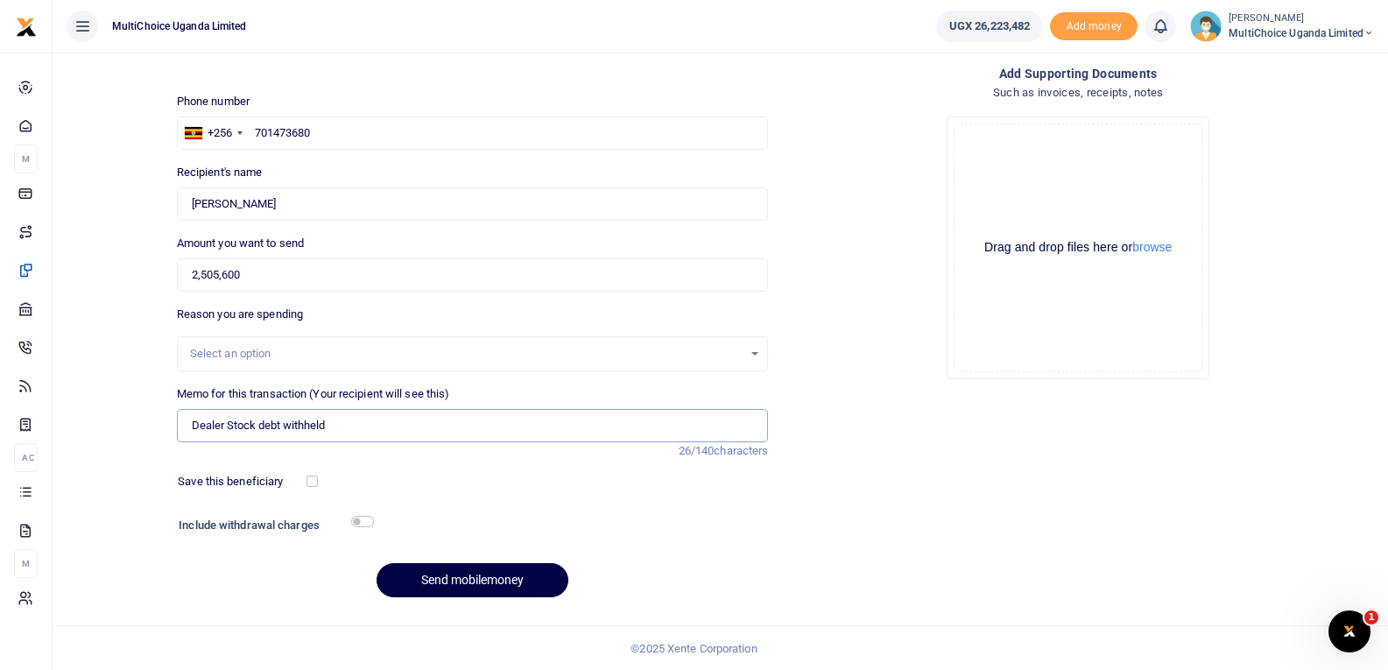
scroll to position [88, 0]
type input "Dealer Stock debt withheld"
click at [486, 589] on button "Send mobilemoney" at bounding box center [473, 579] width 192 height 34
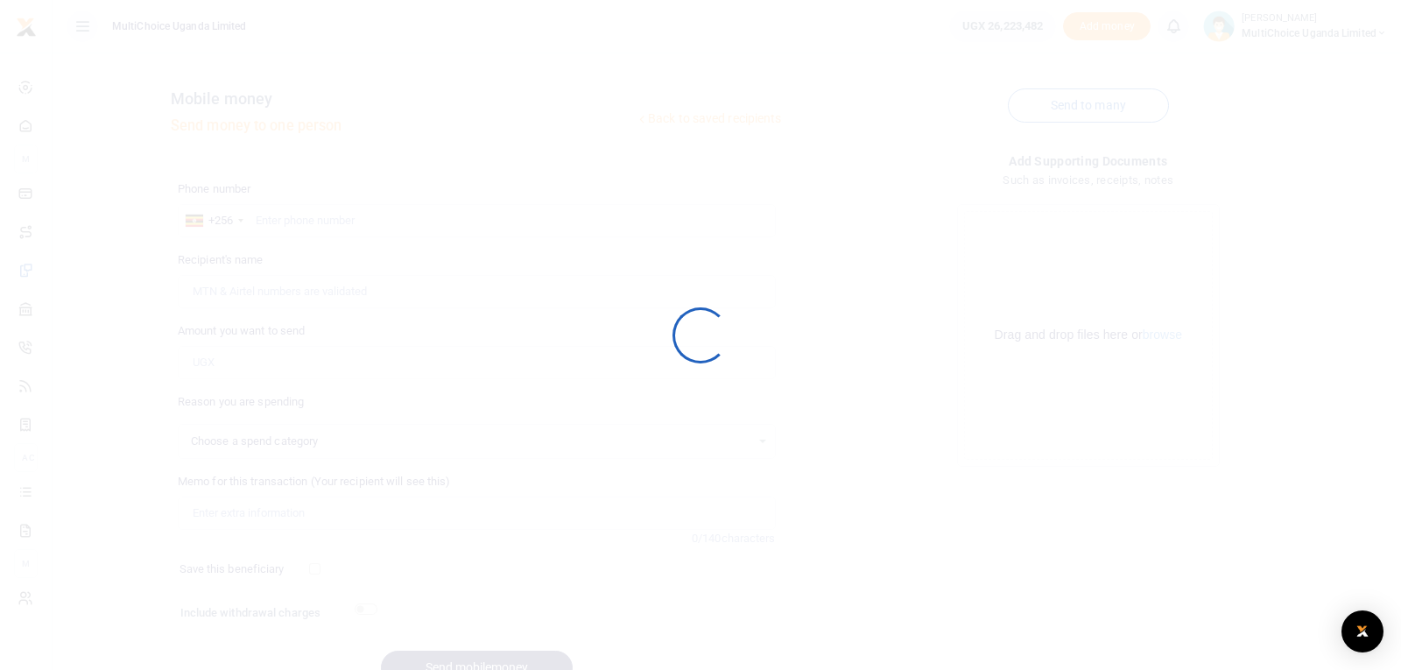
select select
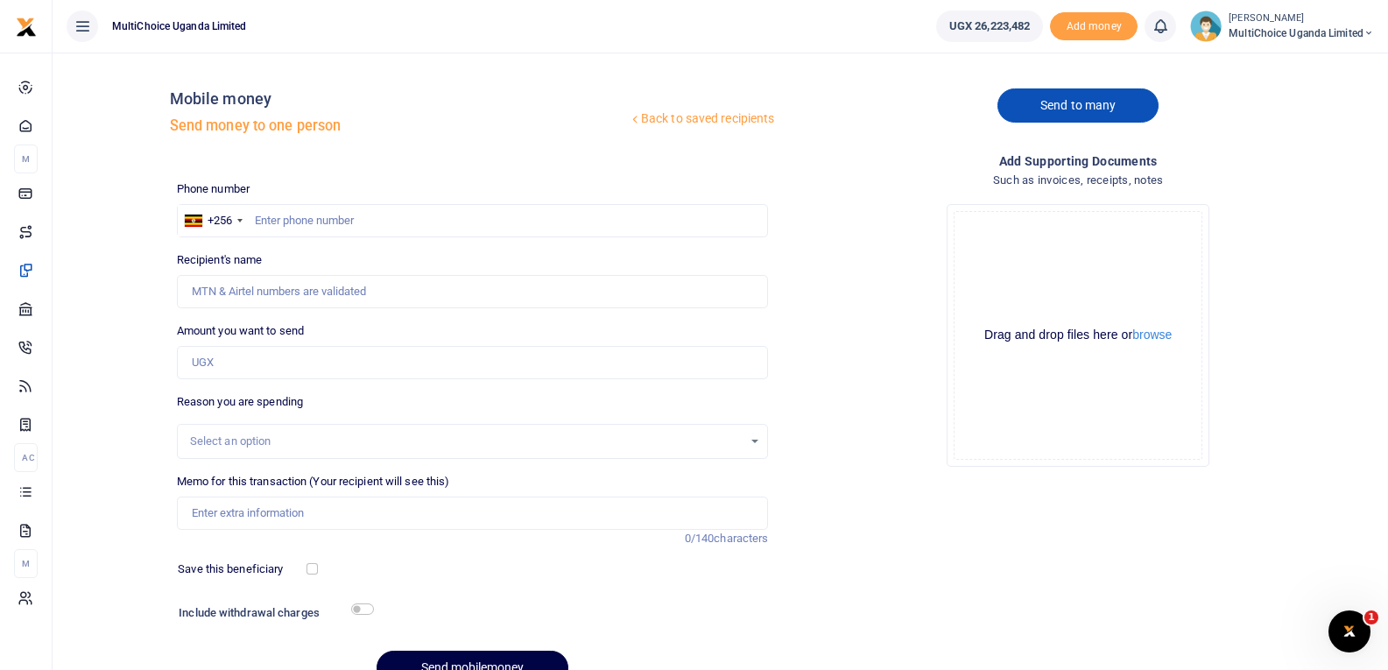
click at [1092, 102] on link "Send to many" at bounding box center [1078, 105] width 161 height 34
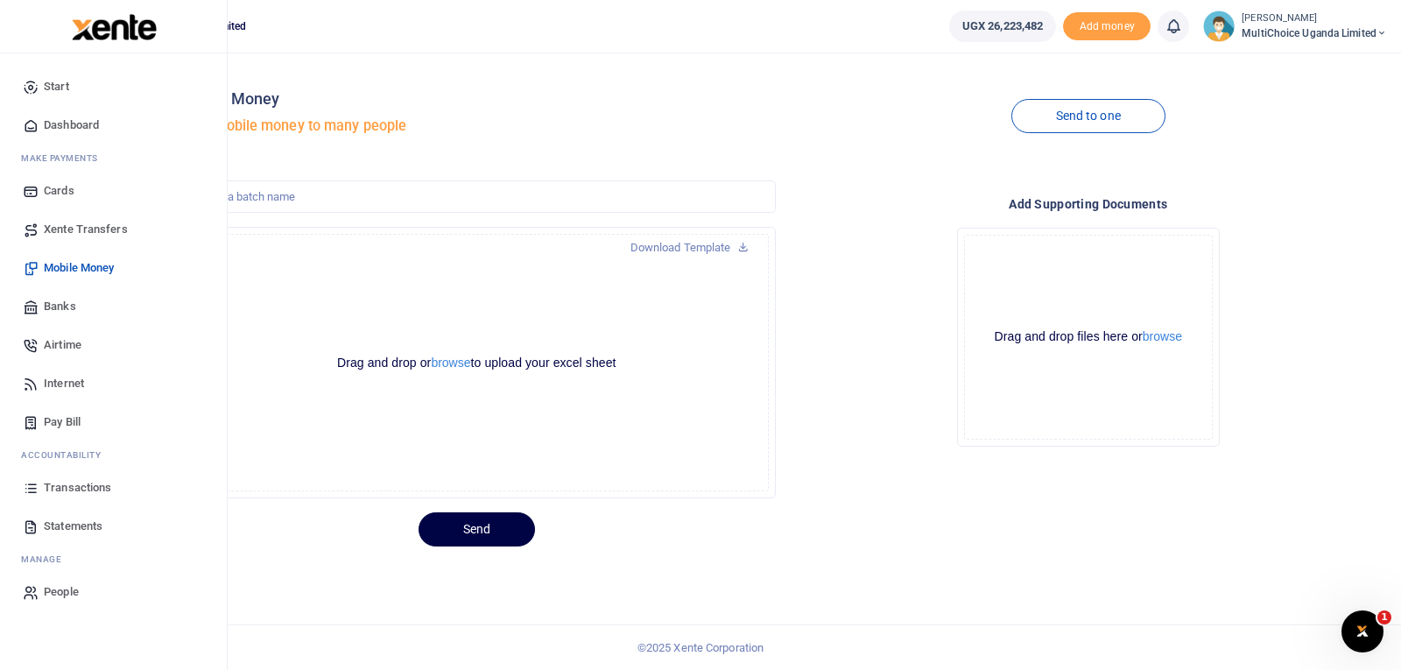
click at [91, 483] on span "Transactions" at bounding box center [77, 488] width 67 height 18
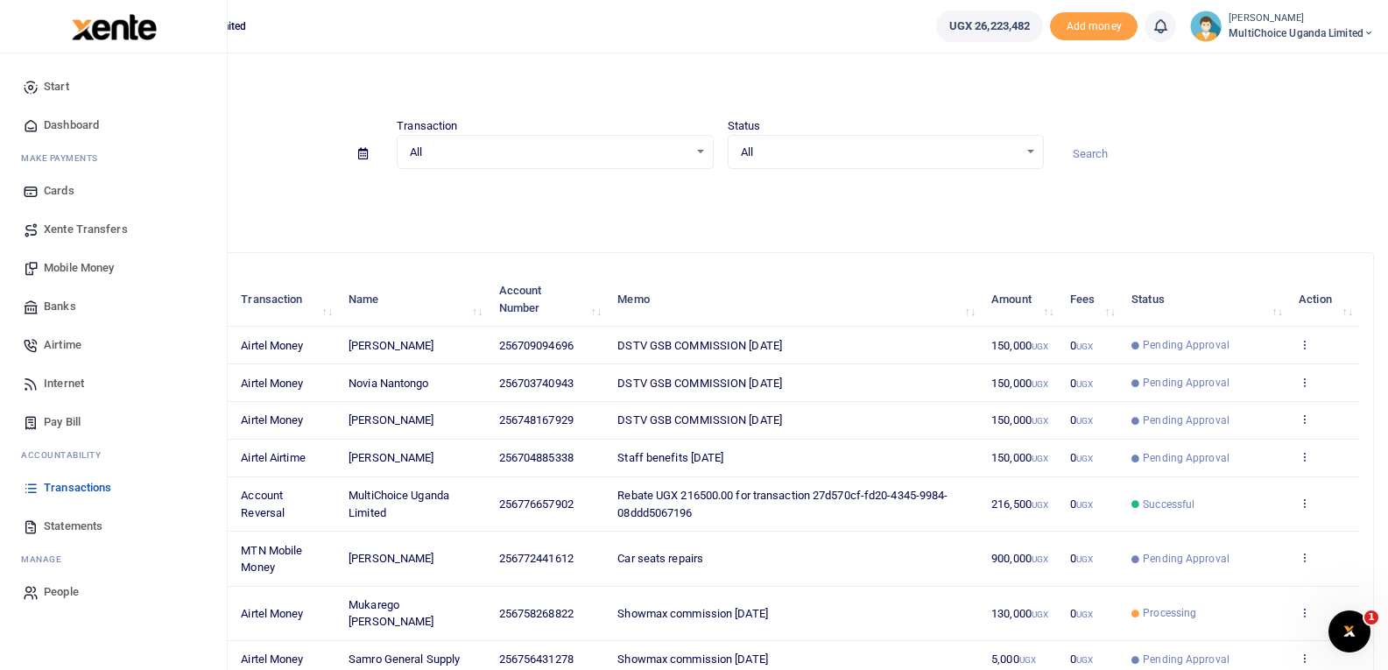
click at [51, 485] on span "Transactions" at bounding box center [77, 488] width 67 height 18
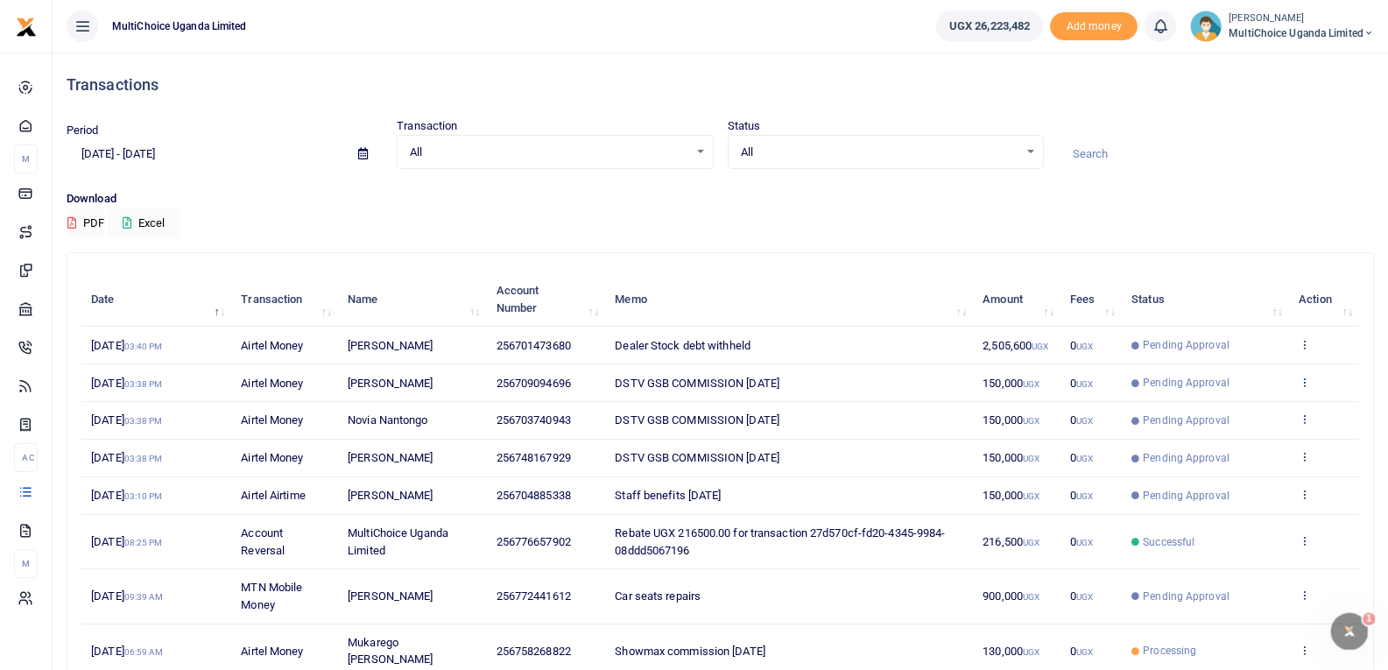
click at [1302, 383] on icon at bounding box center [1304, 382] width 11 height 12
click at [805, 377] on td "DSTV GSB COMMISSION APR 25" at bounding box center [789, 383] width 368 height 38
click at [1304, 378] on icon at bounding box center [1304, 382] width 11 height 12
click at [1250, 411] on link "View details" at bounding box center [1240, 411] width 138 height 25
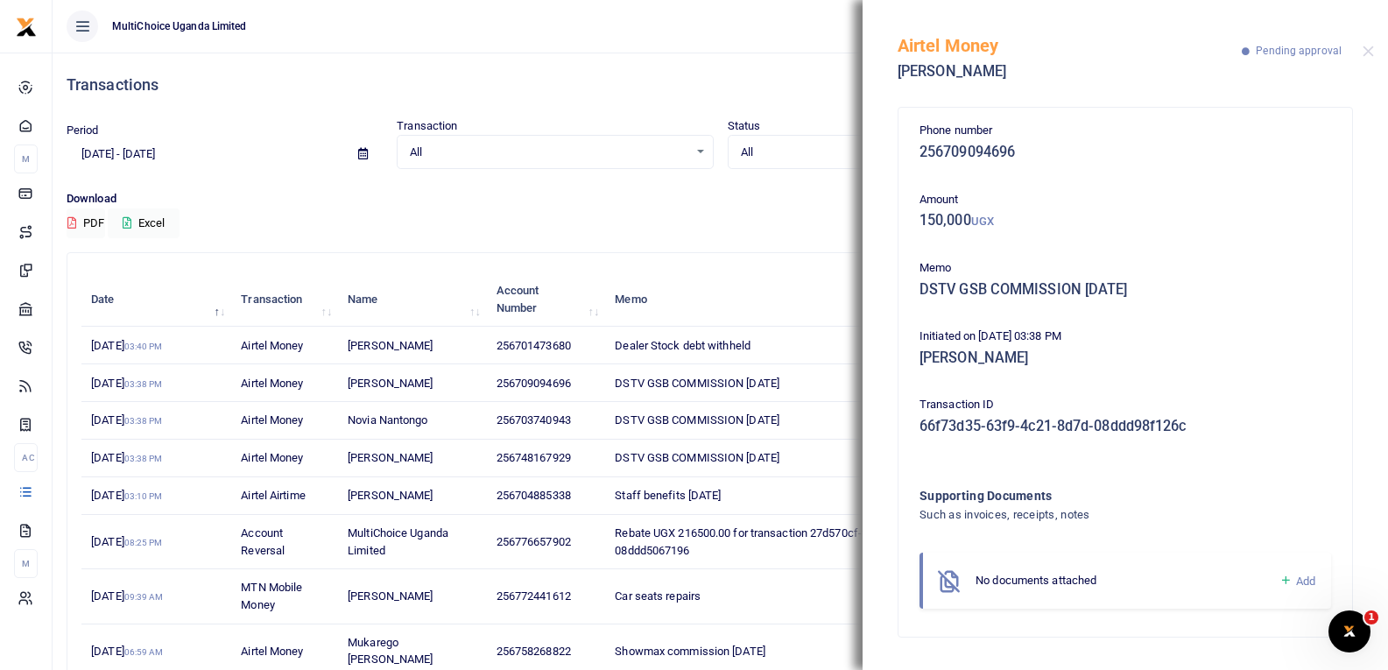
click at [1288, 579] on icon at bounding box center [1286, 581] width 13 height 16
click at [1285, 579] on icon at bounding box center [1286, 581] width 13 height 16
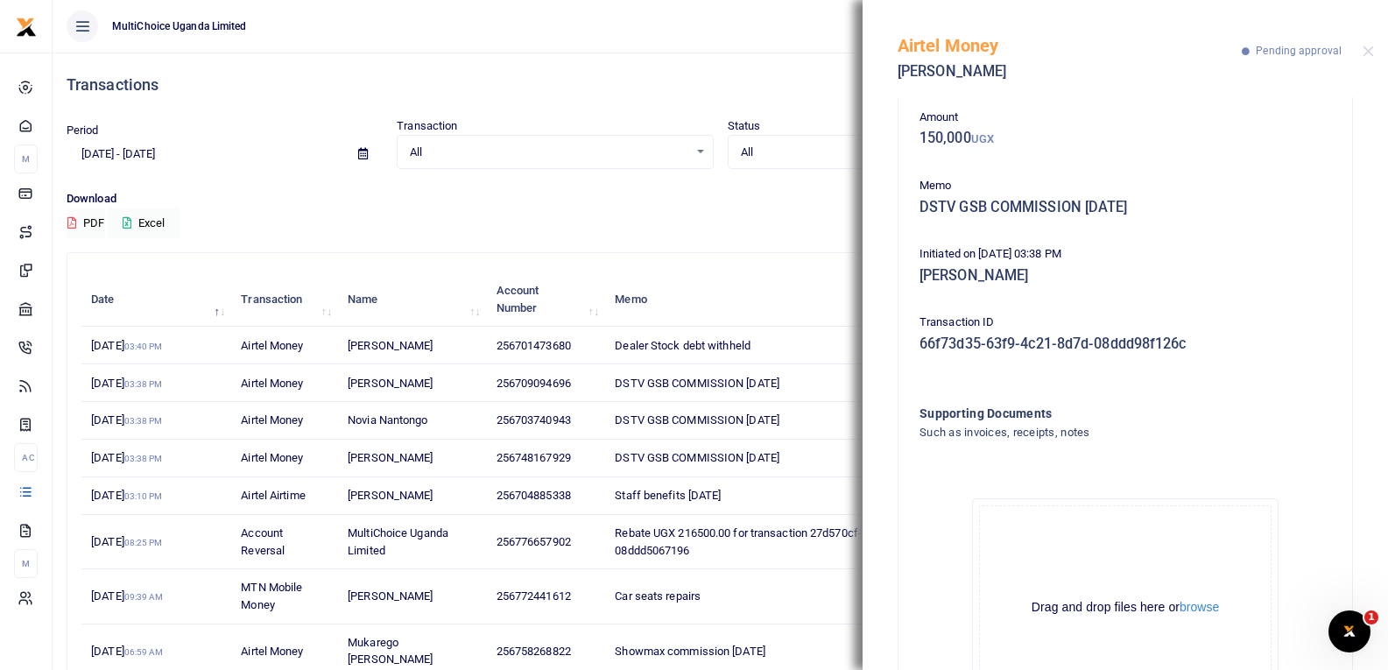
scroll to position [194, 0]
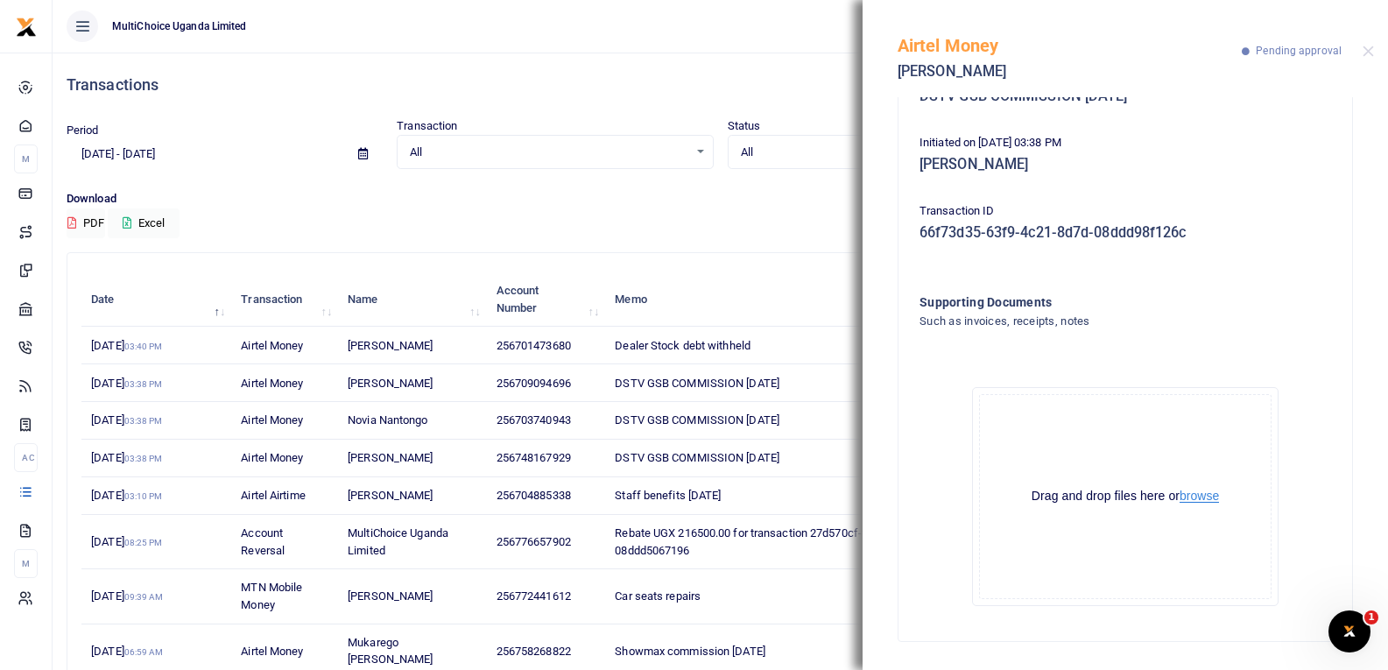
click at [1196, 498] on button "browse" at bounding box center [1199, 496] width 39 height 13
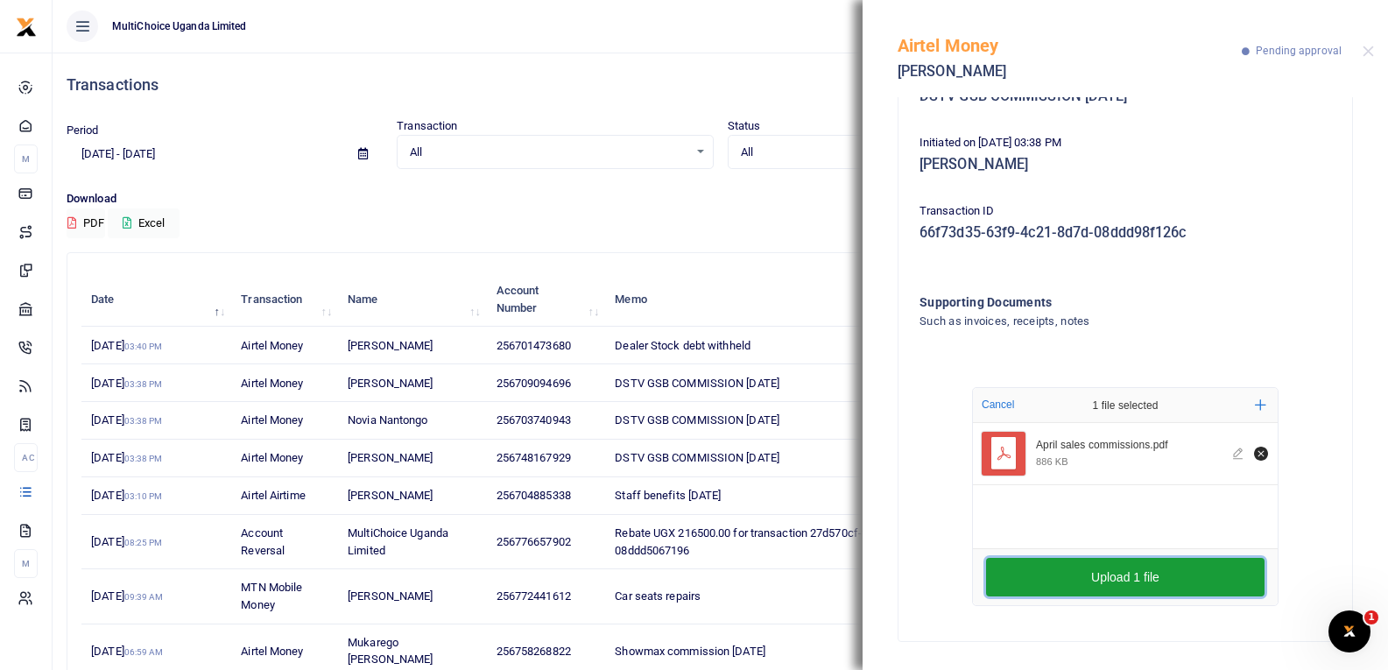
click at [1167, 577] on button "Upload 1 file" at bounding box center [1125, 577] width 279 height 39
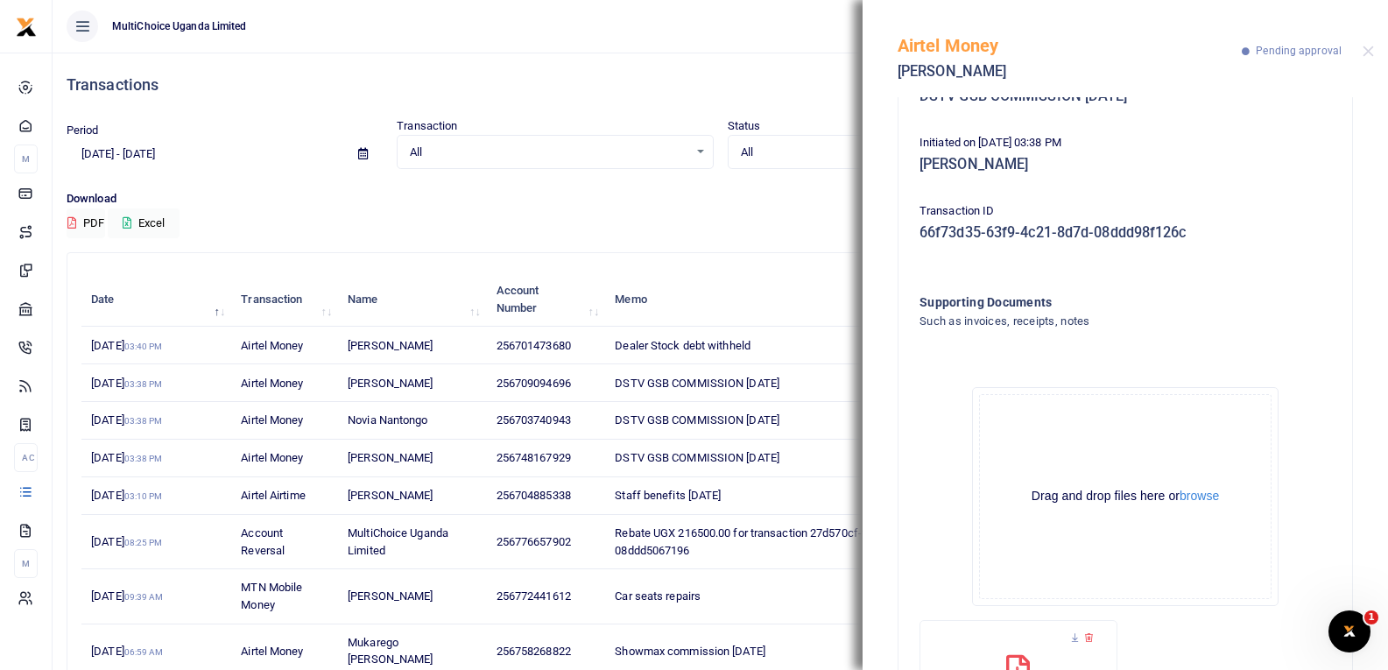
click at [784, 496] on td "Staff benefits August 25" at bounding box center [789, 496] width 368 height 38
click at [1369, 52] on button "Close" at bounding box center [1368, 51] width 11 height 11
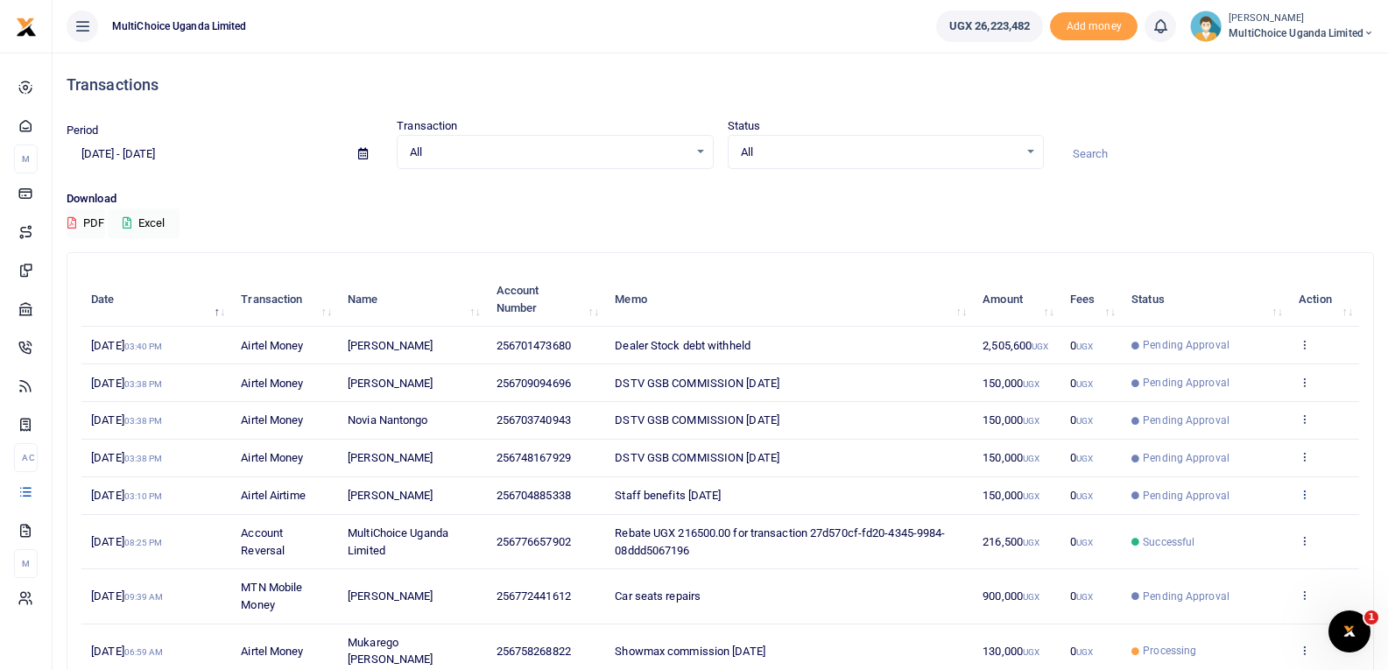
click at [1302, 495] on icon at bounding box center [1304, 494] width 11 height 12
click at [1249, 519] on link "View details" at bounding box center [1240, 524] width 138 height 25
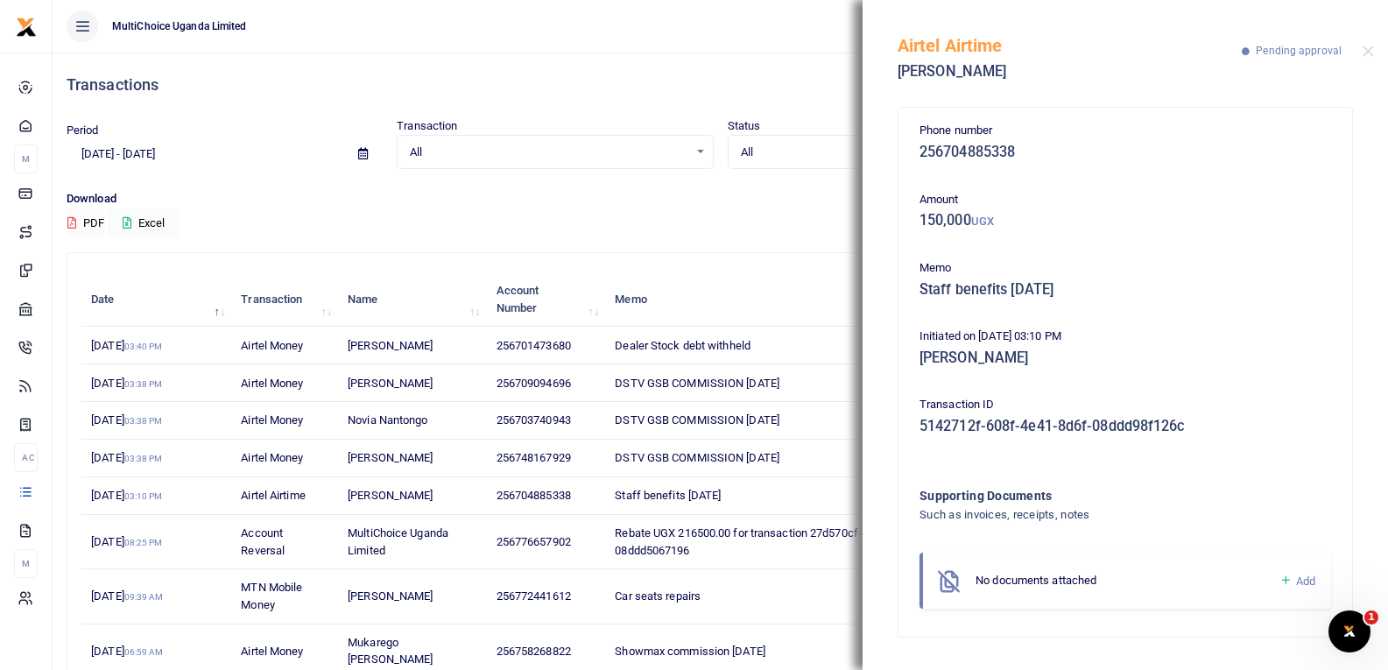
click at [1282, 583] on icon at bounding box center [1286, 581] width 13 height 16
click at [1286, 579] on icon at bounding box center [1286, 581] width 13 height 16
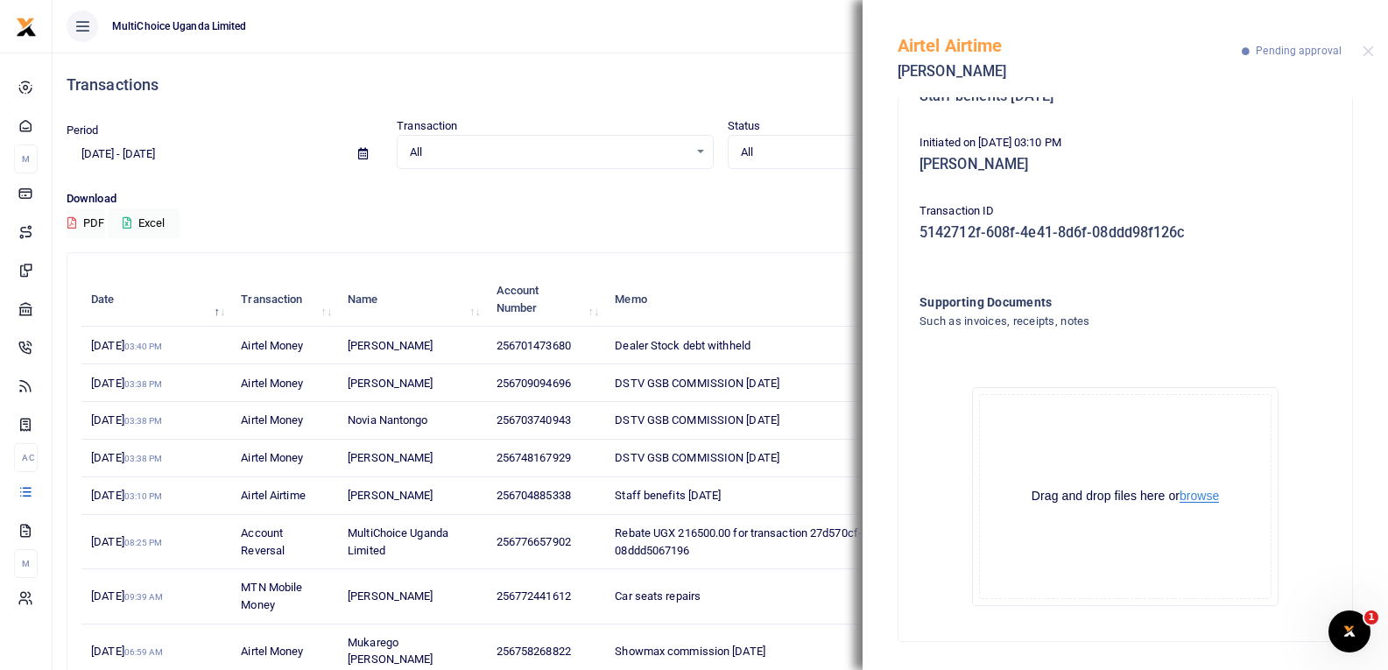
click at [1185, 500] on button "browse" at bounding box center [1199, 496] width 39 height 13
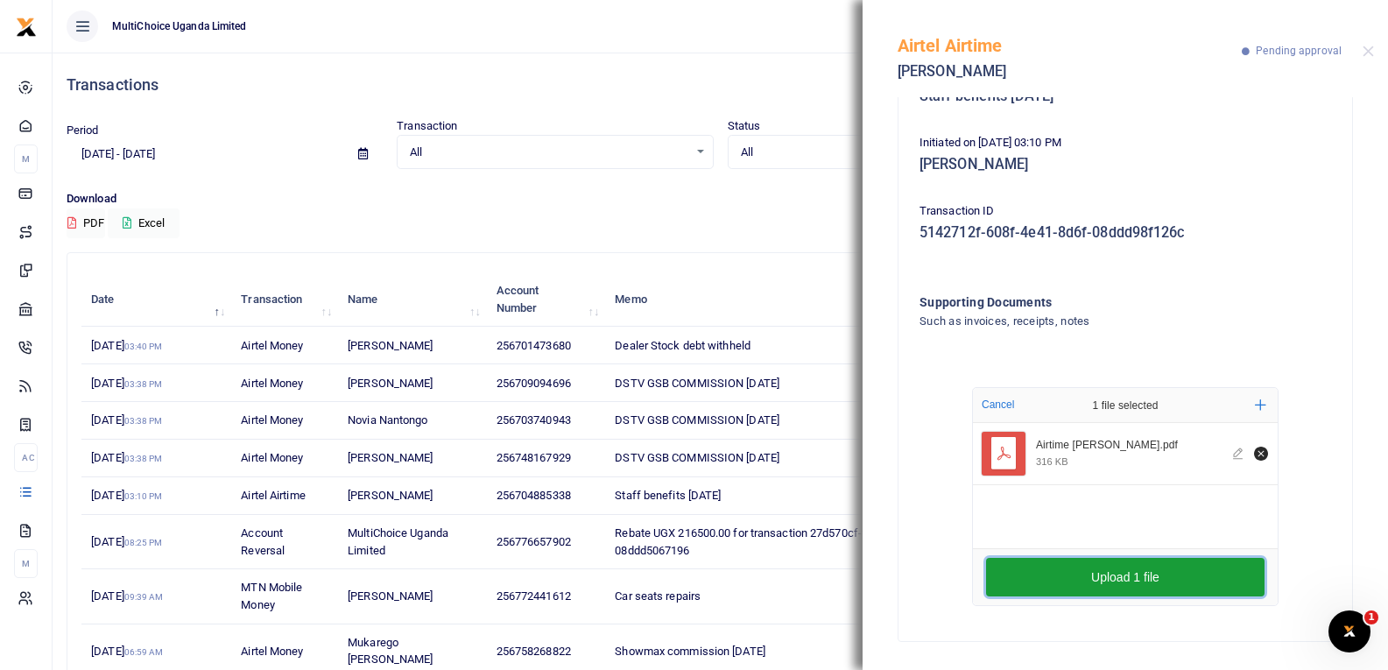
click at [1056, 575] on button "Upload 1 file" at bounding box center [1125, 577] width 279 height 39
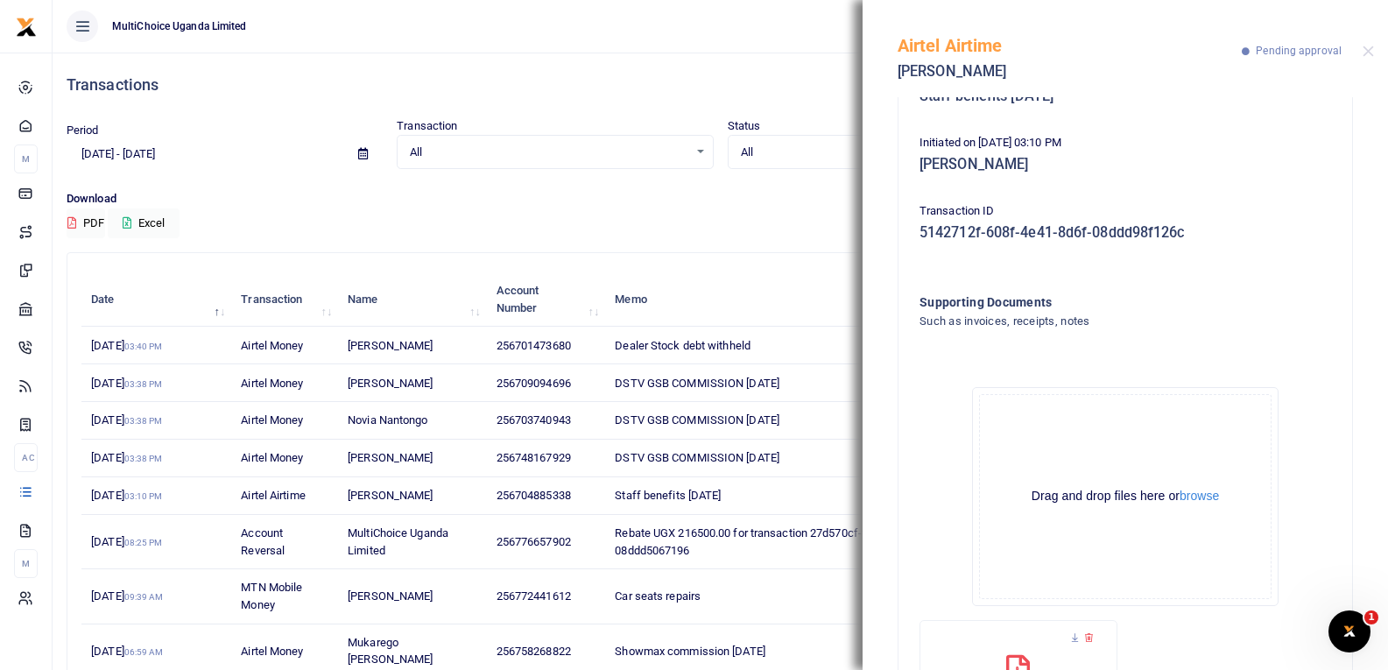
click at [734, 90] on h4 "Transactions" at bounding box center [721, 84] width 1308 height 19
click at [1362, 52] on div "Airtel Airtime Orena Aarongad Pending approval" at bounding box center [1126, 48] width 526 height 97
click at [1366, 52] on button "Close" at bounding box center [1368, 51] width 11 height 11
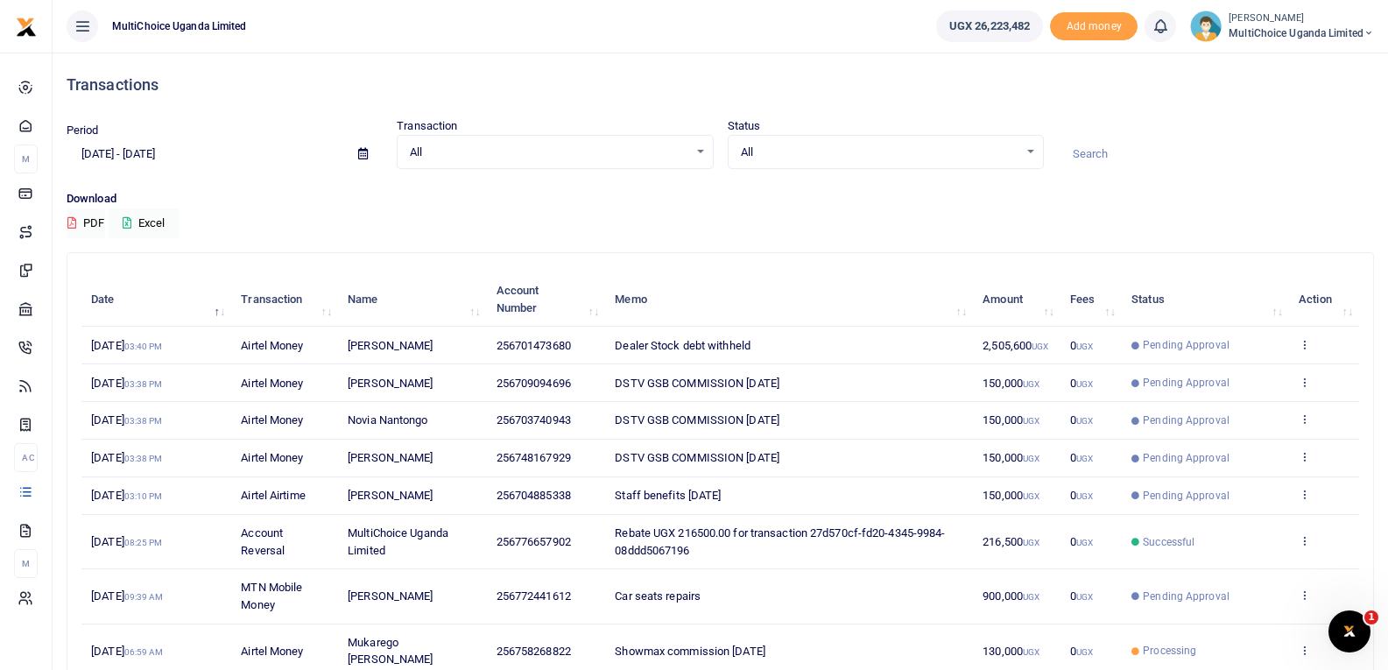
click at [1275, 27] on span "MultiChoice Uganda Limited" at bounding box center [1301, 33] width 145 height 16
click at [1288, 68] on link "Switch accounts" at bounding box center [1307, 64] width 138 height 25
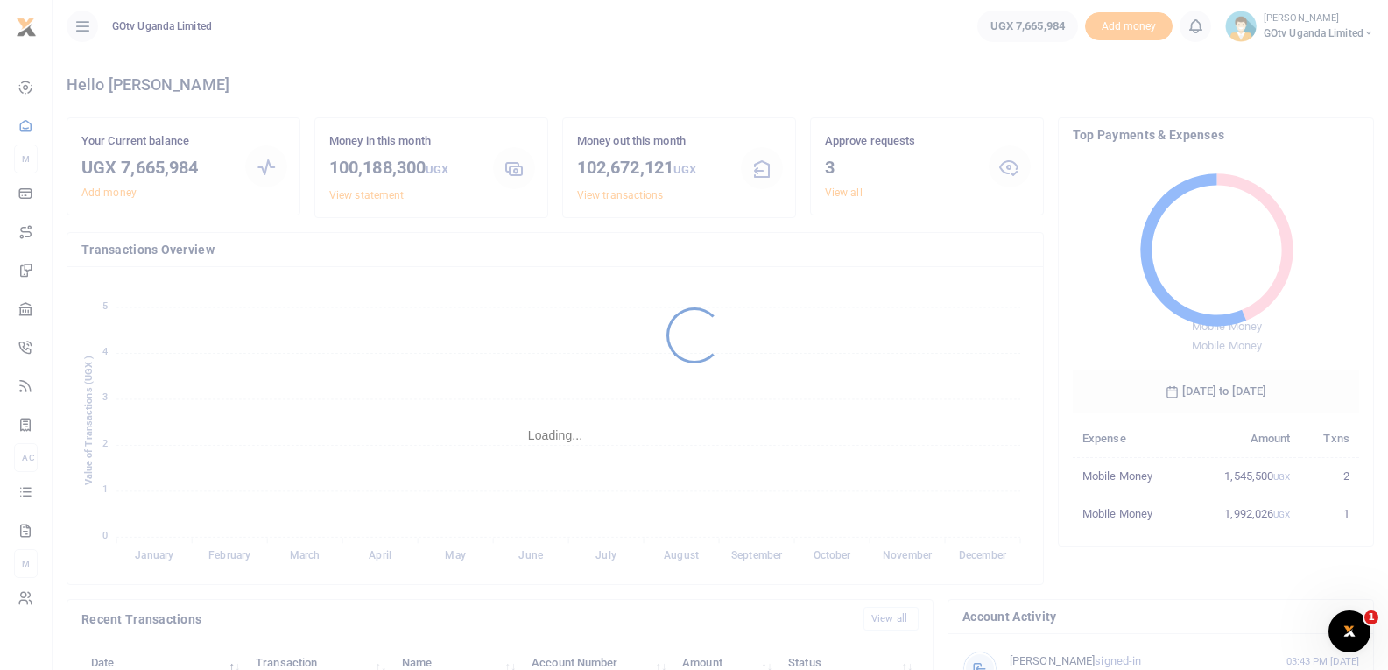
scroll to position [14, 14]
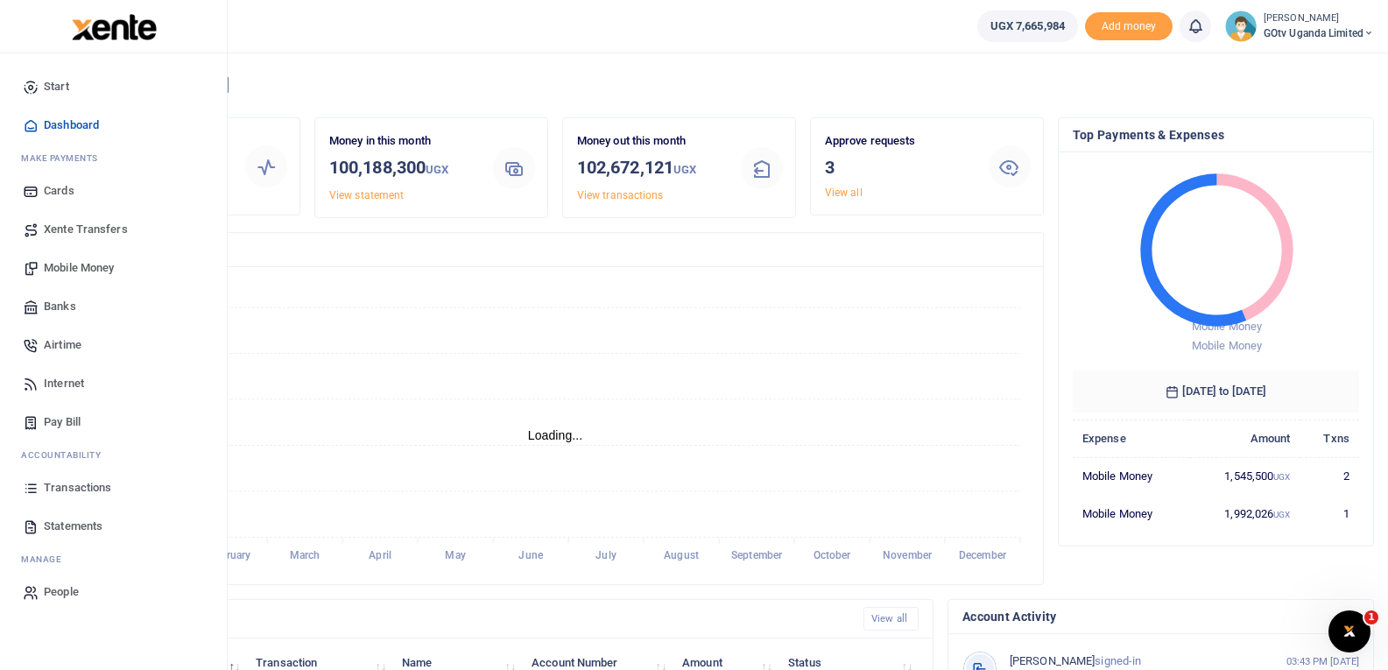
click at [89, 484] on span "Transactions" at bounding box center [77, 488] width 67 height 18
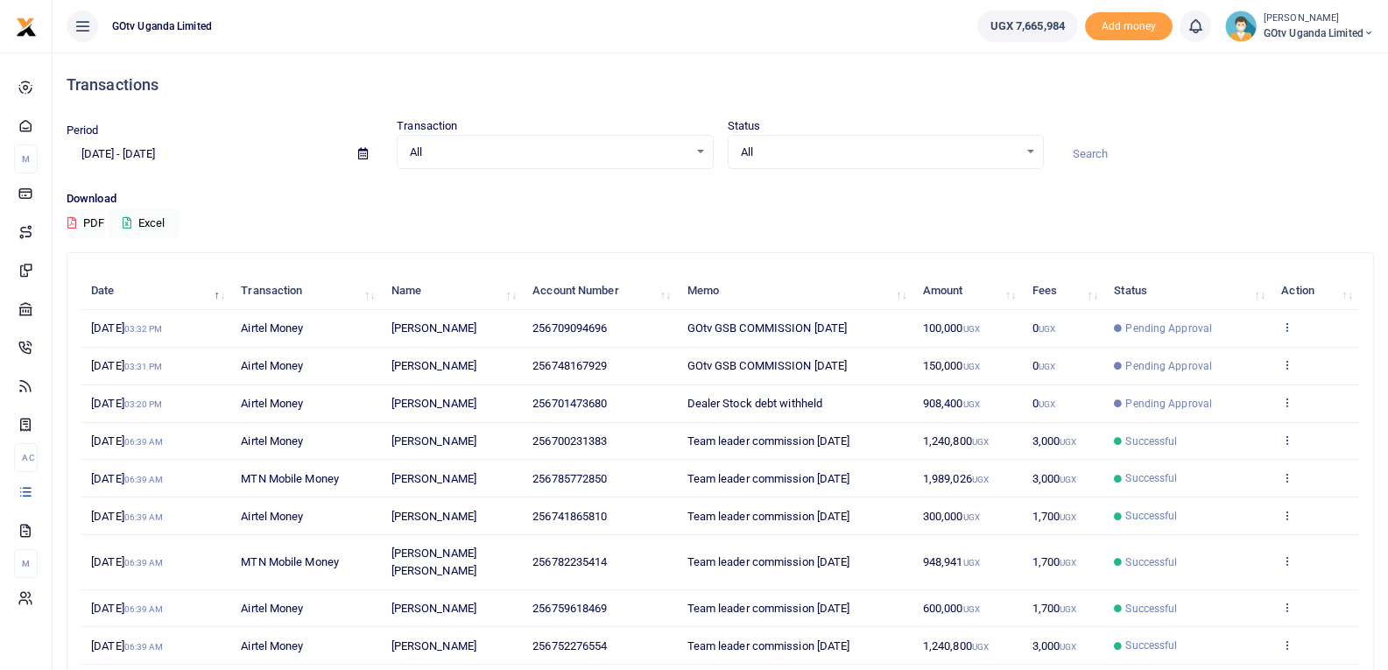
click at [1288, 325] on icon at bounding box center [1286, 327] width 11 height 12
click at [1258, 361] on link "View details" at bounding box center [1223, 356] width 138 height 25
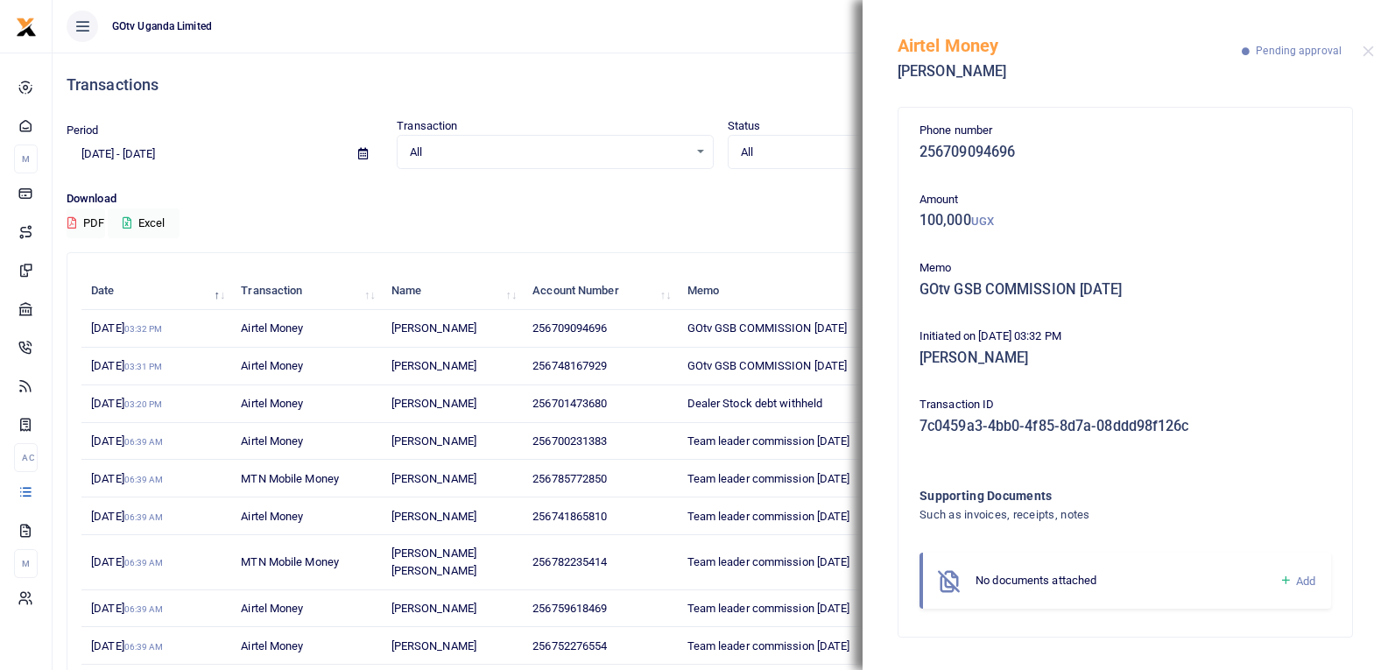
click at [1289, 579] on icon at bounding box center [1286, 581] width 13 height 16
click at [1287, 579] on icon at bounding box center [1286, 581] width 13 height 16
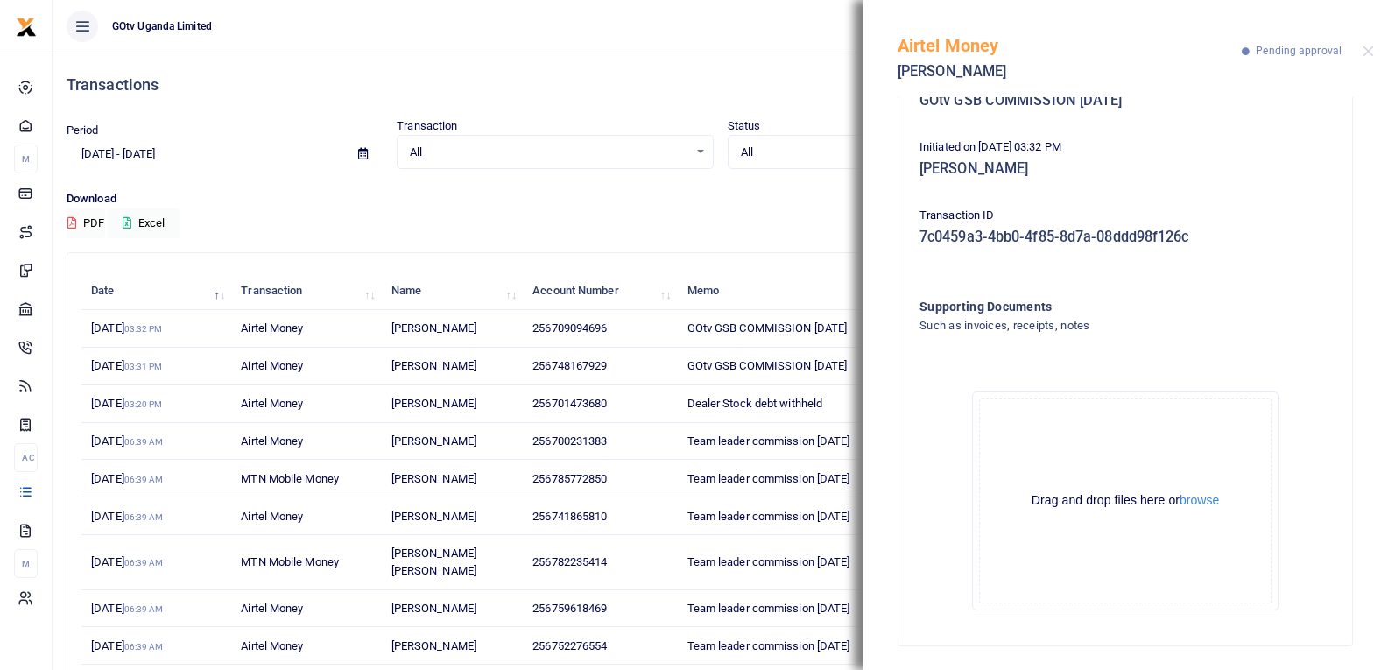
scroll to position [194, 0]
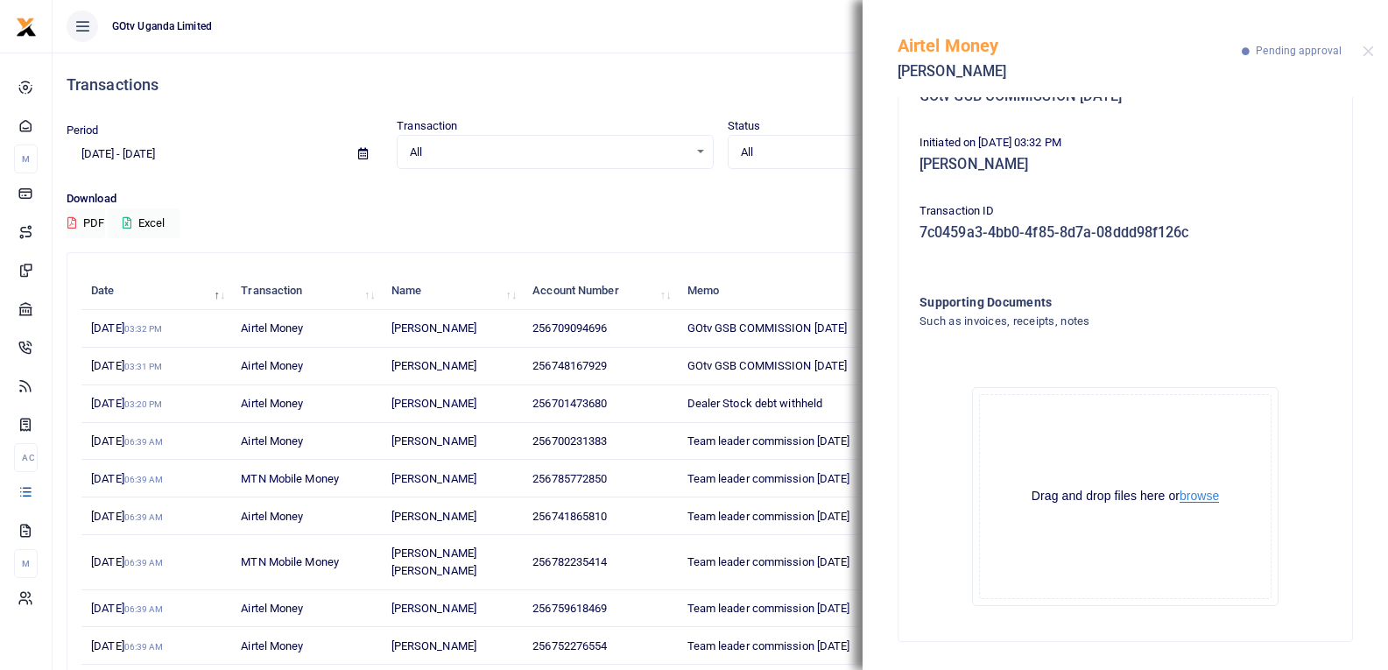
click at [1200, 495] on button "browse" at bounding box center [1199, 496] width 39 height 13
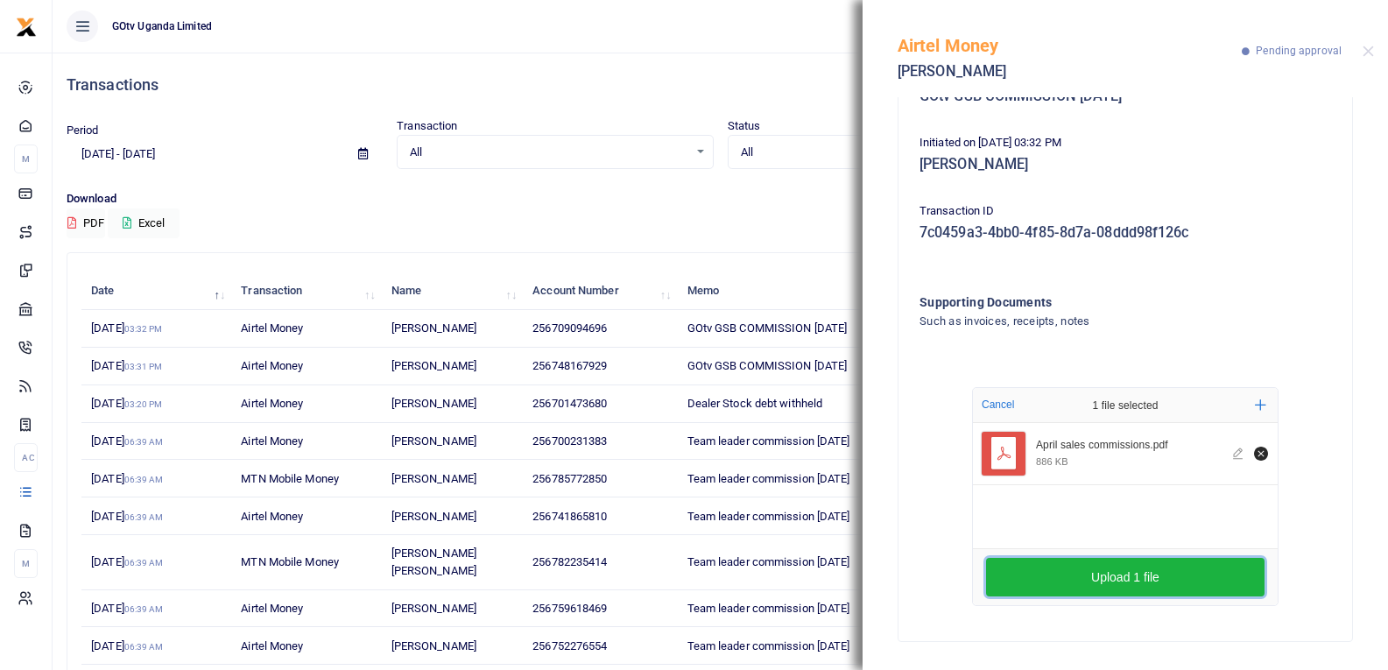
click at [1196, 580] on button "Upload 1 file" at bounding box center [1125, 577] width 279 height 39
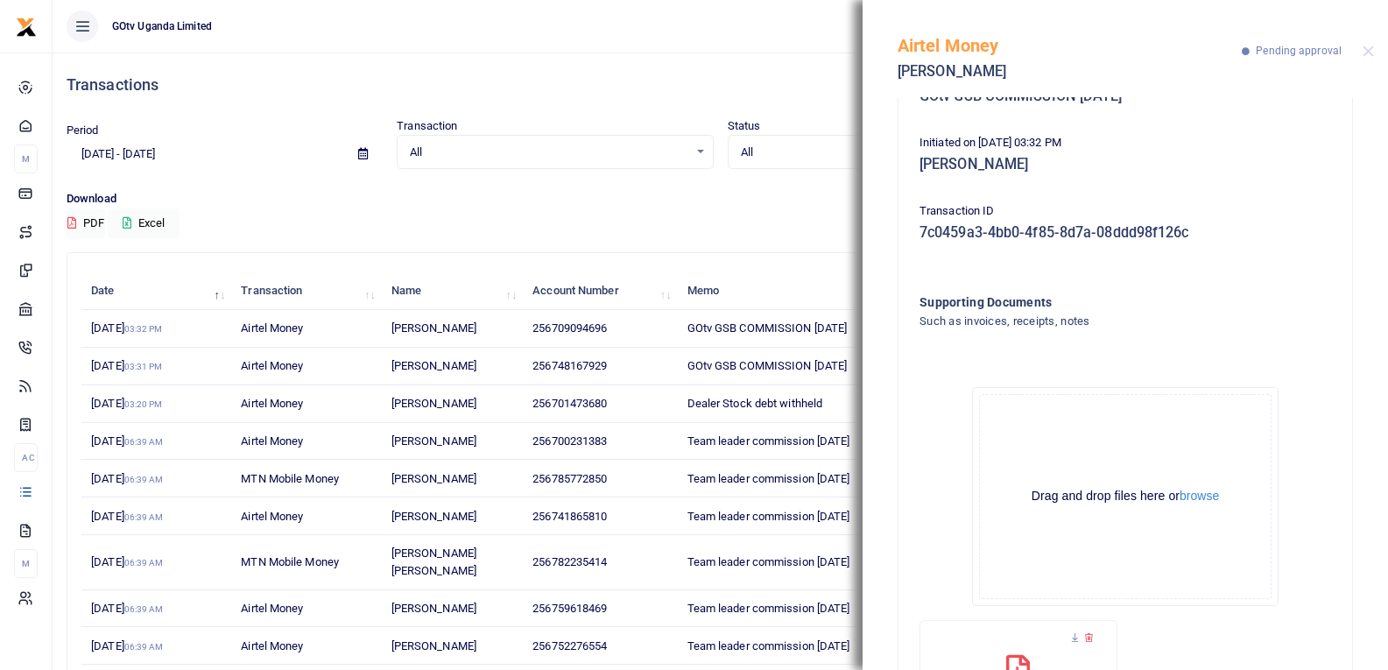
click at [808, 196] on p "Download" at bounding box center [721, 199] width 1308 height 18
click at [822, 229] on div "Download PDF Excel" at bounding box center [721, 214] width 1308 height 48
click at [1365, 52] on button "Close" at bounding box center [1368, 51] width 11 height 11
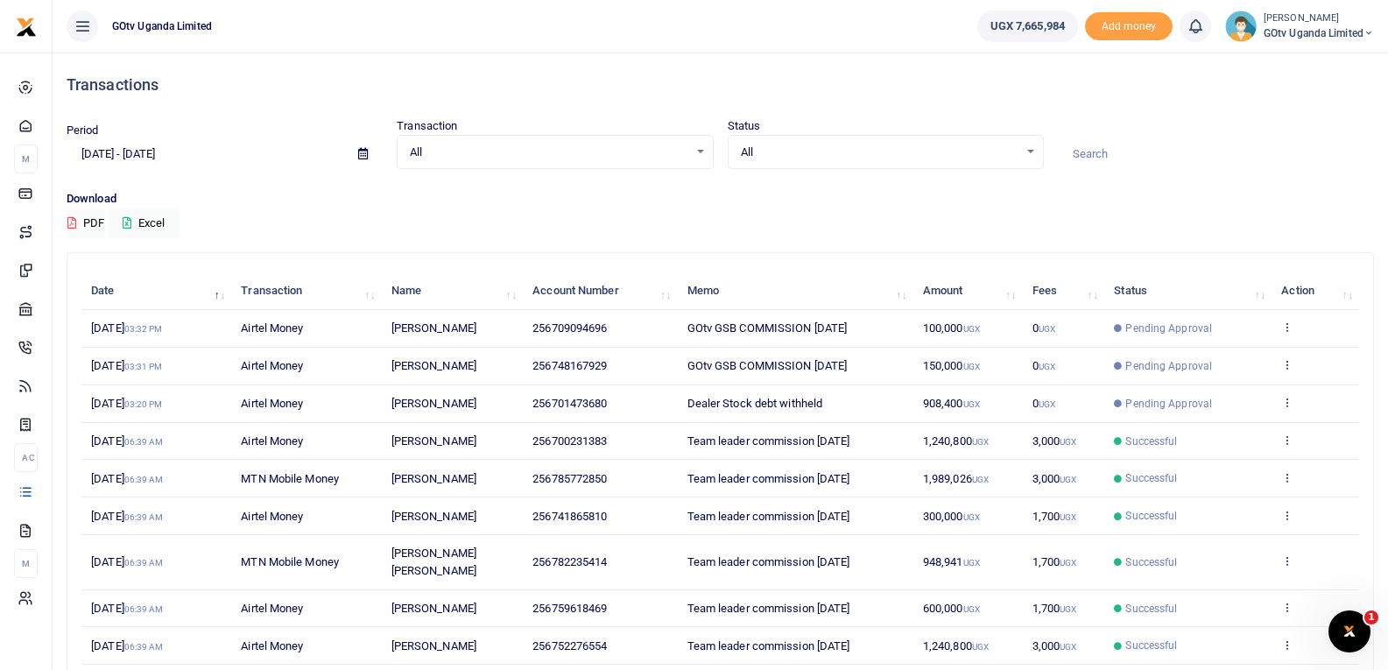
scroll to position [0, 0]
click at [1290, 401] on icon at bounding box center [1286, 402] width 11 height 12
click at [1259, 431] on link "View details" at bounding box center [1223, 432] width 138 height 25
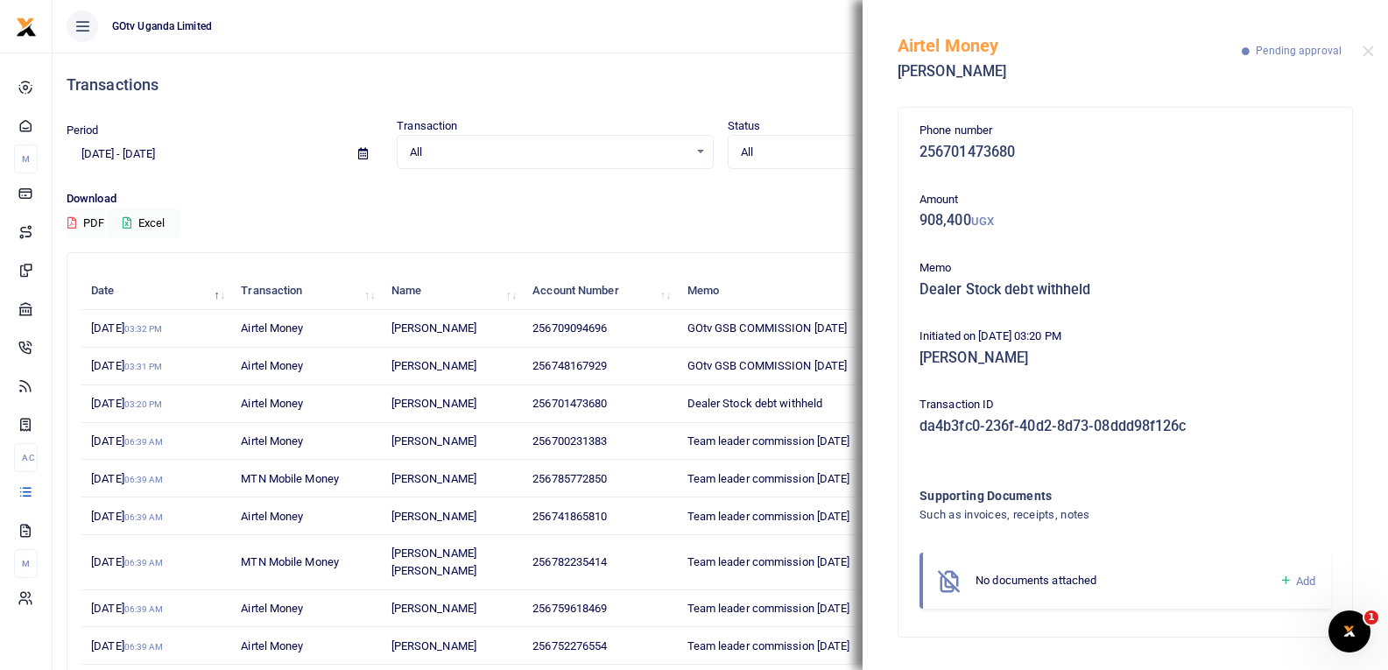
click at [1283, 586] on icon at bounding box center [1286, 581] width 13 height 16
click at [1285, 576] on icon at bounding box center [1286, 581] width 13 height 16
click at [1283, 576] on icon at bounding box center [1286, 581] width 13 height 16
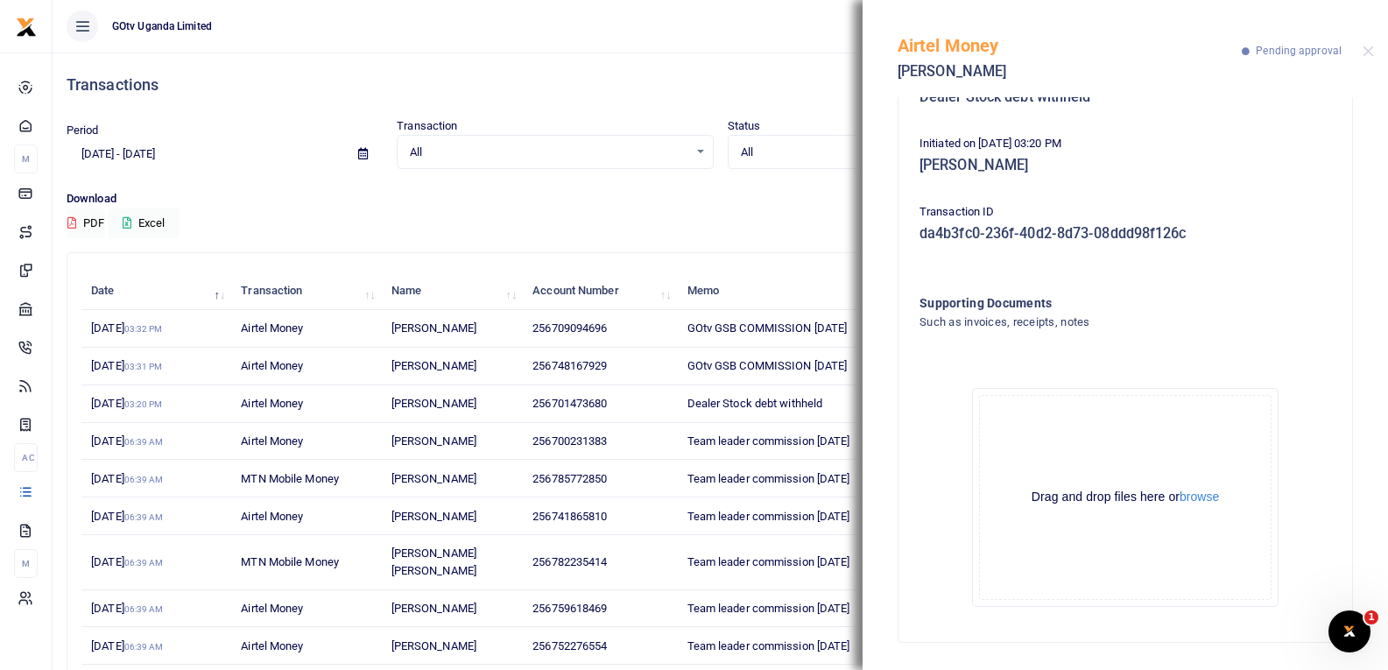
scroll to position [194, 0]
click at [1210, 494] on button "browse" at bounding box center [1199, 496] width 39 height 13
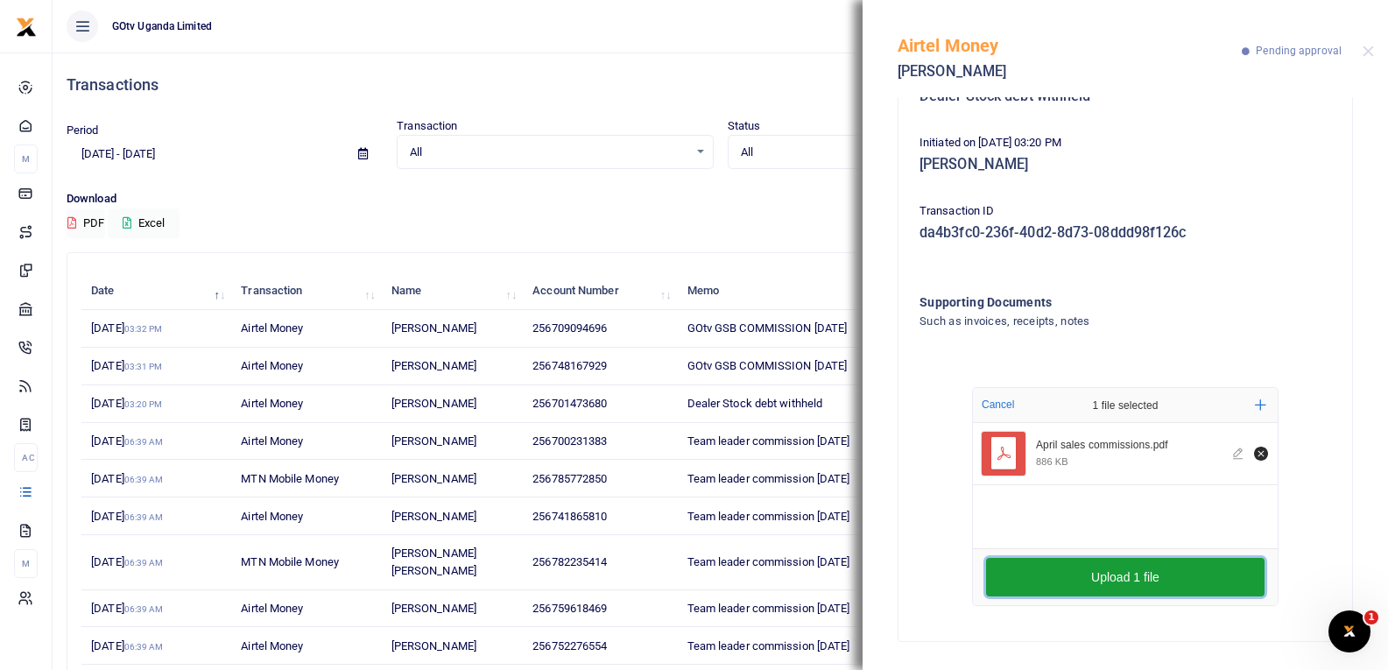
click at [1099, 581] on button "Upload 1 file" at bounding box center [1125, 577] width 279 height 39
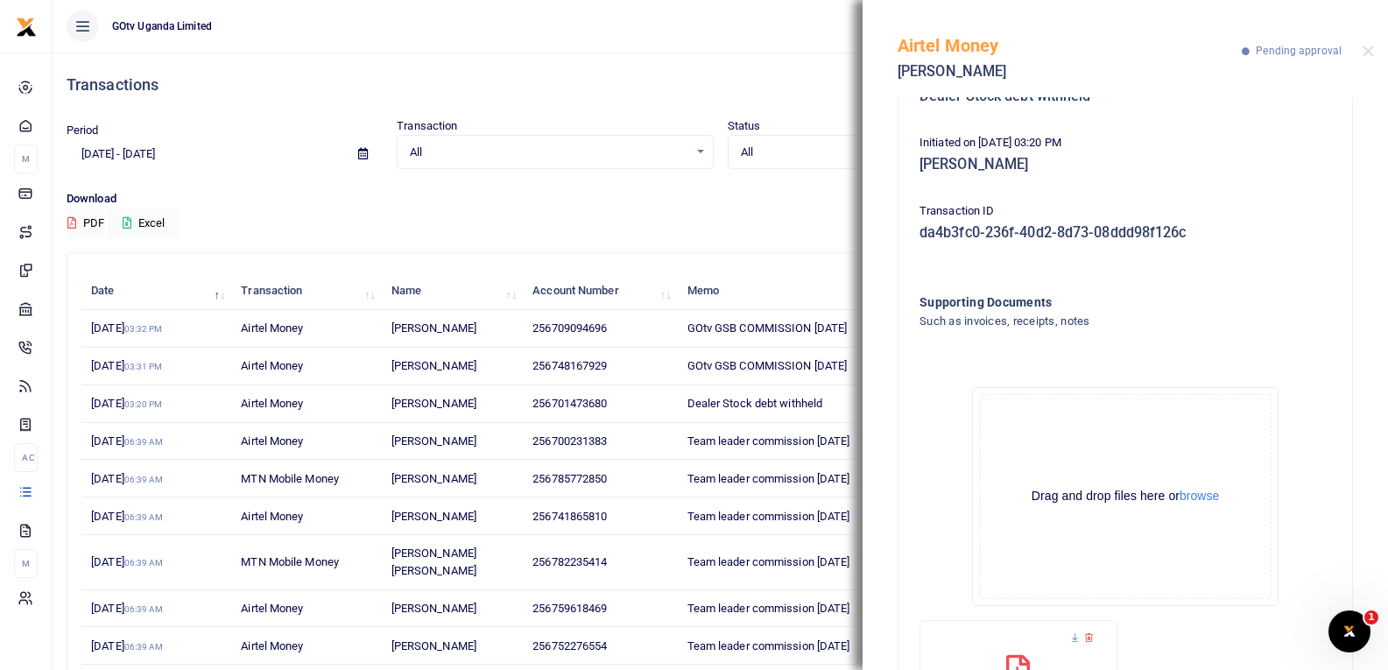
click at [571, 51] on ul "GOtv Uganda Limited" at bounding box center [508, 26] width 911 height 53
click at [1367, 45] on div "Airtel Money Isaac Lugya Pending approval" at bounding box center [1126, 48] width 526 height 97
click at [1367, 54] on button "Close" at bounding box center [1368, 51] width 11 height 11
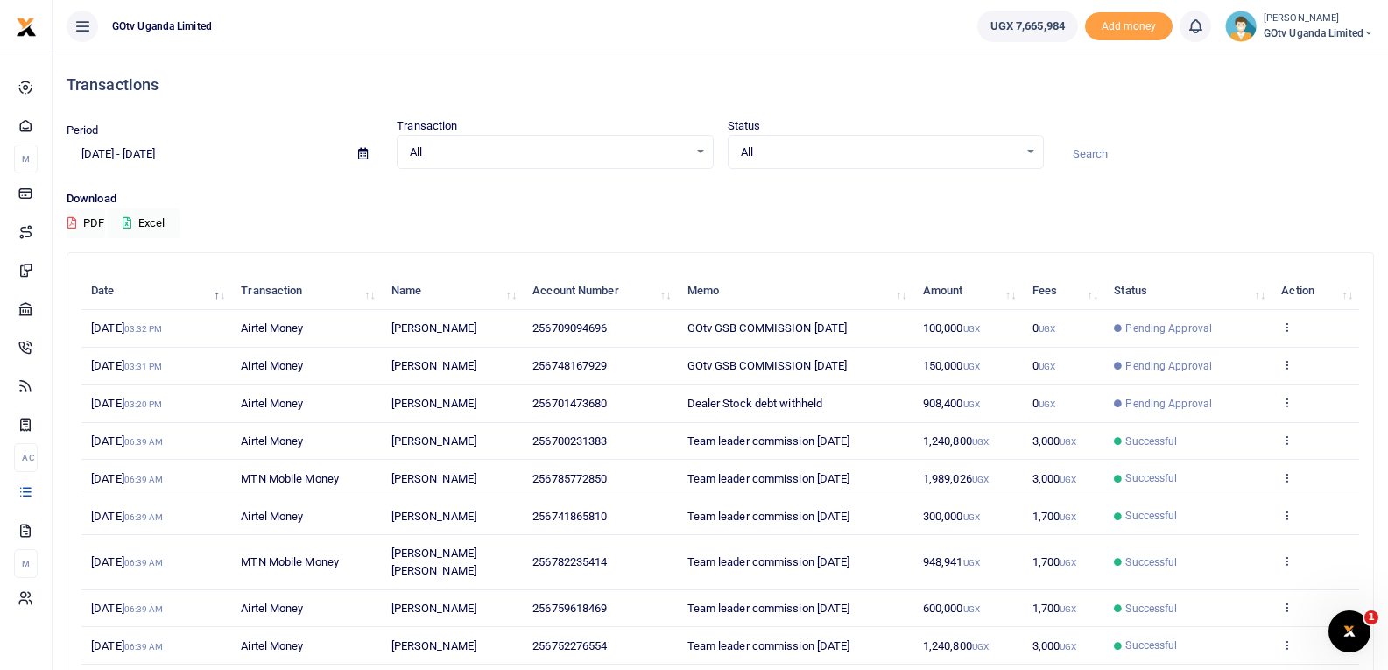
click at [1366, 34] on icon at bounding box center [1369, 33] width 11 height 12
click at [1292, 64] on link "Switch accounts" at bounding box center [1308, 64] width 138 height 25
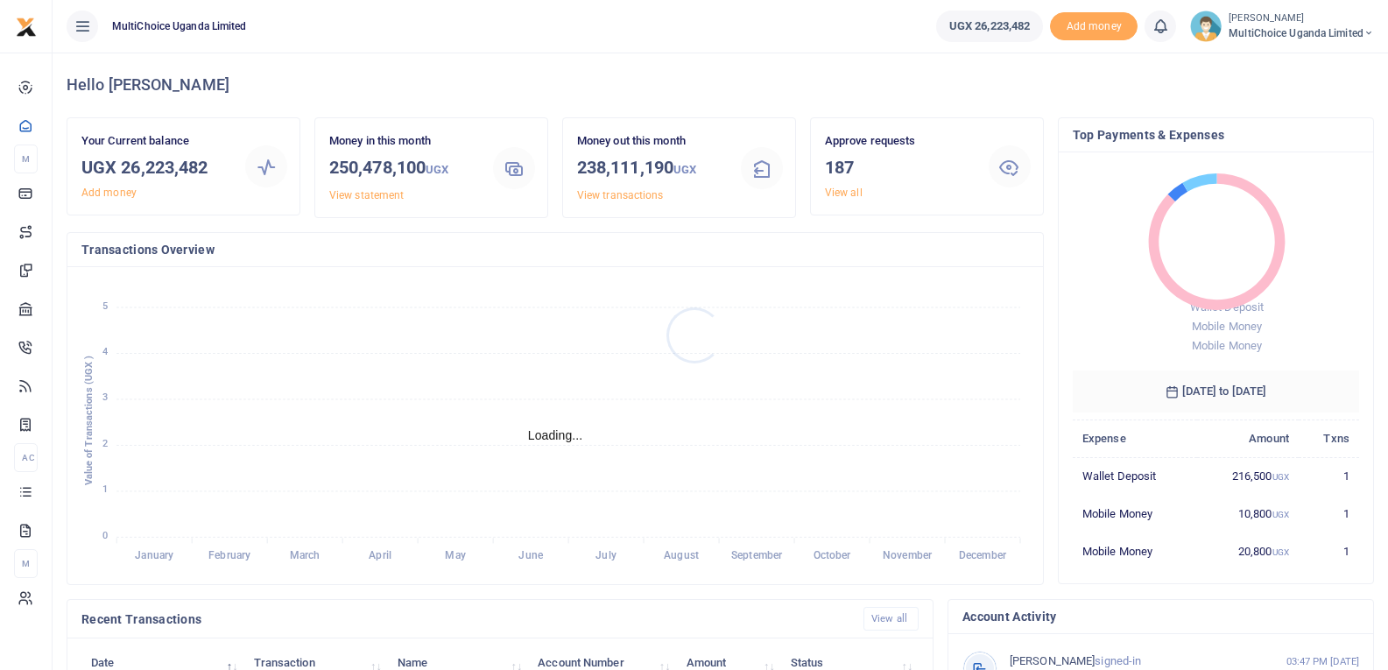
scroll to position [14, 14]
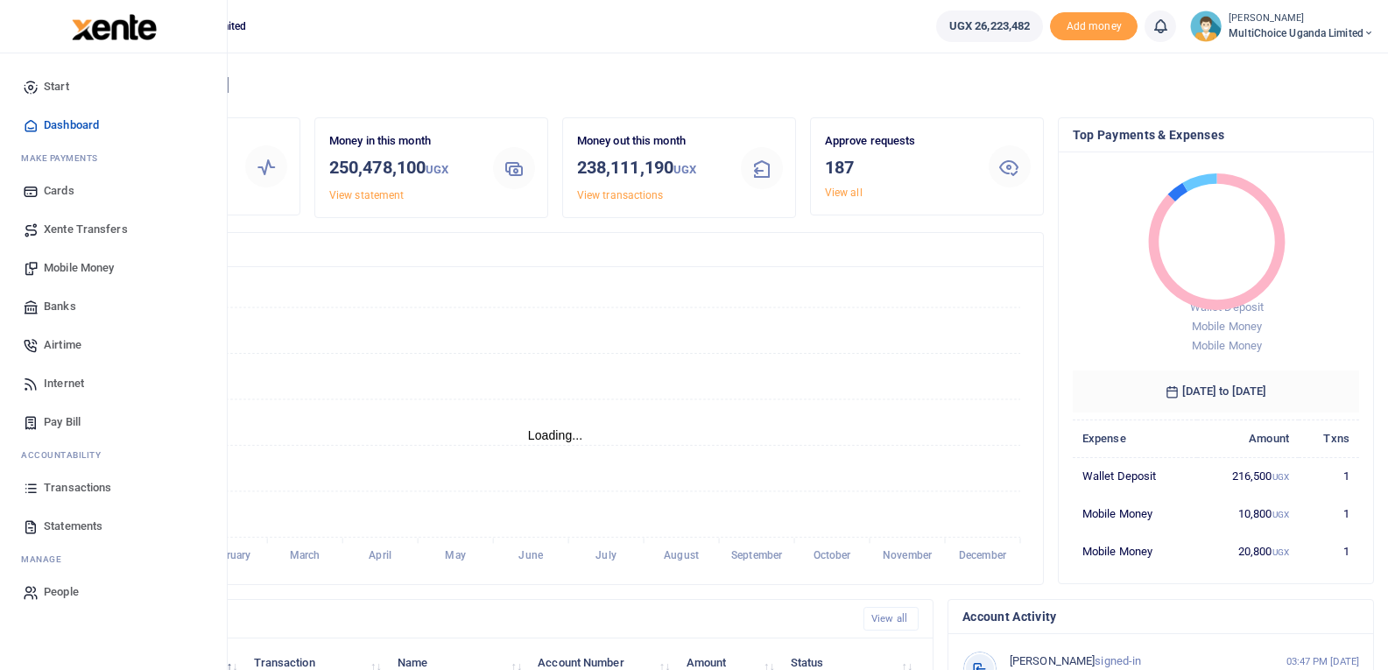
click at [80, 267] on span "Mobile Money" at bounding box center [79, 268] width 70 height 18
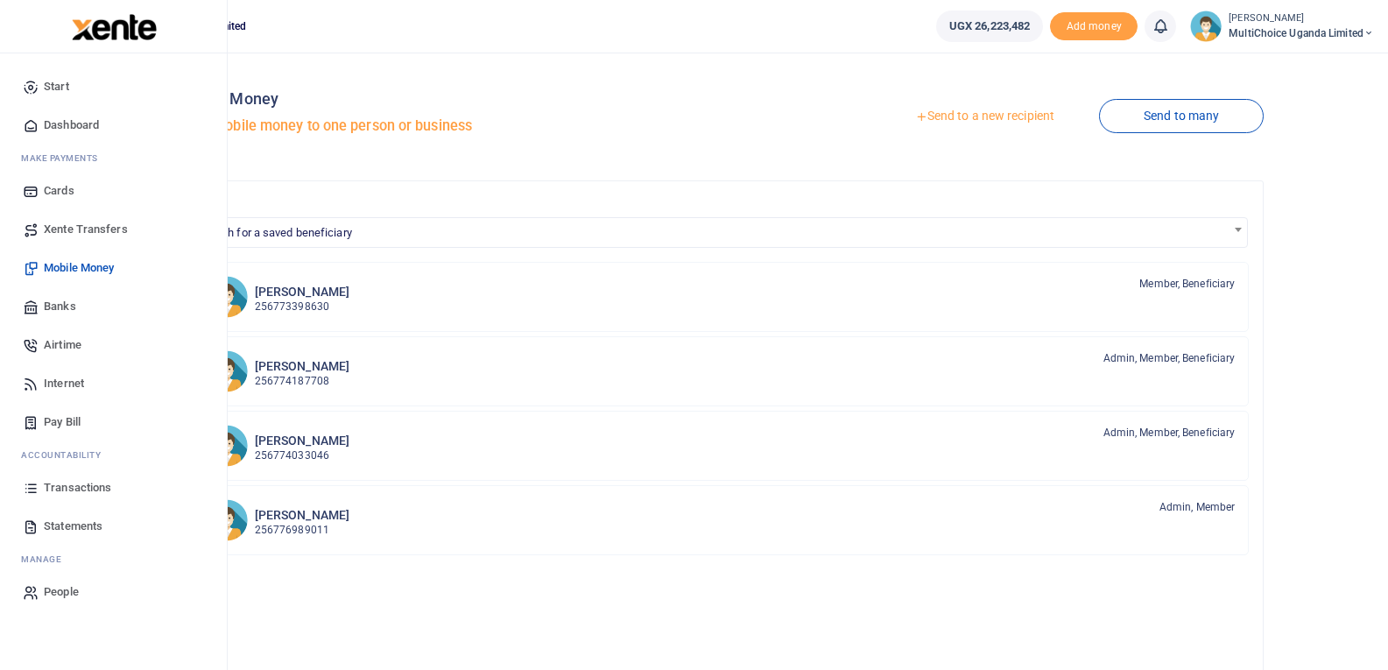
click at [26, 495] on icon at bounding box center [31, 488] width 16 height 16
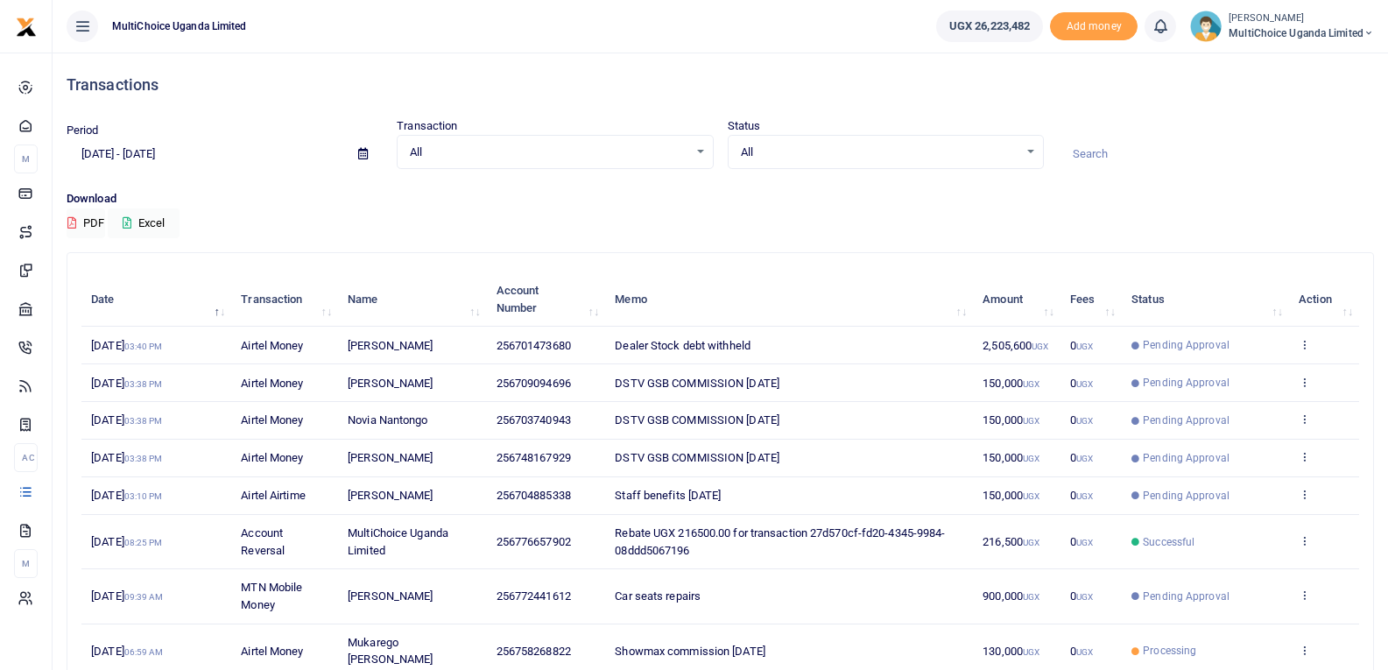
click at [1300, 335] on td "View details Send again" at bounding box center [1324, 346] width 70 height 38
click at [1303, 344] on icon at bounding box center [1304, 344] width 11 height 12
click at [1253, 377] on link "View details" at bounding box center [1240, 374] width 138 height 25
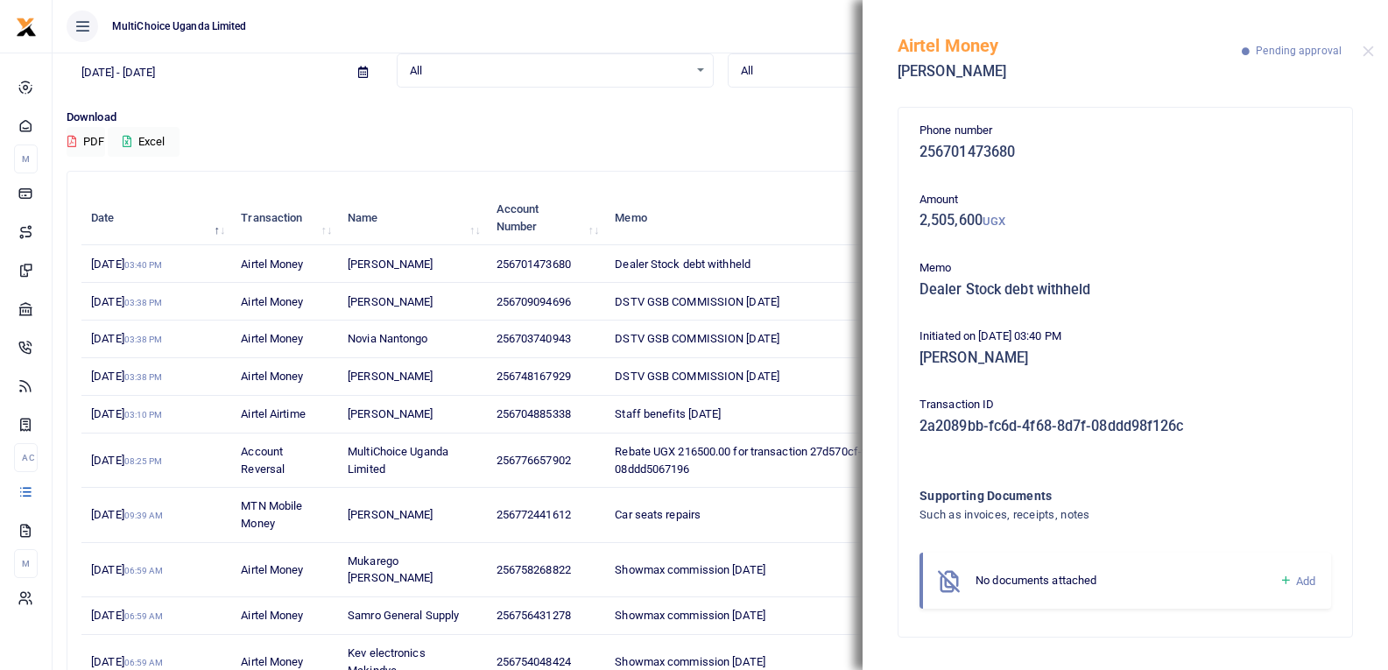
scroll to position [204, 0]
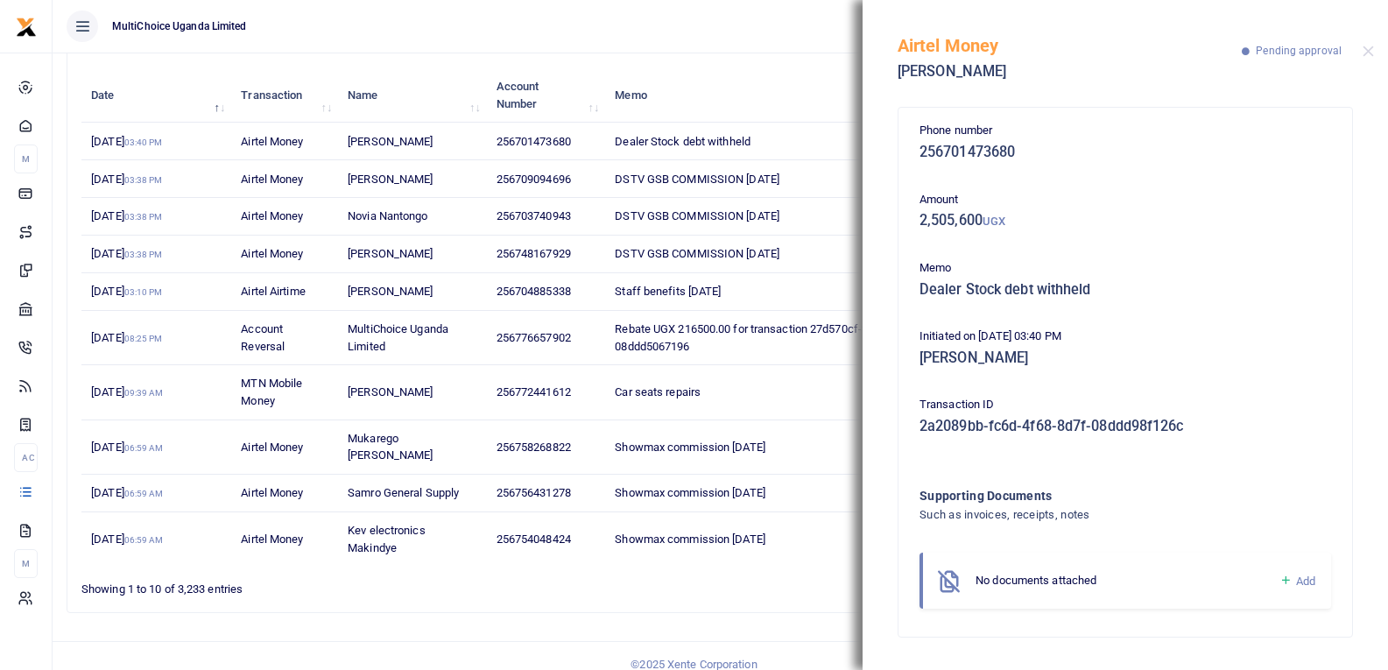
click at [1281, 576] on icon at bounding box center [1286, 581] width 13 height 16
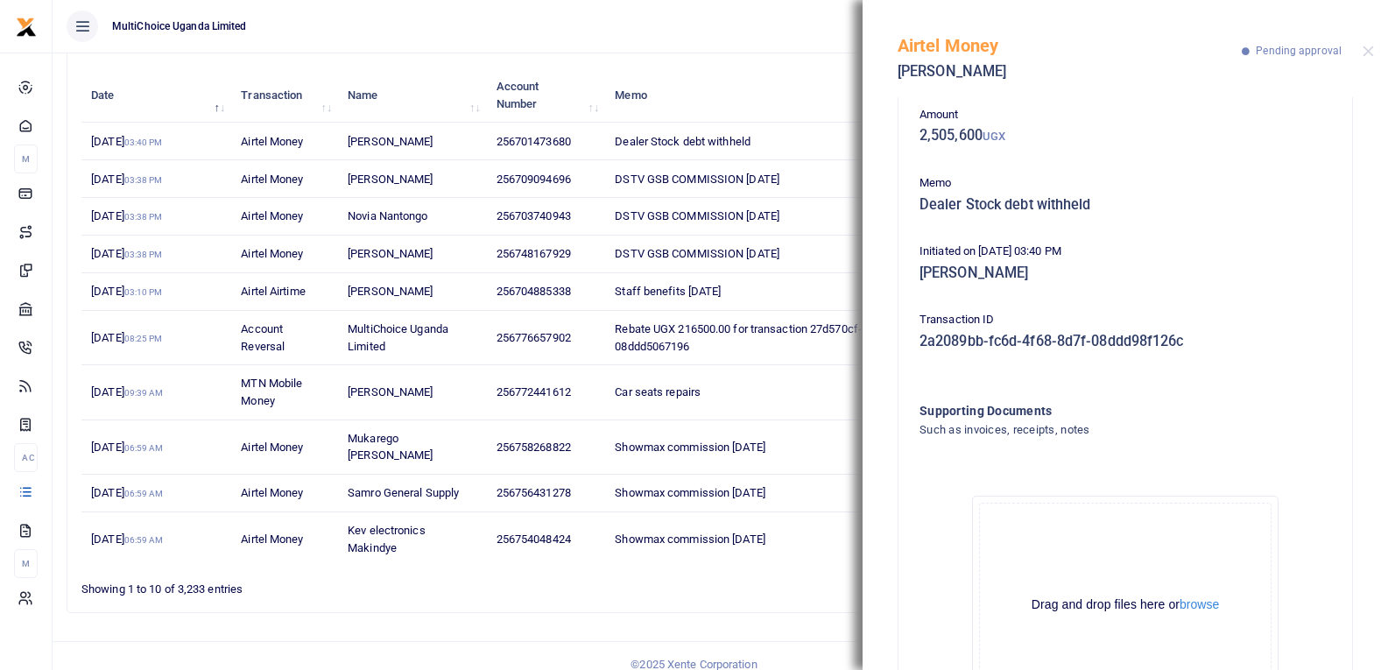
scroll to position [194, 0]
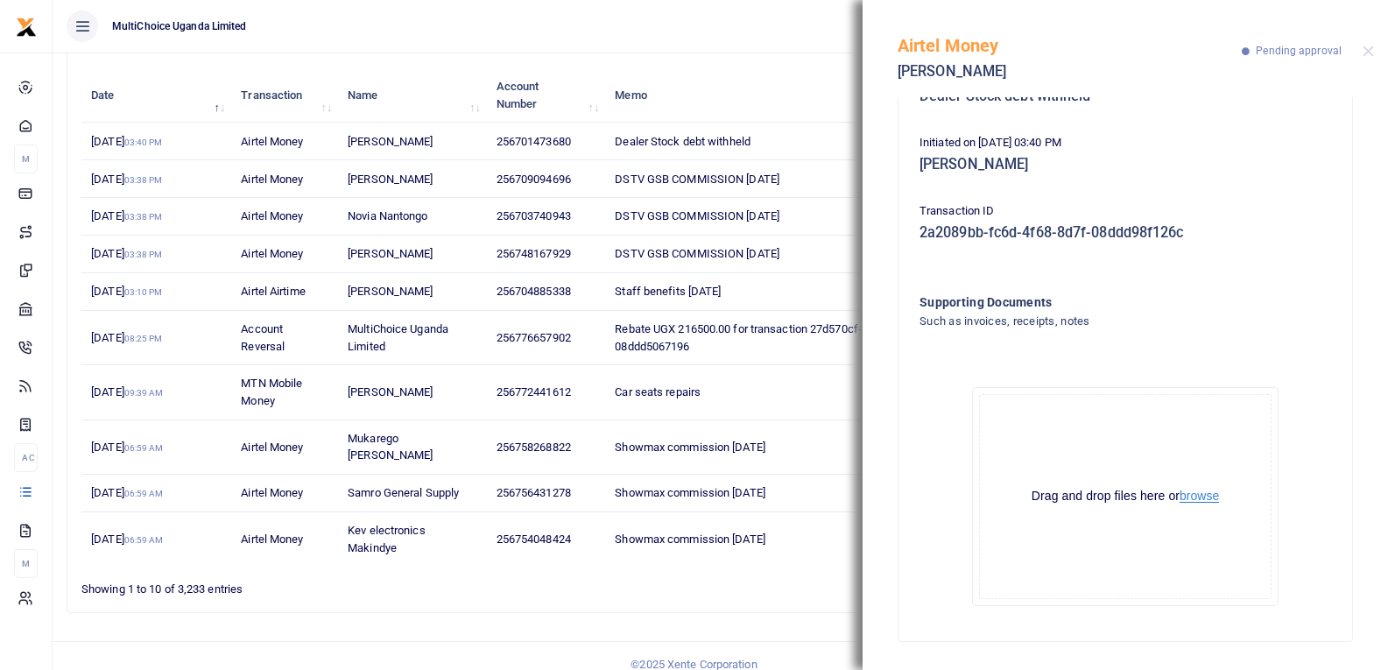
click at [1195, 490] on button "browse" at bounding box center [1199, 496] width 39 height 13
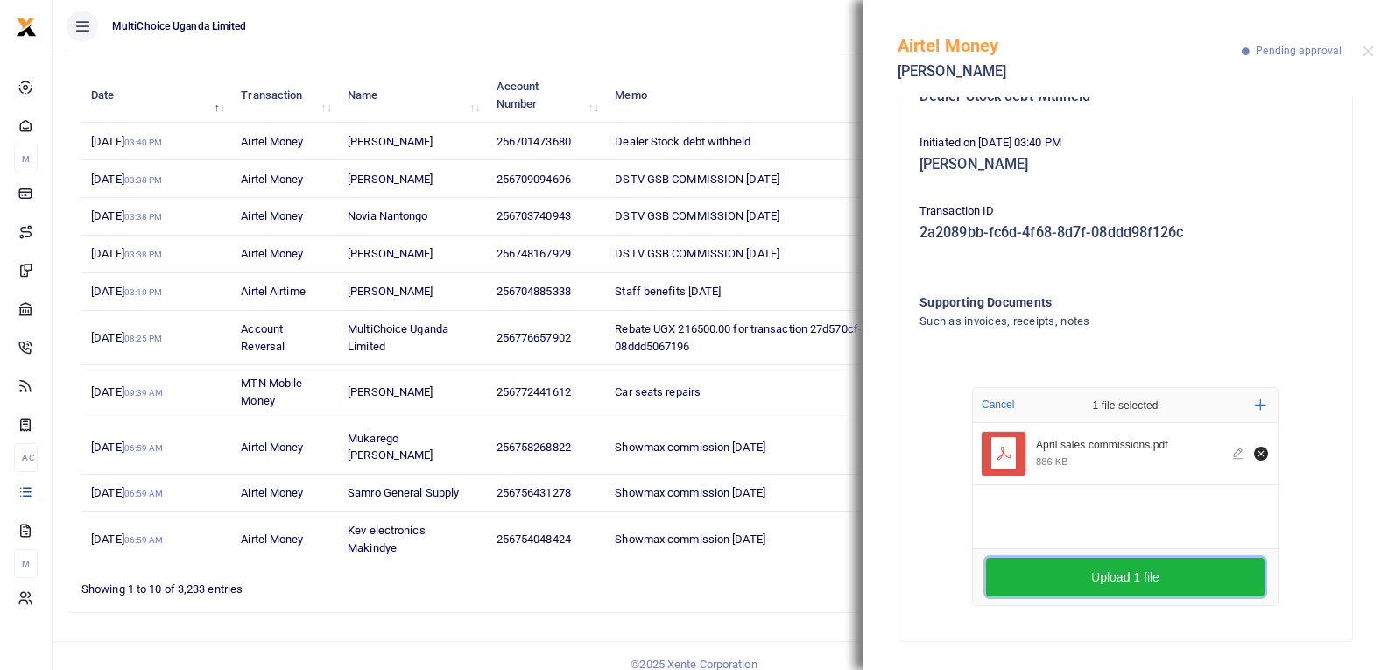
click at [1074, 568] on button "Upload 1 file" at bounding box center [1125, 577] width 279 height 39
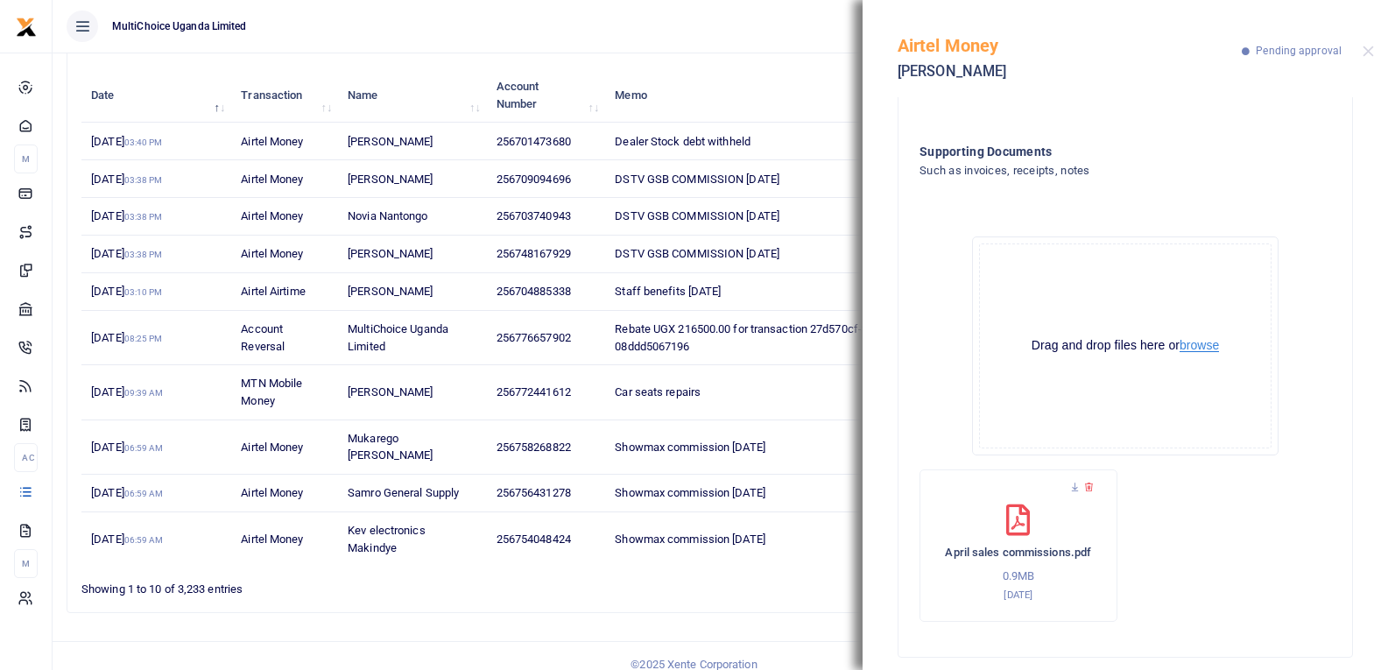
scroll to position [360, 0]
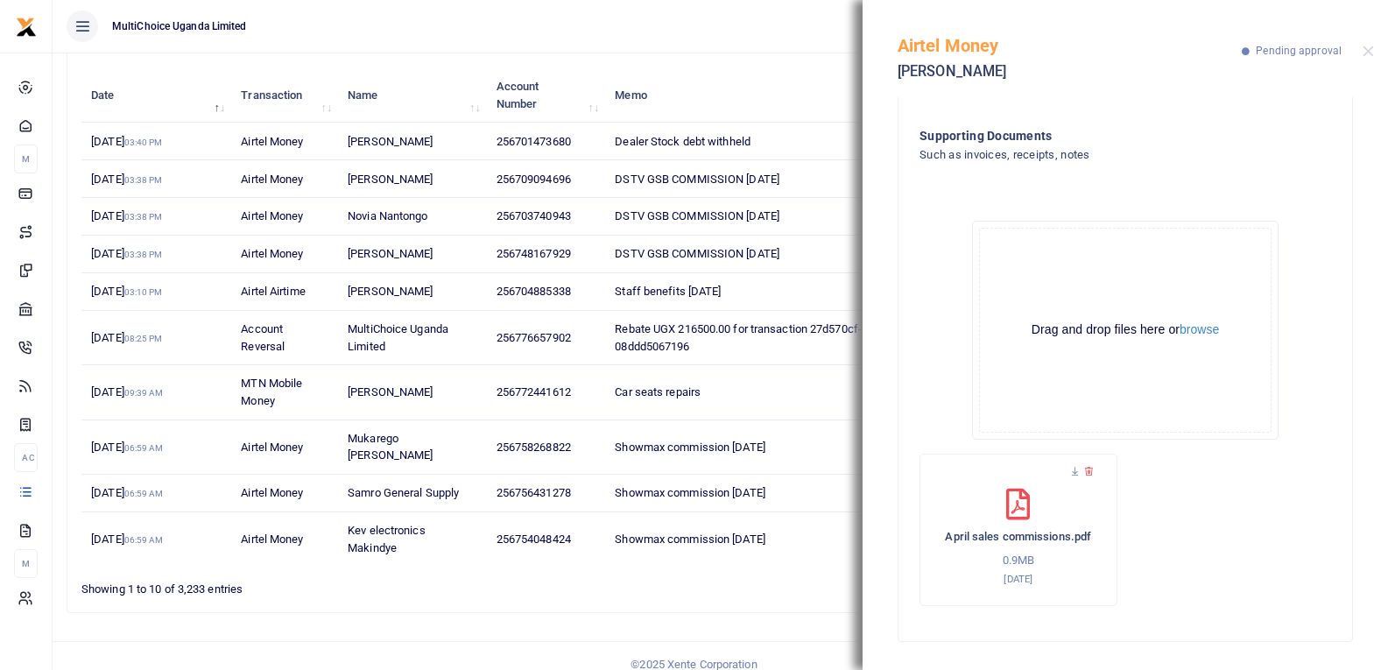
click at [1374, 60] on div "Airtel Money Isaac Lugya Pending approval" at bounding box center [1126, 48] width 526 height 97
click at [1374, 59] on div "Airtel Money Isaac Lugya Pending approval" at bounding box center [1126, 48] width 526 height 97
click at [1374, 58] on div "Airtel Money Isaac Lugya Pending approval" at bounding box center [1126, 48] width 526 height 97
click at [1367, 53] on button "Close" at bounding box center [1368, 51] width 11 height 11
